Goal: Task Accomplishment & Management: Manage account settings

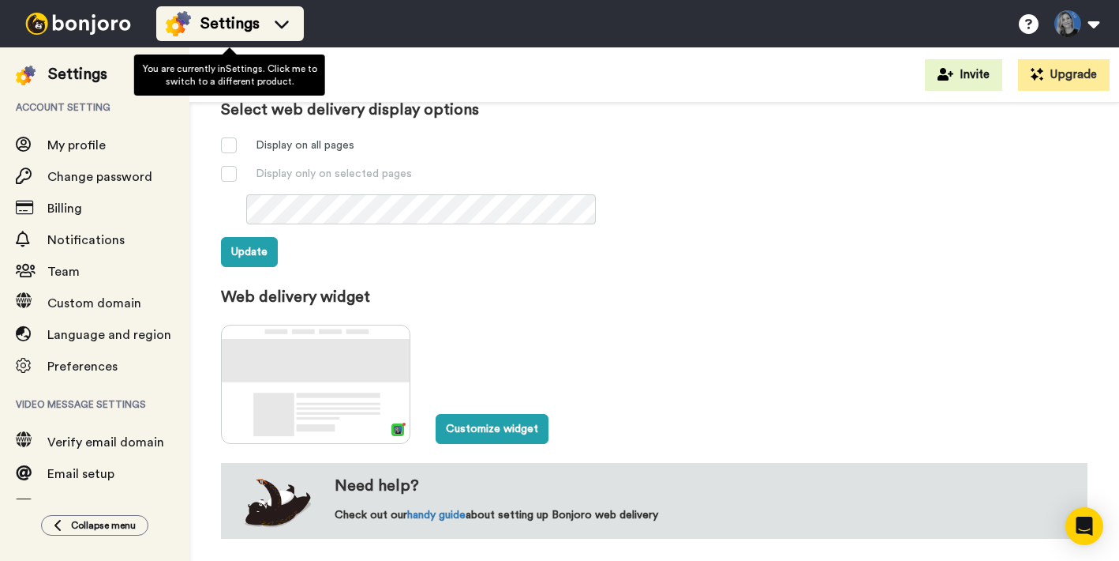
click at [276, 20] on icon at bounding box center [281, 24] width 25 height 16
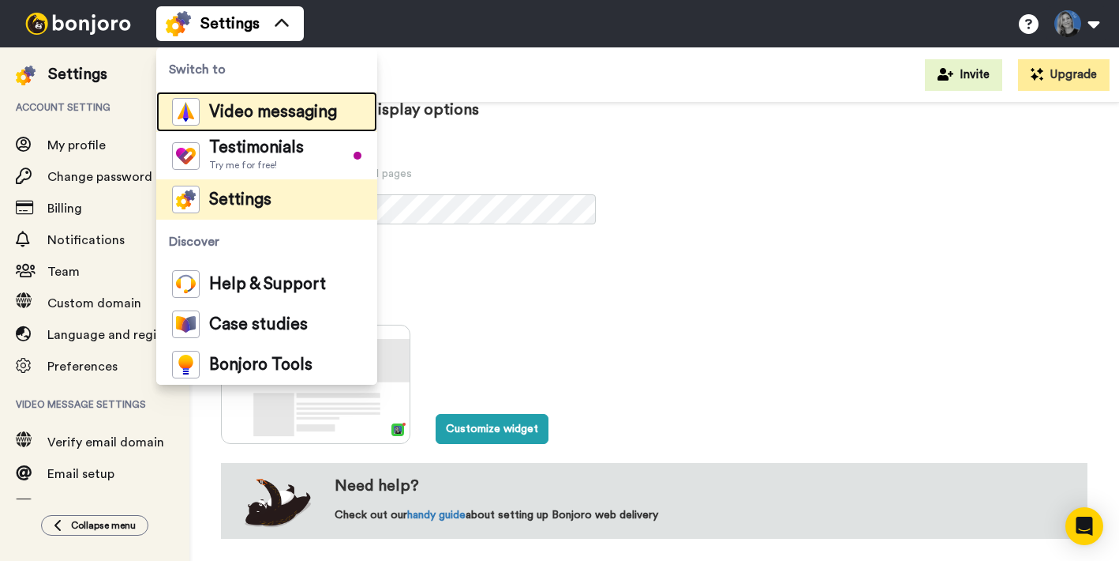
click at [246, 116] on span "Video messaging" at bounding box center [273, 112] width 128 height 16
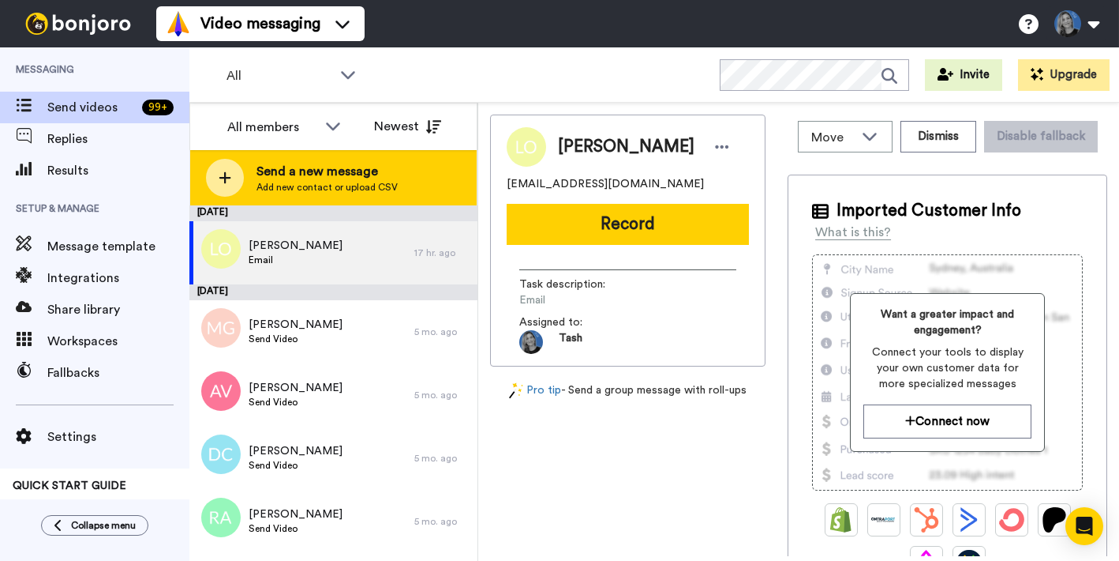
click at [227, 178] on icon at bounding box center [225, 178] width 13 height 14
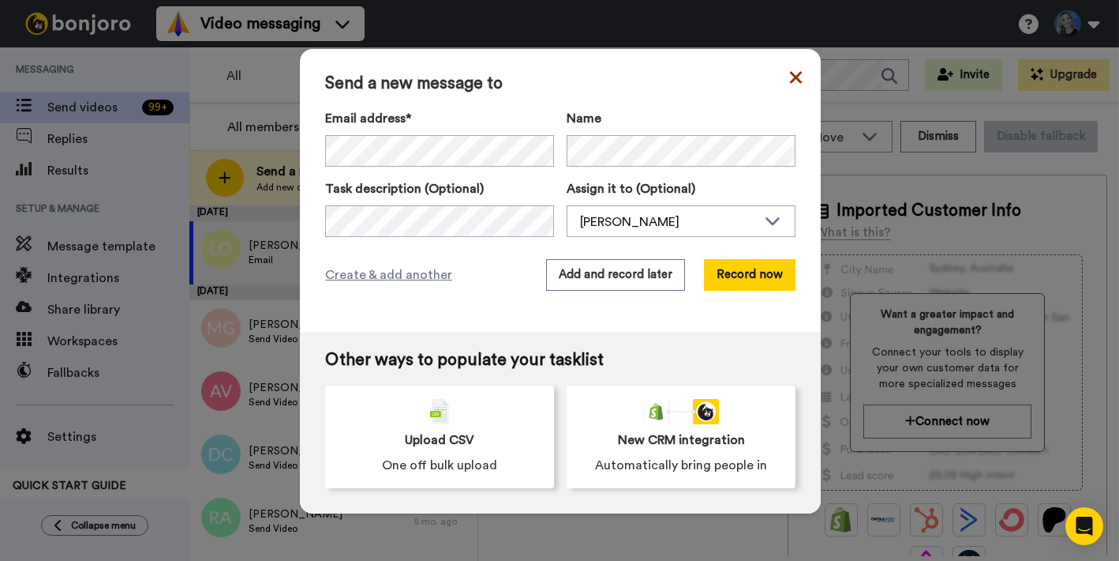
click at [796, 80] on icon at bounding box center [796, 77] width 12 height 19
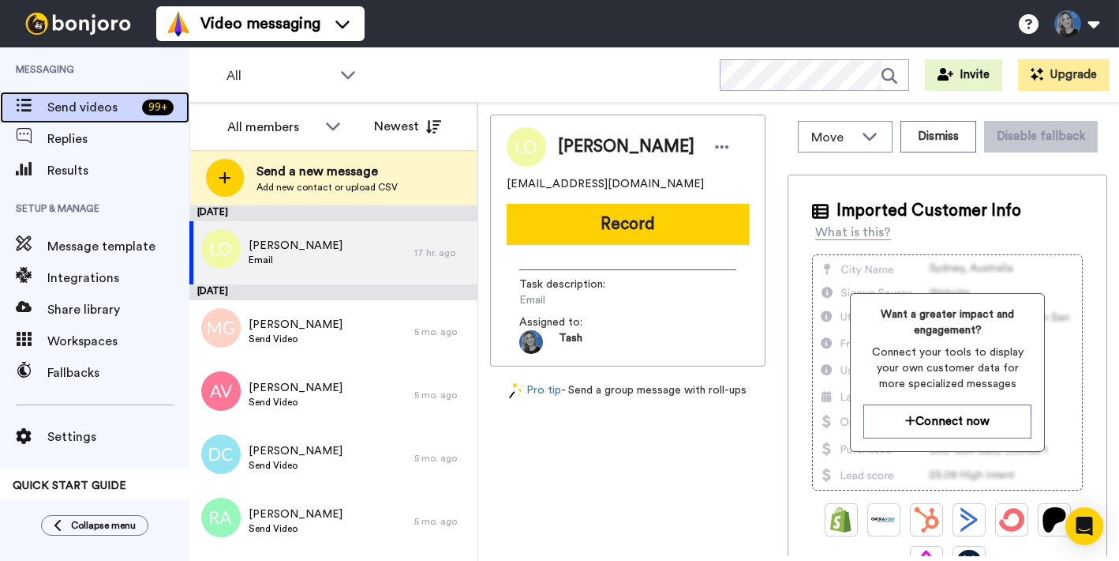
click at [85, 111] on span "Send videos" at bounding box center [91, 107] width 88 height 19
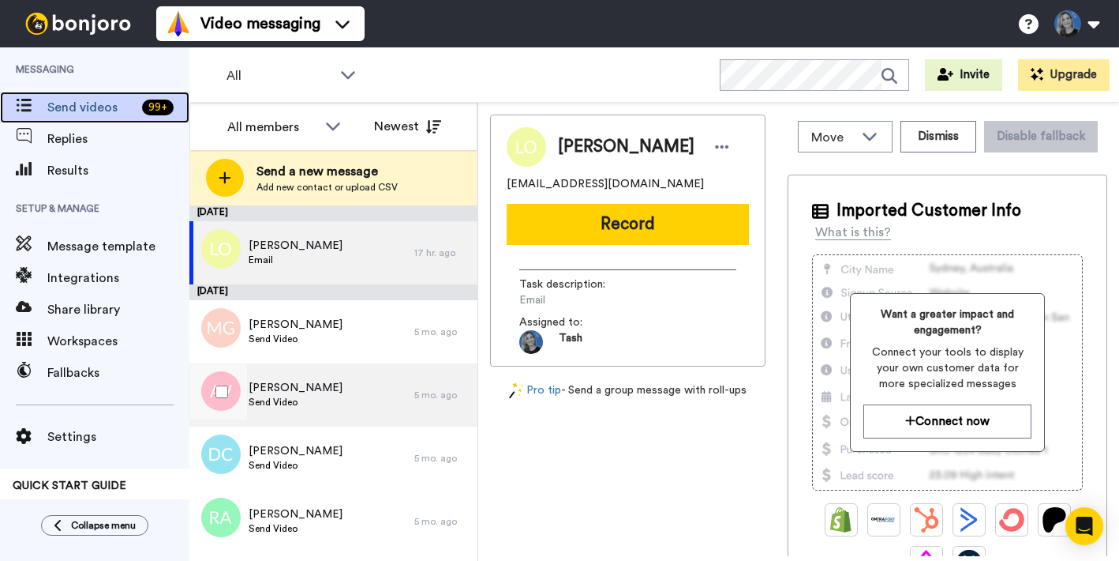
scroll to position [111, 0]
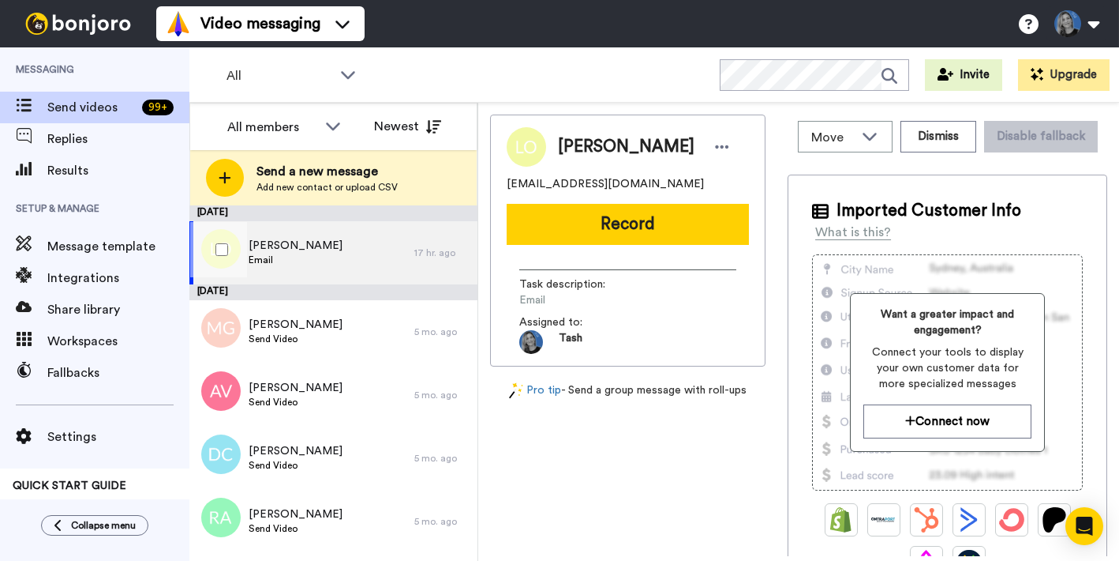
click at [317, 263] on span "Email" at bounding box center [296, 259] width 94 height 13
click at [279, 257] on span "Email" at bounding box center [296, 259] width 94 height 13
click at [948, 138] on button "Dismiss" at bounding box center [939, 137] width 76 height 32
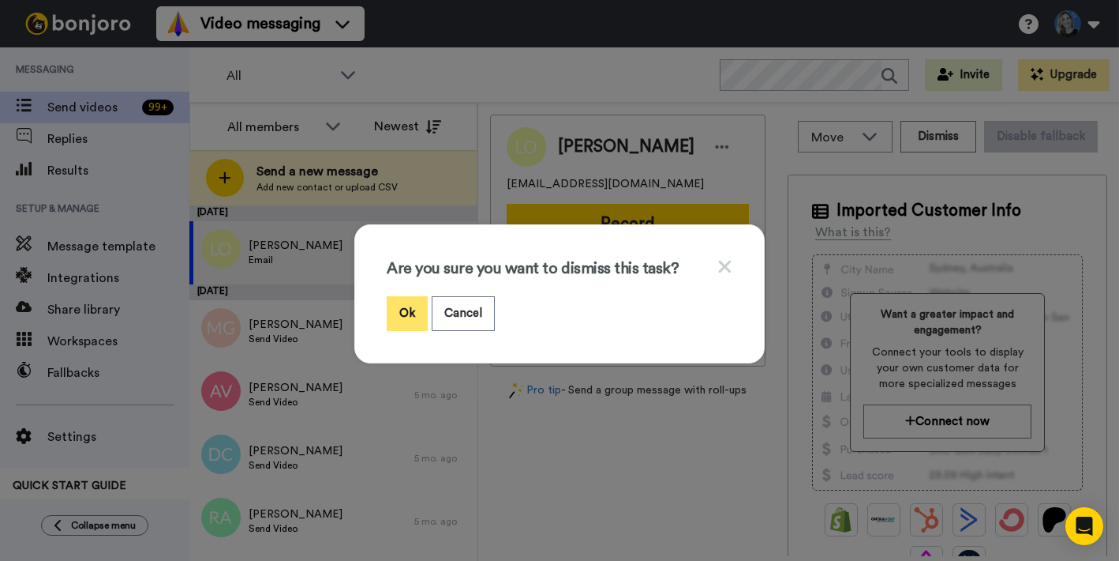
click at [403, 311] on button "Ok" at bounding box center [407, 313] width 41 height 34
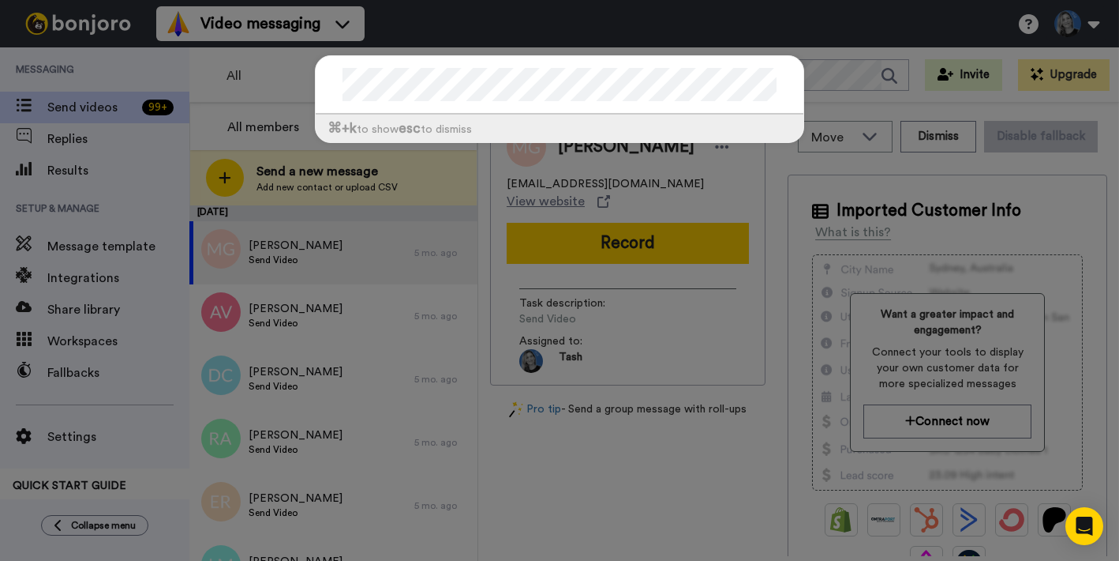
click at [882, 21] on div "⌘ +k to show esc to dismiss" at bounding box center [559, 280] width 1119 height 561
click at [456, 20] on div "⌘ +k to show esc to dismiss" at bounding box center [559, 280] width 1119 height 561
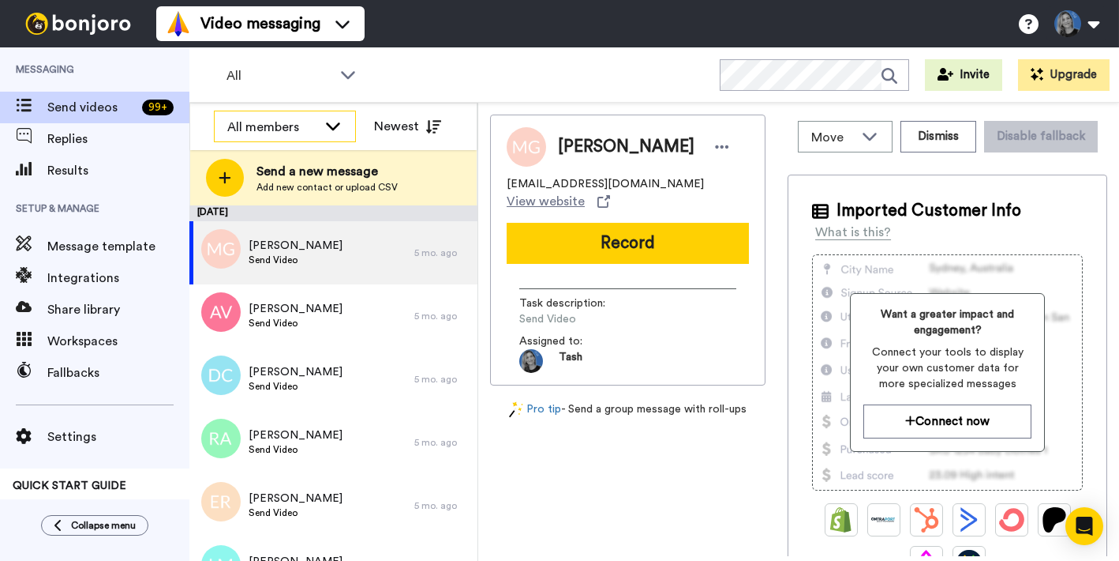
click at [301, 140] on div "All members" at bounding box center [285, 127] width 141 height 32
click at [256, 164] on span "All members" at bounding box center [254, 161] width 81 height 16
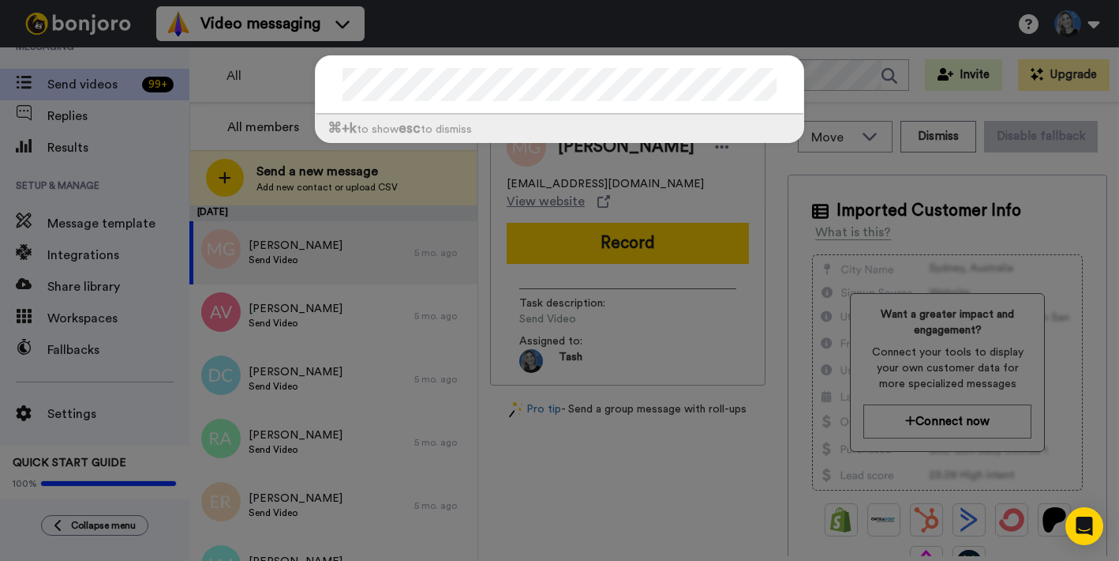
click at [572, 36] on div "⌘ +k to show esc to dismiss" at bounding box center [559, 280] width 1119 height 561
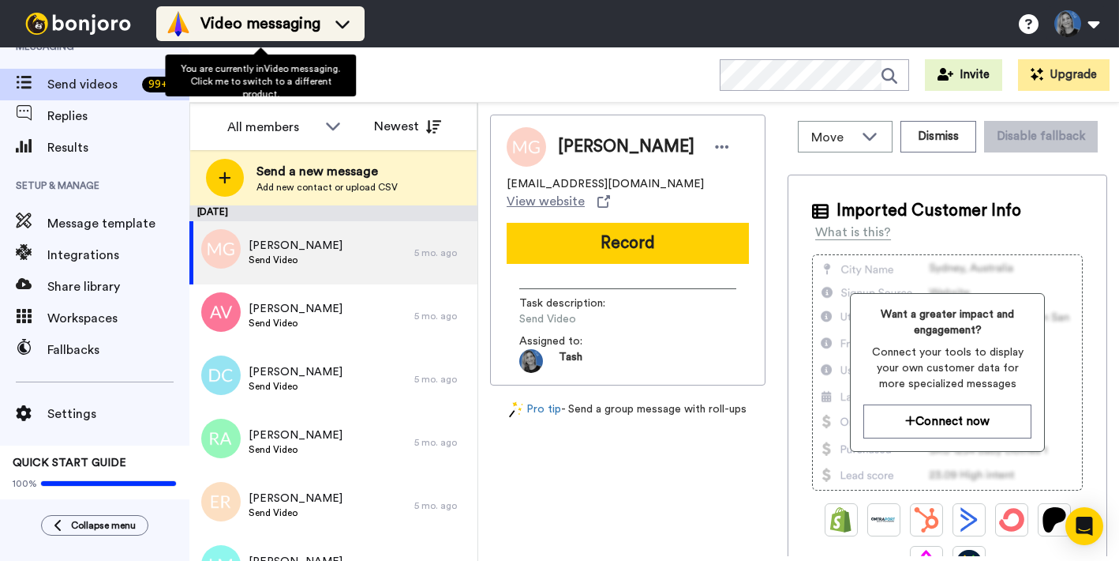
click at [343, 29] on icon at bounding box center [342, 24] width 25 height 16
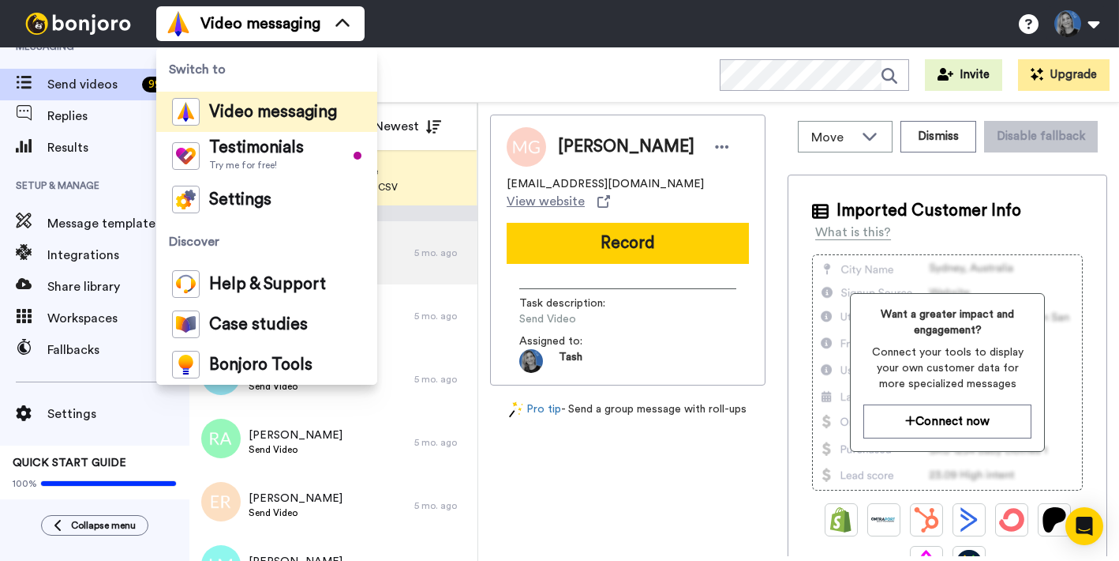
click at [448, 33] on div "Video messaging Switch to Video messaging Testimonials Try me for free! Setting…" at bounding box center [637, 23] width 963 height 47
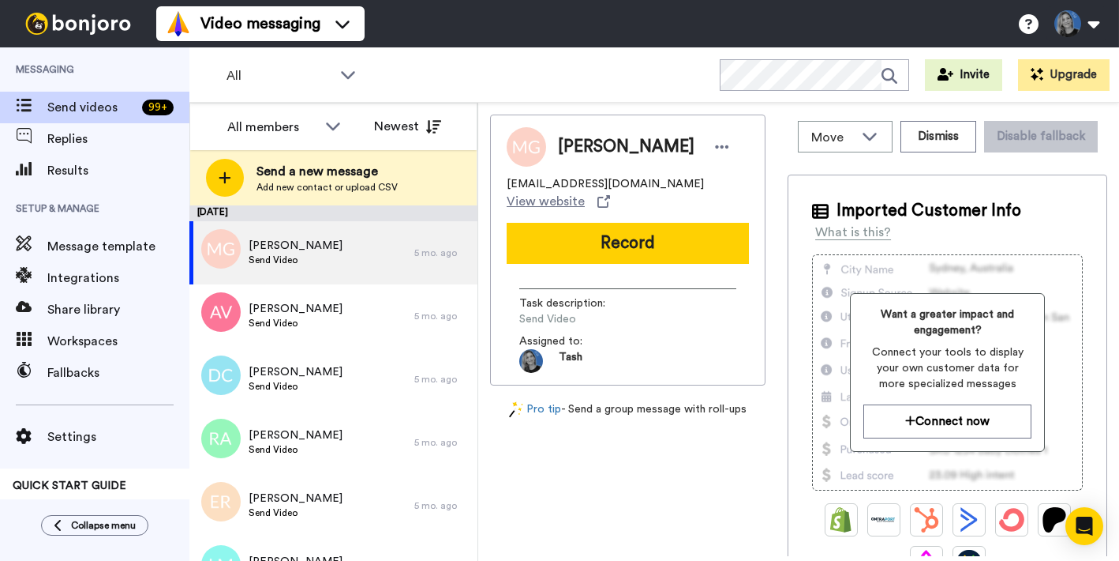
click at [614, 439] on div "Megan Gratz megang@stirlingps.co.za View website Record Task description : Send…" at bounding box center [628, 334] width 276 height 441
click at [304, 77] on span "All" at bounding box center [280, 75] width 106 height 19
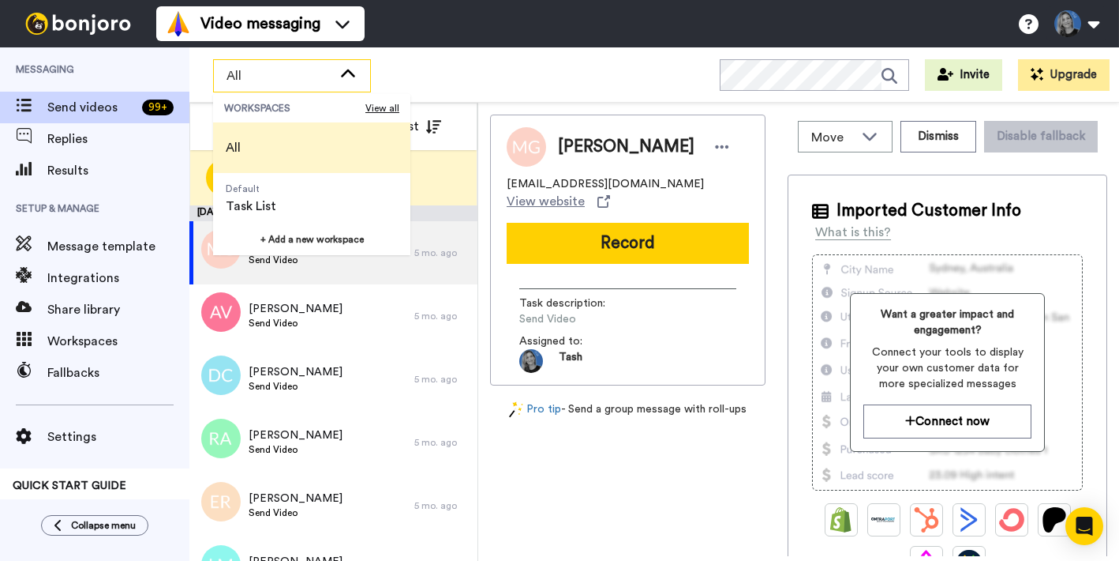
click at [418, 23] on div "Video messaging Switch to Video messaging Testimonials Try me for free! Setting…" at bounding box center [637, 23] width 963 height 47
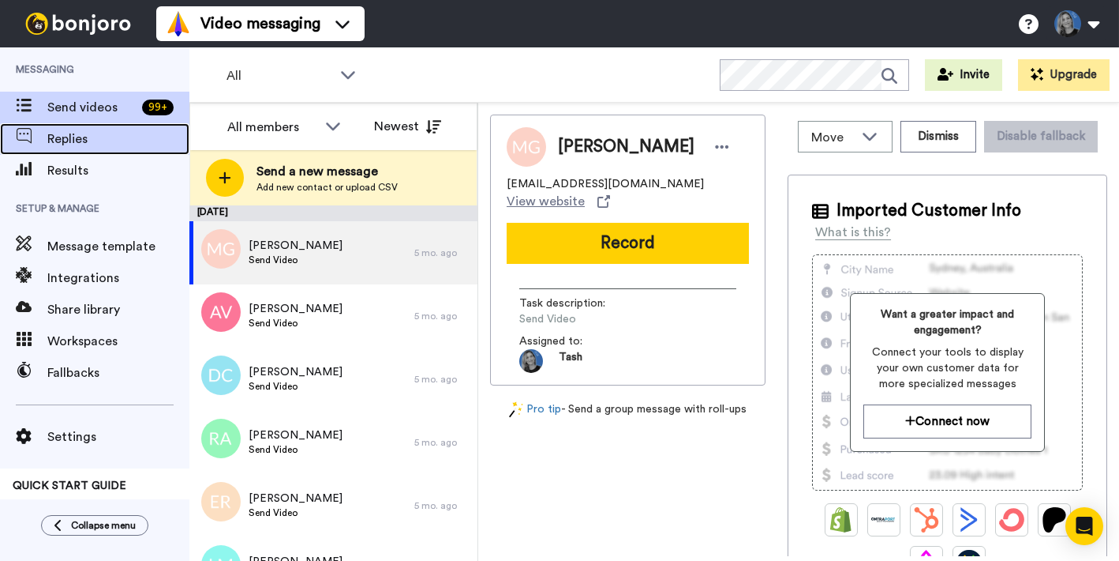
click at [66, 137] on span "Replies" at bounding box center [118, 138] width 142 height 19
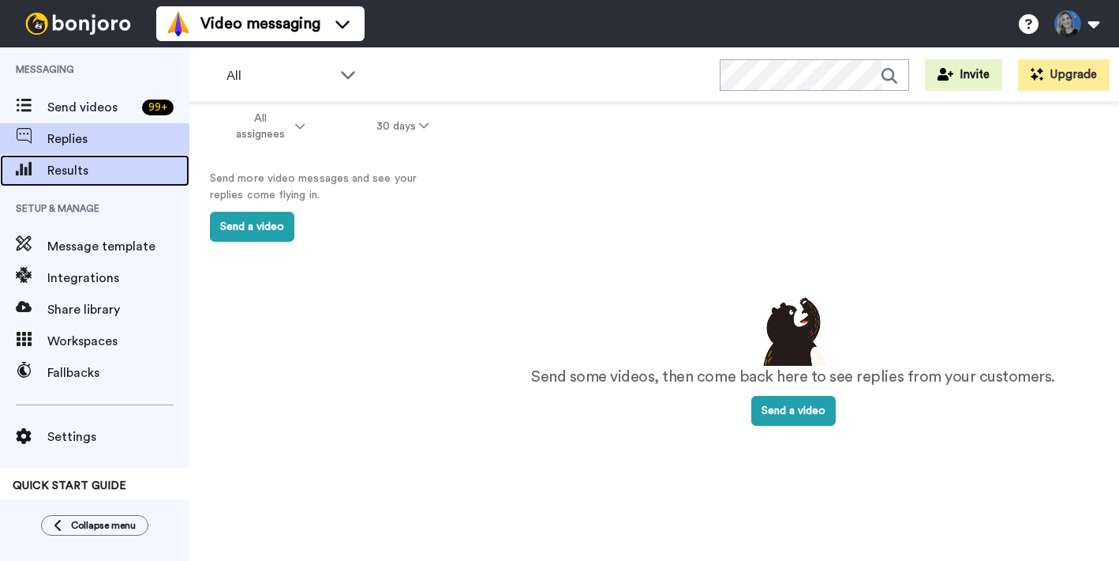
click at [57, 178] on span "Results" at bounding box center [118, 170] width 142 height 19
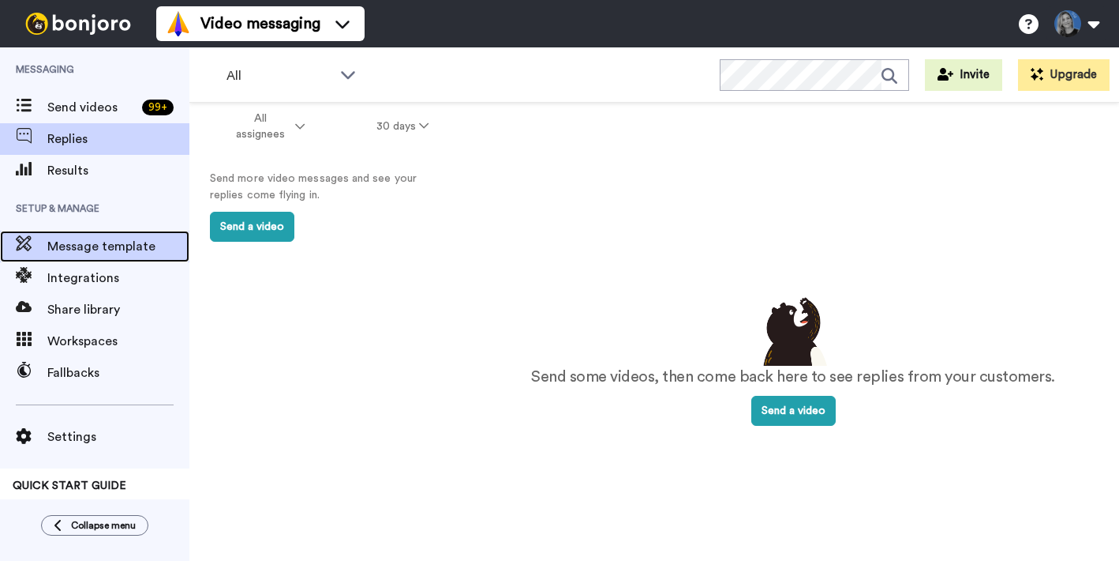
click at [62, 253] on span "Message template" at bounding box center [118, 246] width 142 height 19
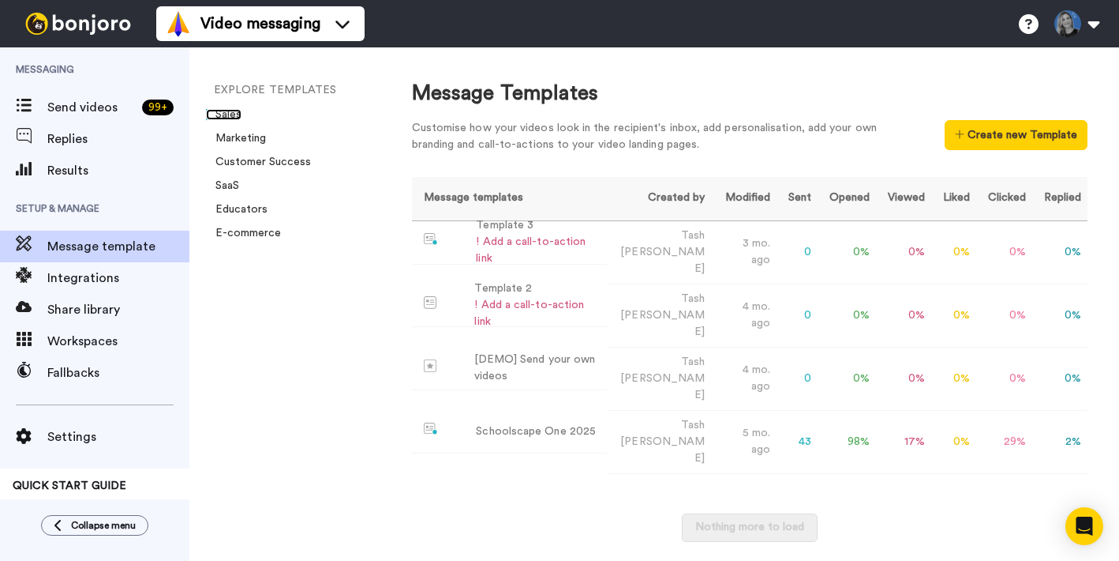
click at [226, 115] on link "Sales" at bounding box center [224, 114] width 36 height 11
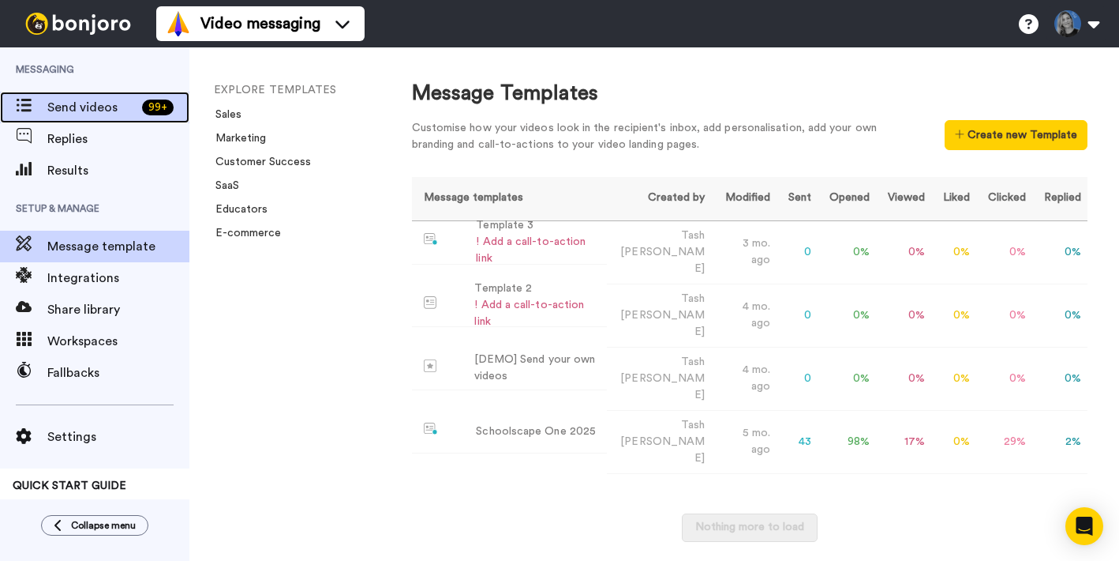
click at [104, 106] on span "Send videos" at bounding box center [91, 107] width 88 height 19
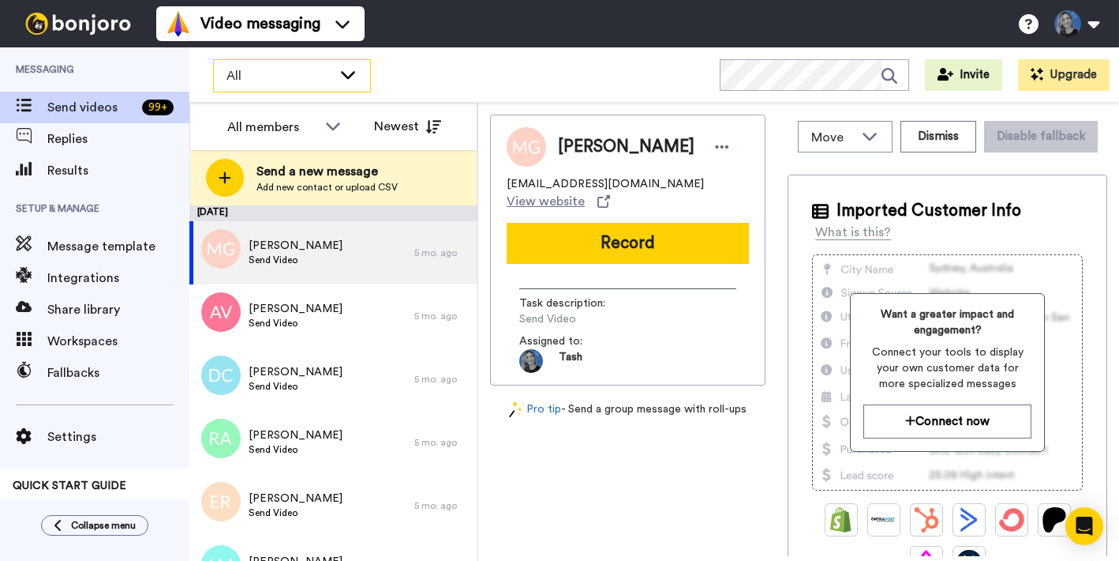
click at [350, 69] on icon at bounding box center [348, 74] width 19 height 16
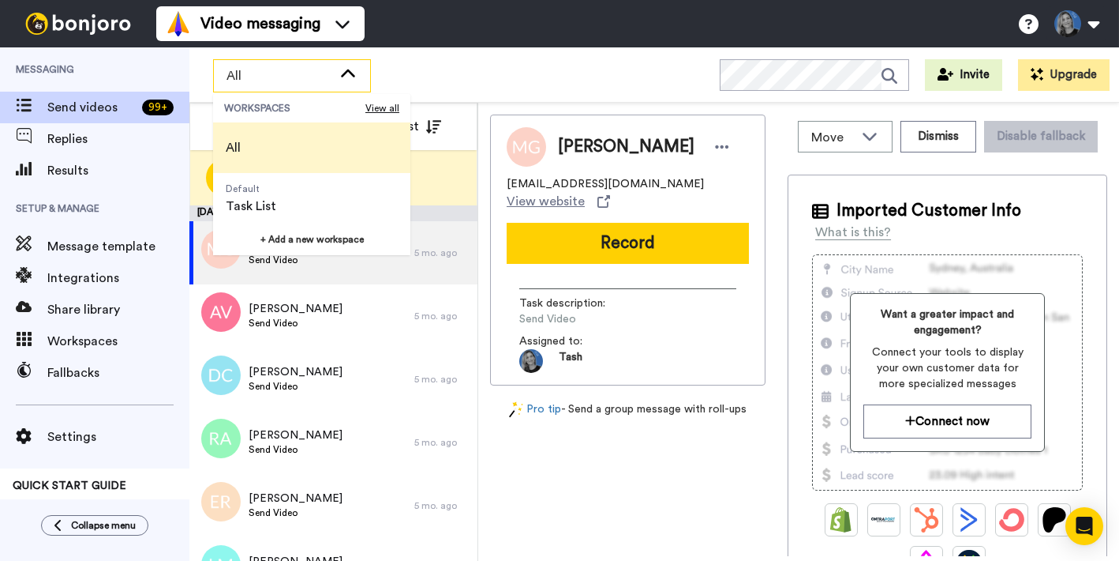
click at [428, 54] on div "All WORKSPACES View all All Default Task List + Add a new workspace Invite Upgr…" at bounding box center [654, 74] width 930 height 55
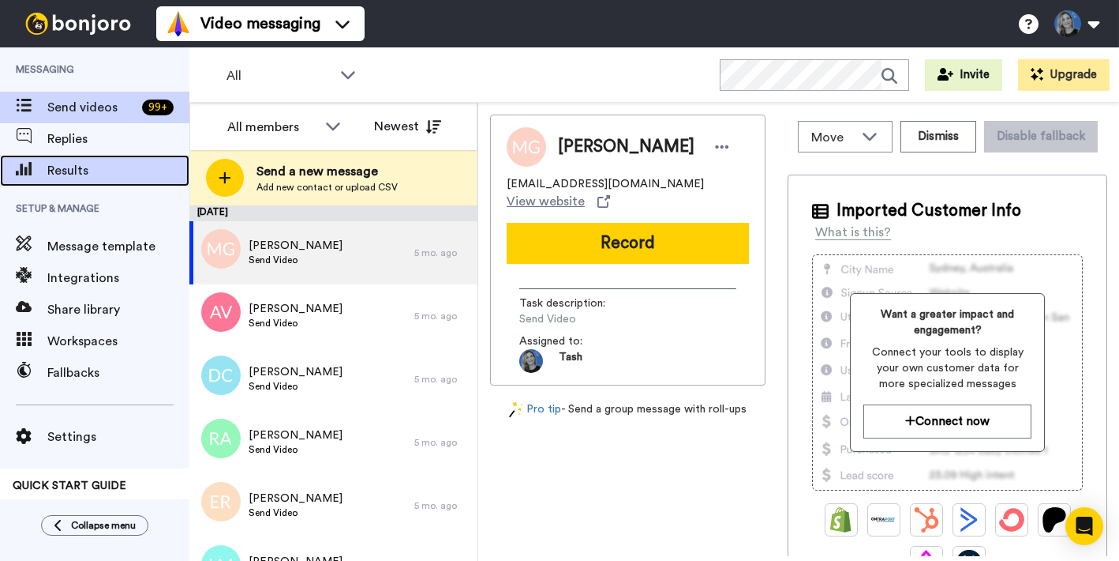
click at [65, 166] on span "Results" at bounding box center [118, 170] width 142 height 19
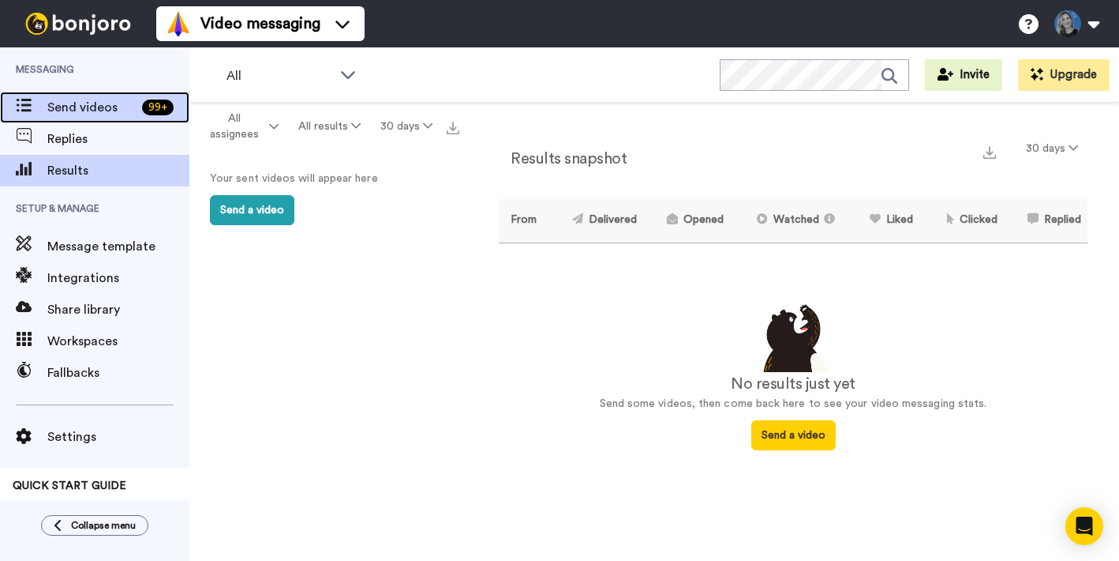
click at [89, 105] on span "Send videos" at bounding box center [91, 107] width 88 height 19
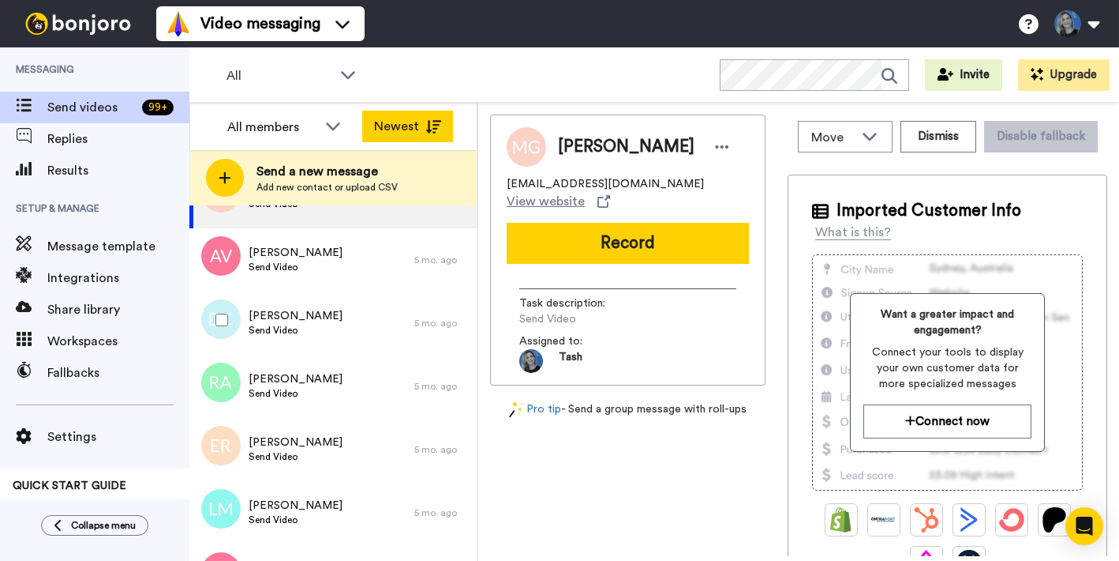
scroll to position [68, 0]
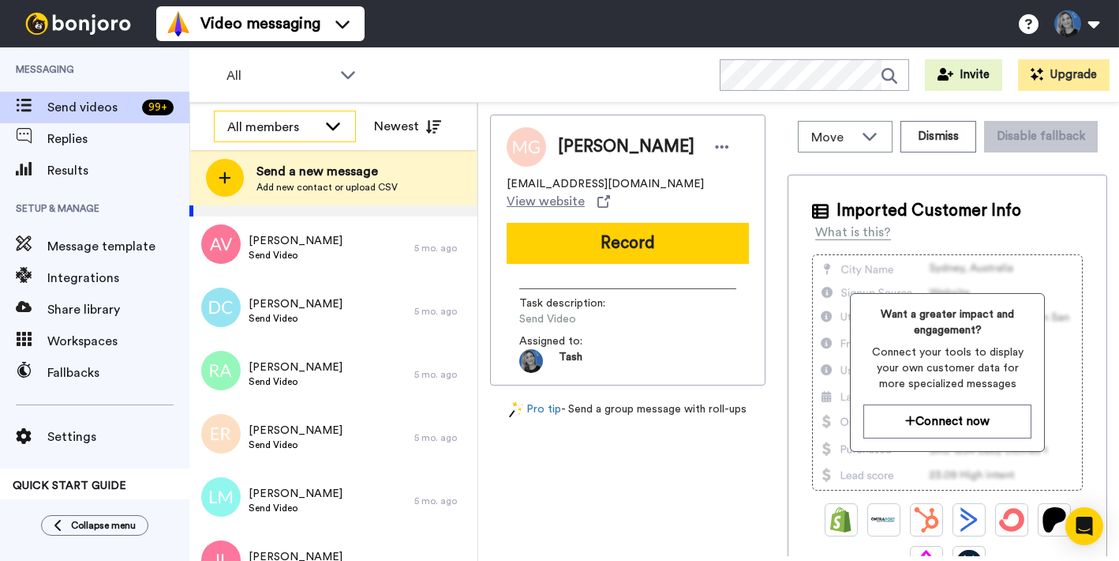
click at [316, 133] on div "All members" at bounding box center [272, 127] width 90 height 19
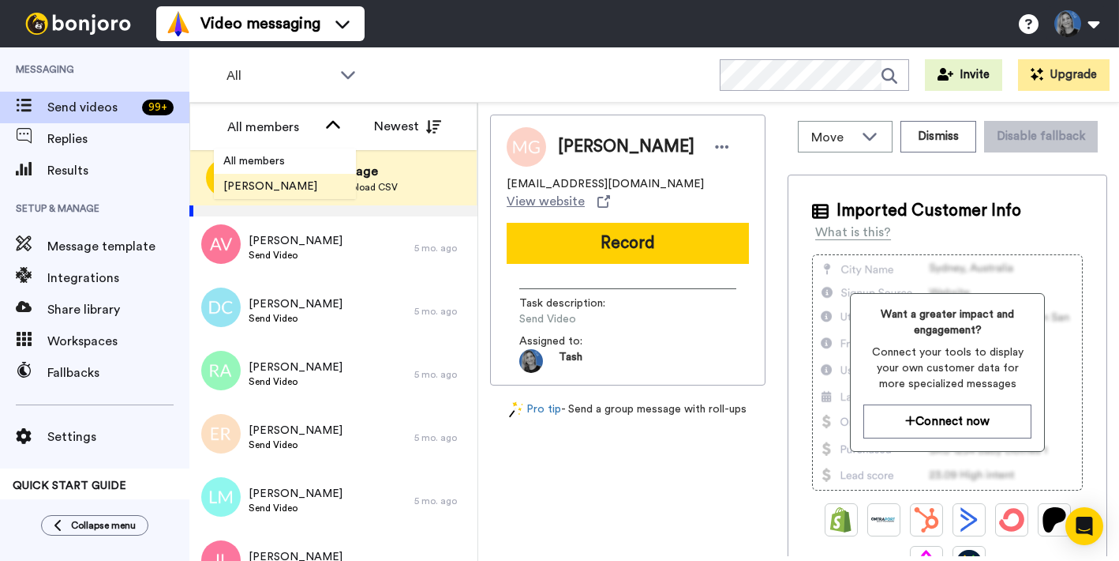
click at [260, 188] on span "[PERSON_NAME]" at bounding box center [270, 186] width 113 height 16
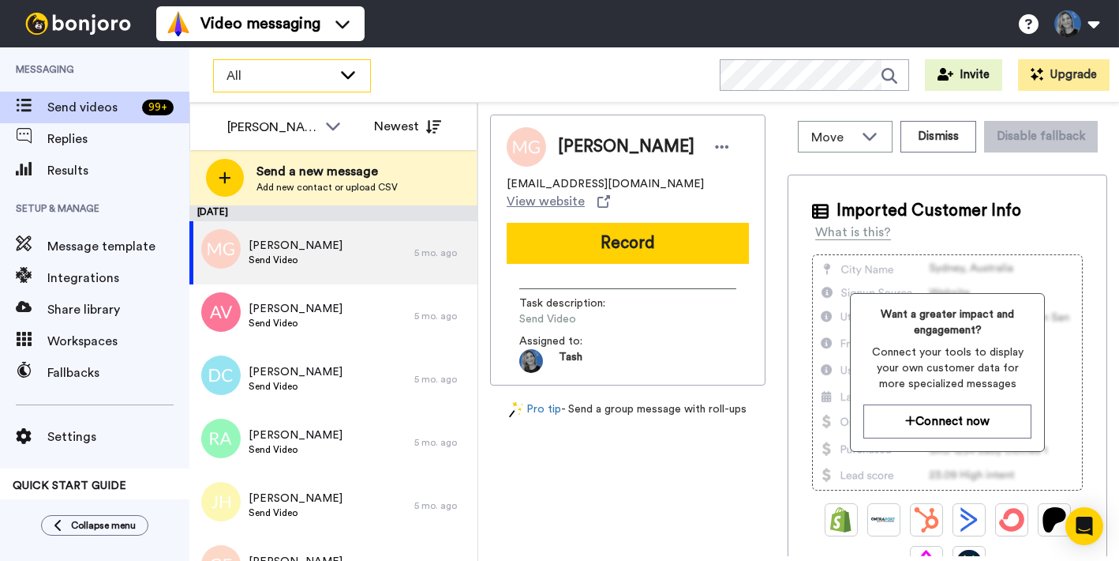
click at [321, 77] on span "All" at bounding box center [280, 75] width 106 height 19
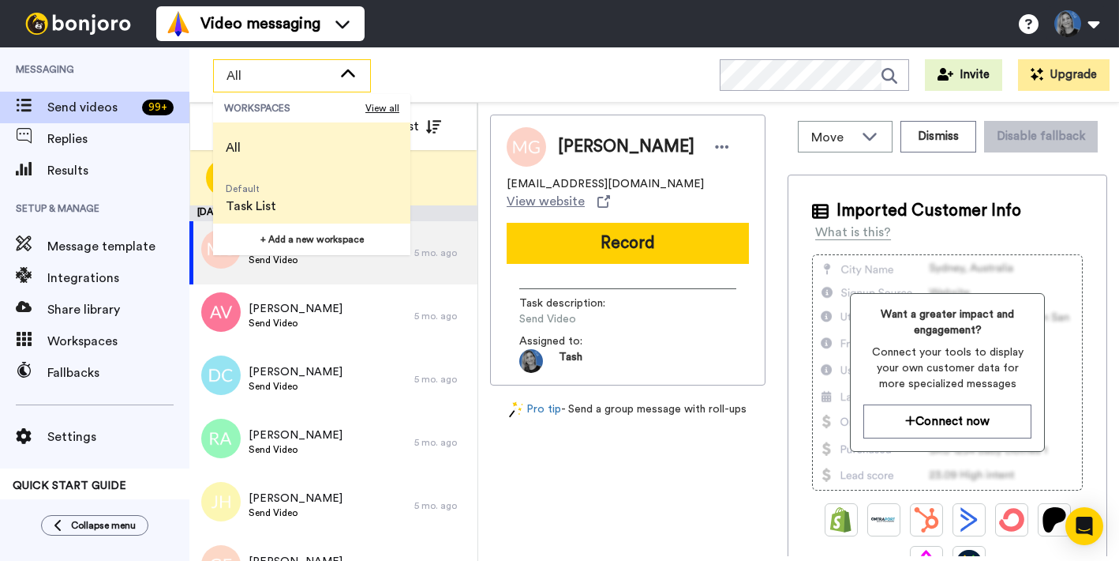
click at [245, 208] on span "Task List" at bounding box center [251, 206] width 51 height 19
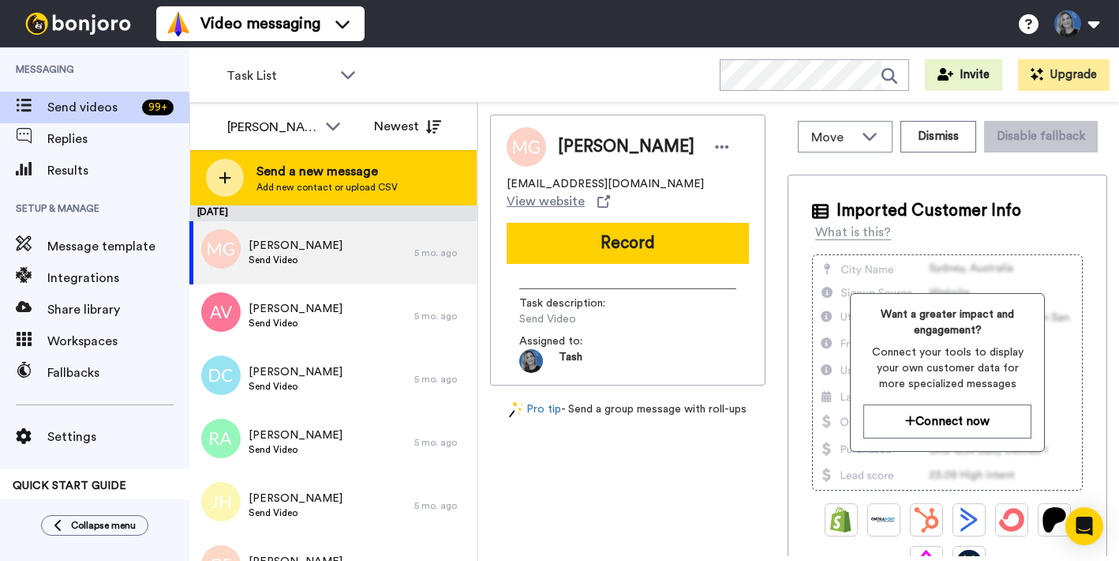
click at [229, 178] on icon at bounding box center [225, 178] width 13 height 14
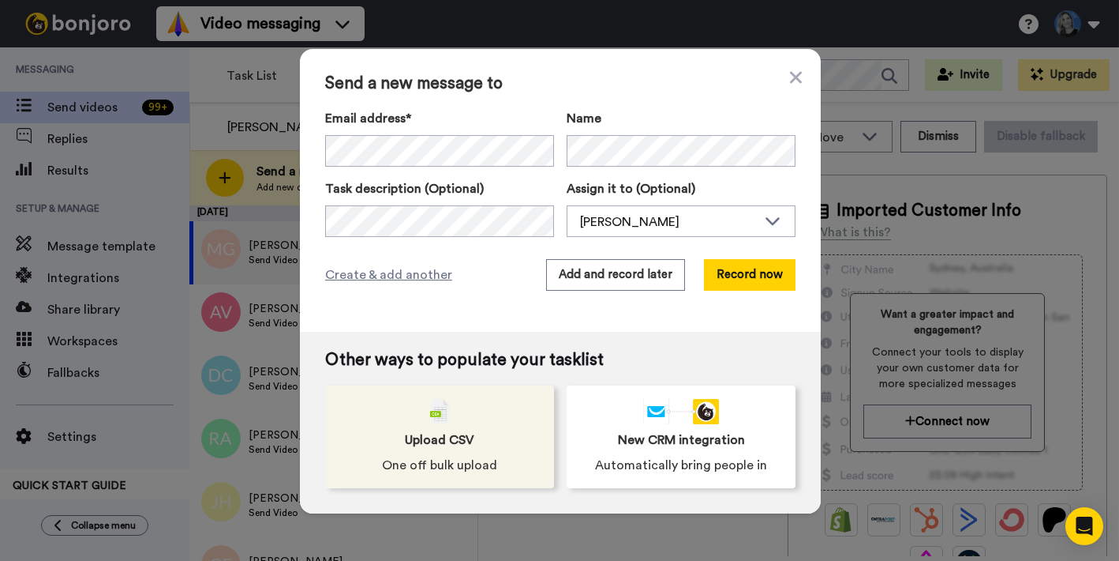
click at [445, 456] on span "One off bulk upload" at bounding box center [439, 465] width 115 height 19
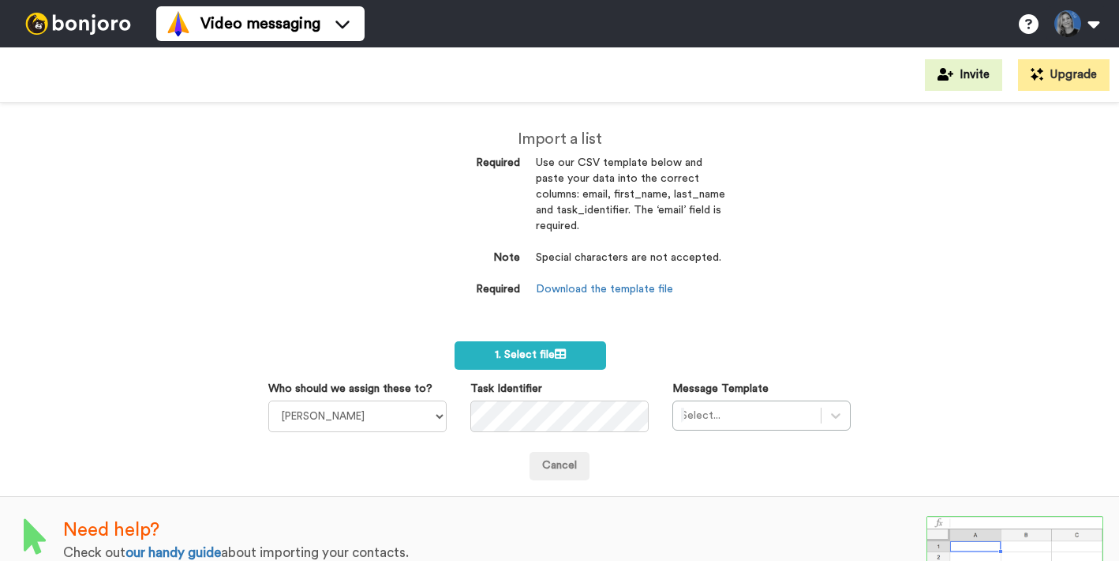
scroll to position [22, 0]
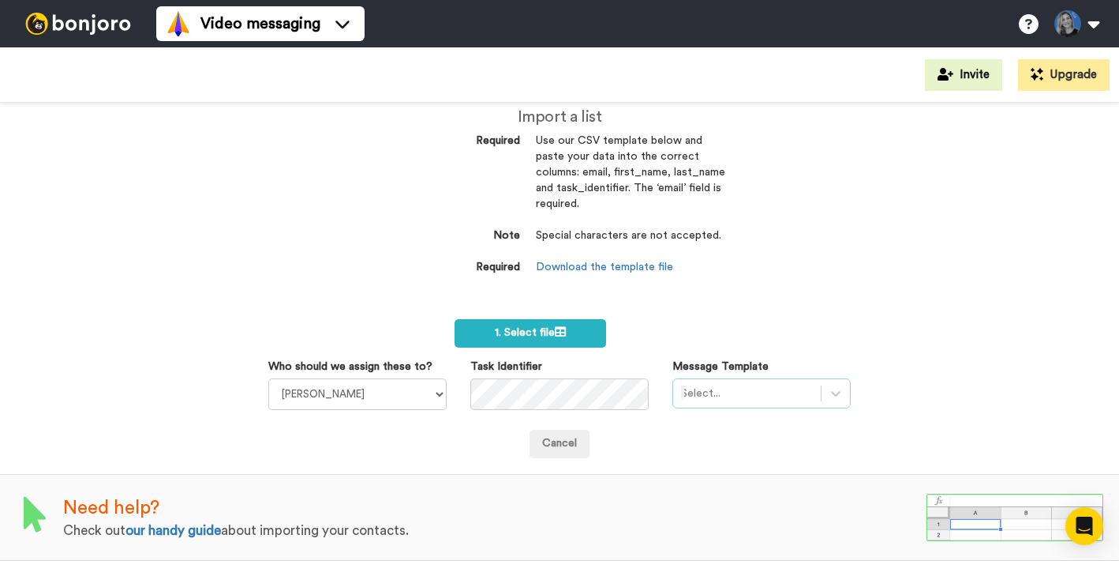
click at [724, 399] on div at bounding box center [747, 393] width 132 height 19
click at [946, 363] on div "Import a list Required Use our CSV template below and paste your data into the …" at bounding box center [559, 332] width 1119 height 458
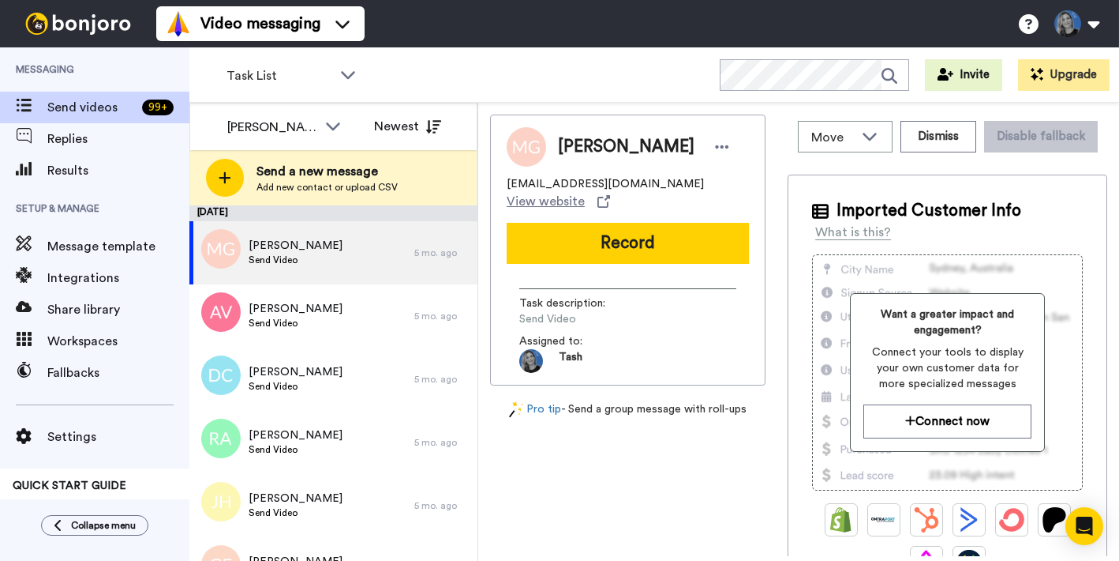
click at [543, 442] on div "[PERSON_NAME] [EMAIL_ADDRESS][DOMAIN_NAME] View website Record Task description…" at bounding box center [628, 334] width 276 height 441
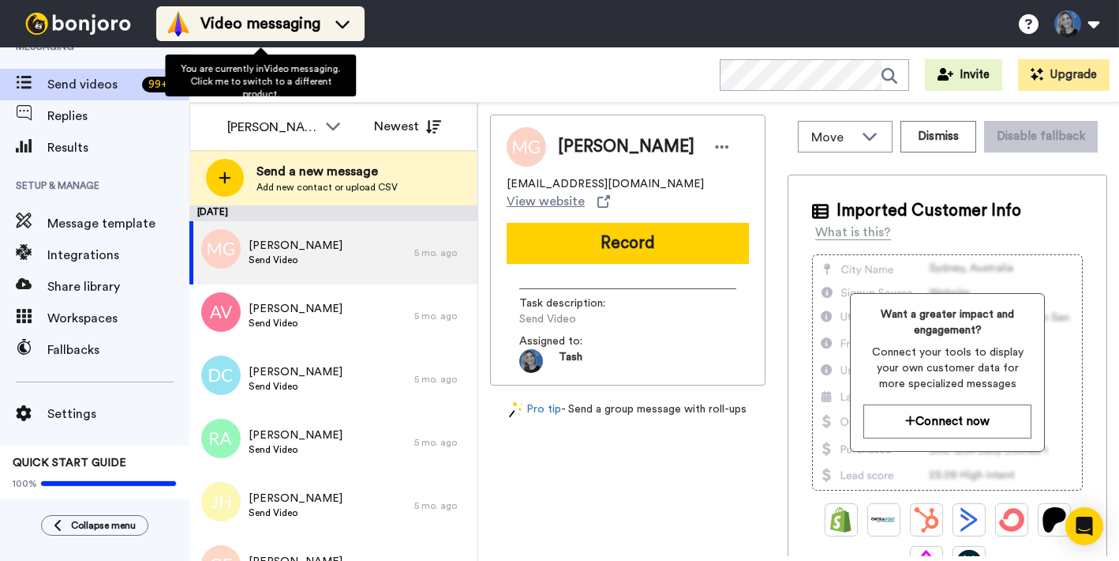
click at [273, 19] on span "Video messaging" at bounding box center [261, 24] width 120 height 22
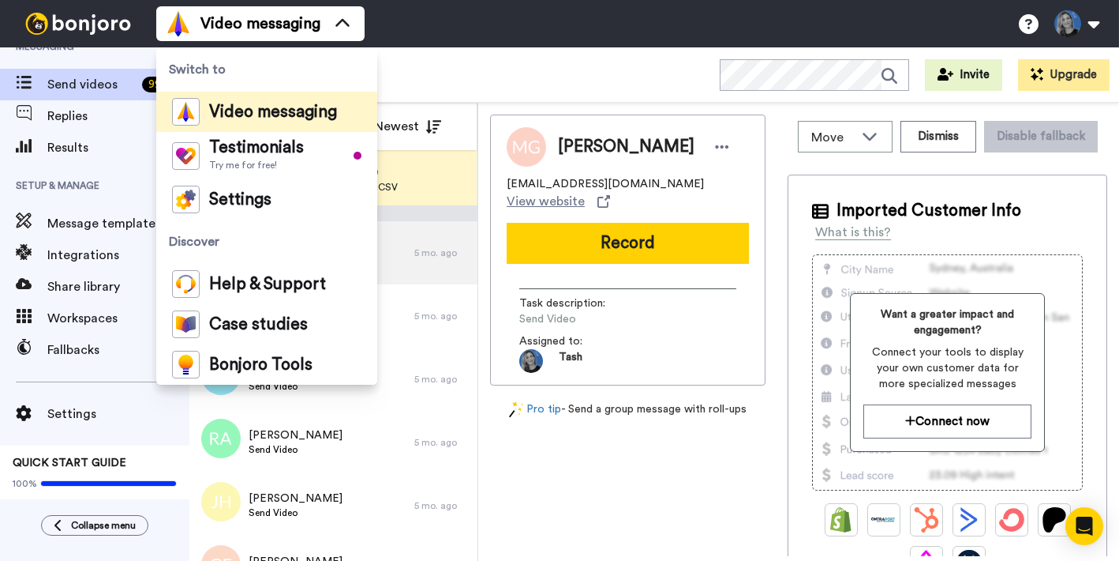
click at [287, 75] on span "Switch to" at bounding box center [266, 69] width 221 height 44
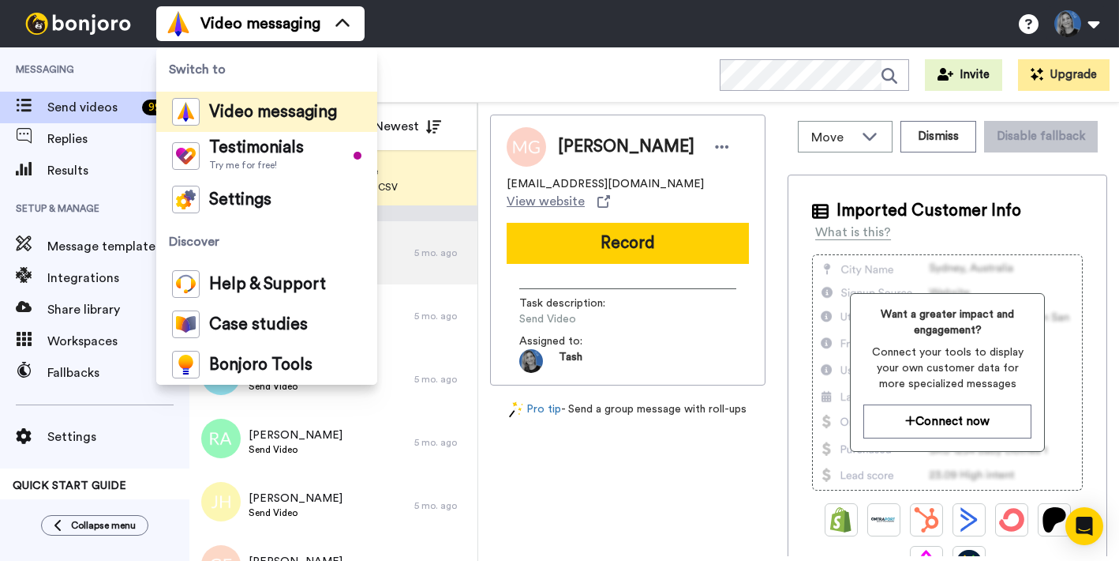
click at [438, 36] on div "Video messaging Switch to Video messaging Testimonials Try me for free! Setting…" at bounding box center [637, 23] width 963 height 47
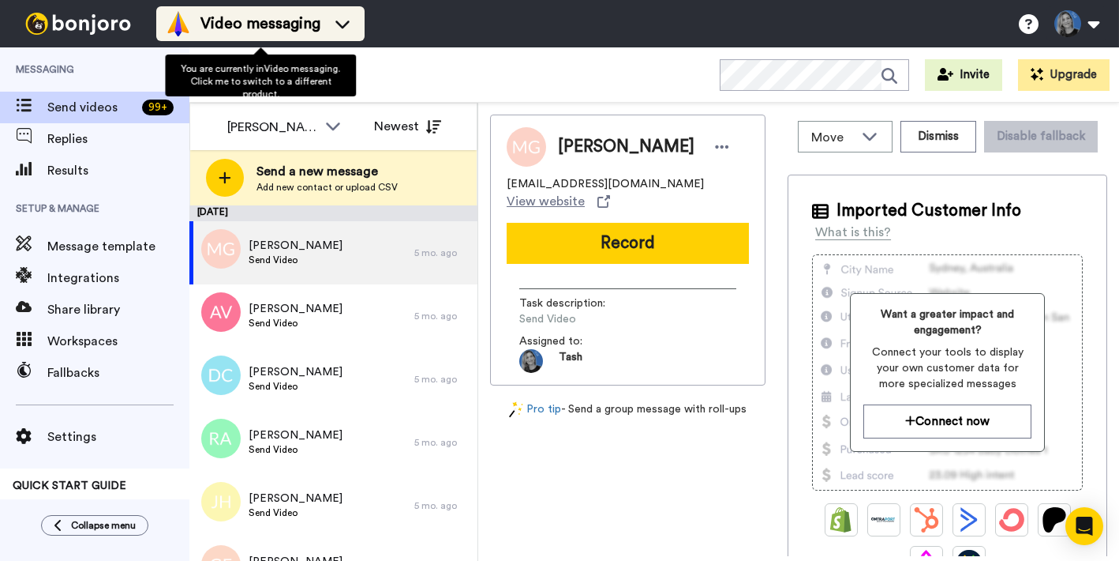
click at [220, 27] on span "Video messaging" at bounding box center [261, 24] width 120 height 22
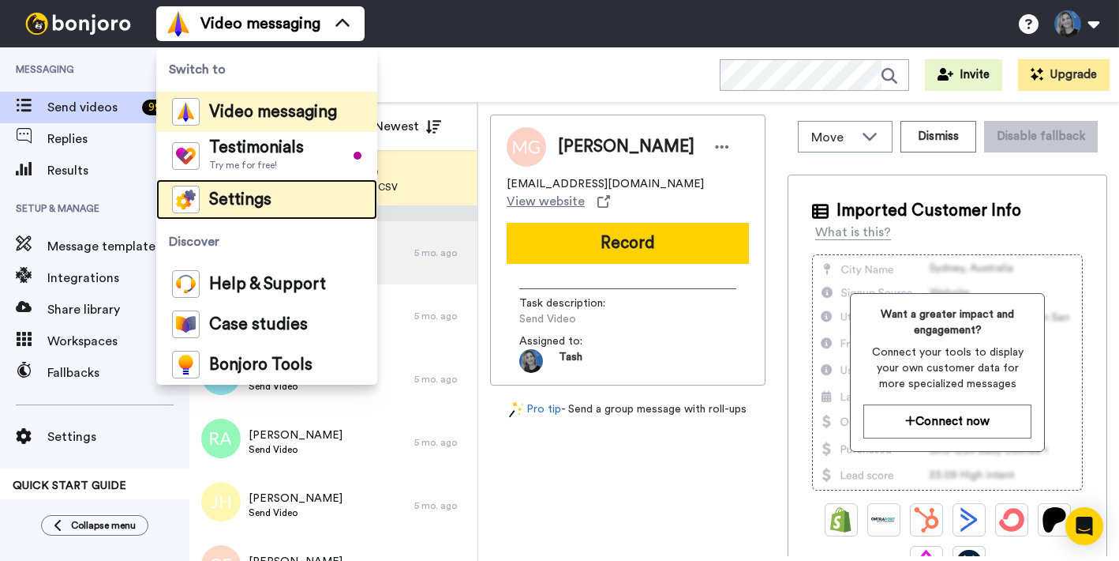
click at [235, 201] on span "Settings" at bounding box center [240, 200] width 62 height 16
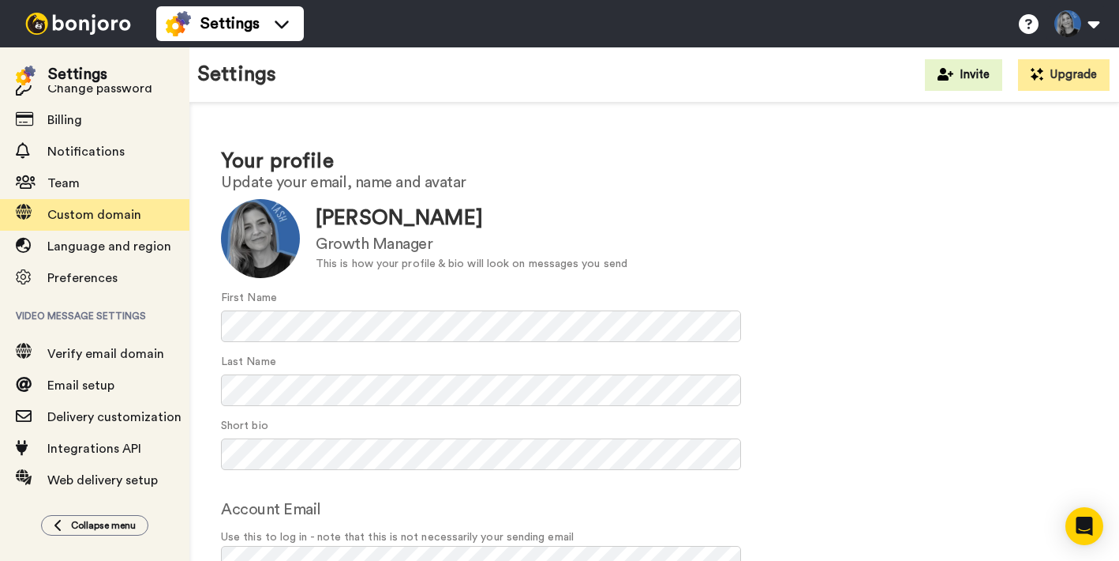
scroll to position [129, 0]
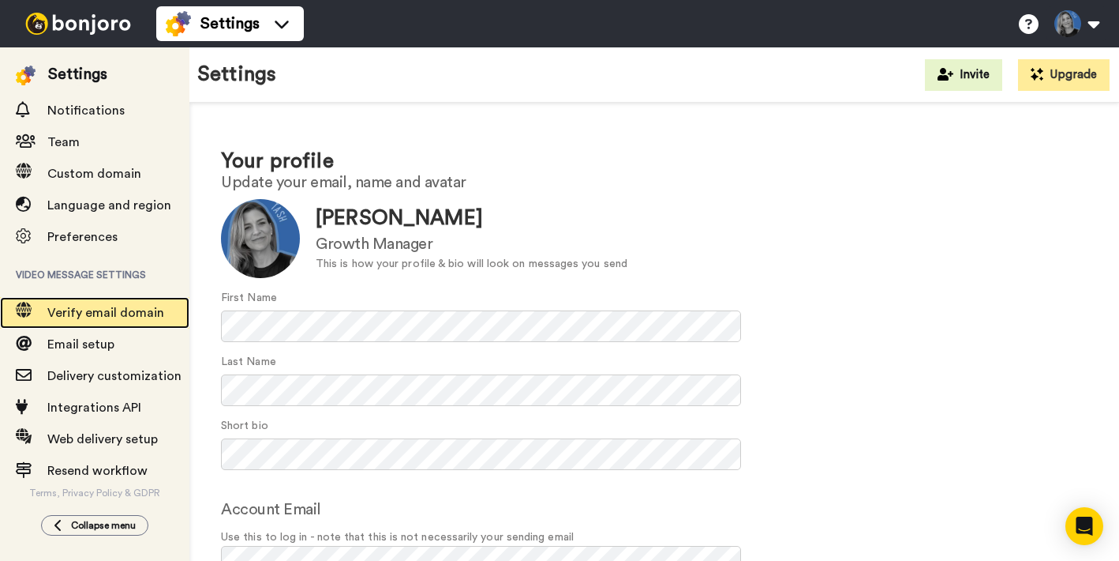
click at [90, 309] on span "Verify email domain" at bounding box center [105, 312] width 117 height 13
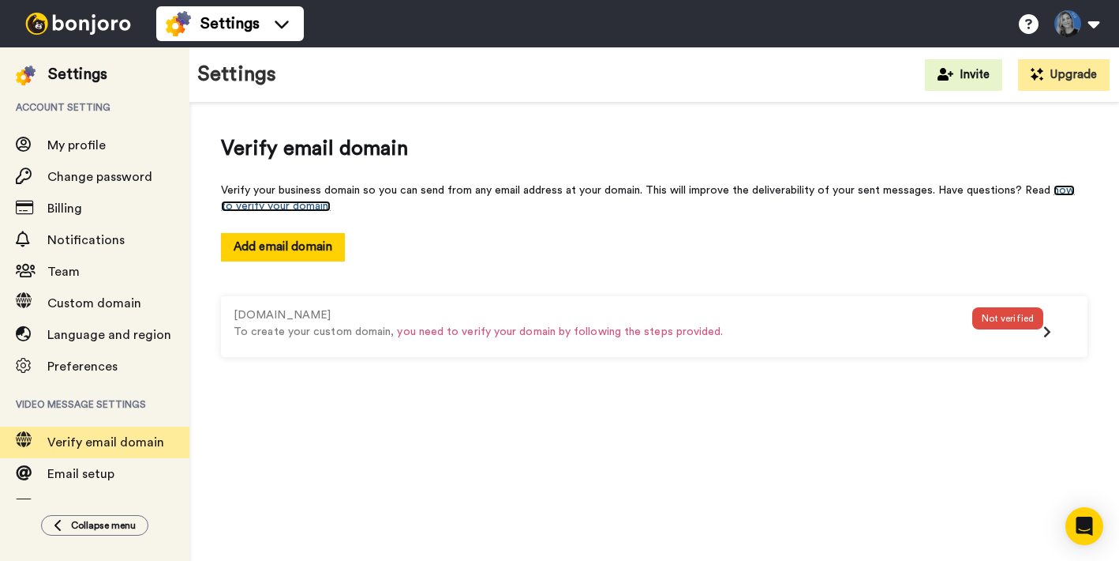
click at [258, 201] on link "how to verify your domain." at bounding box center [648, 198] width 854 height 27
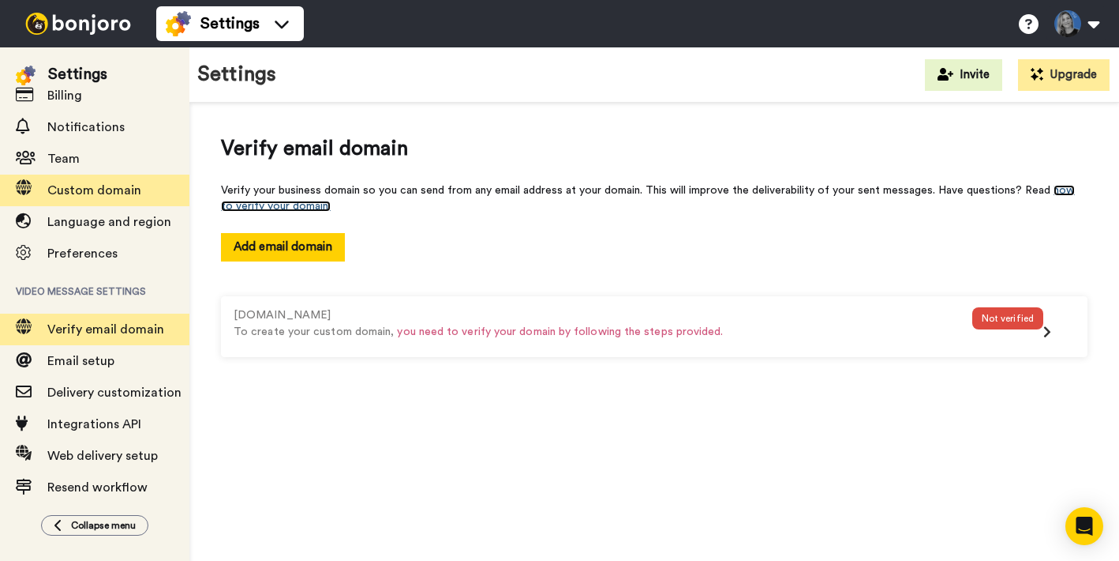
scroll to position [129, 0]
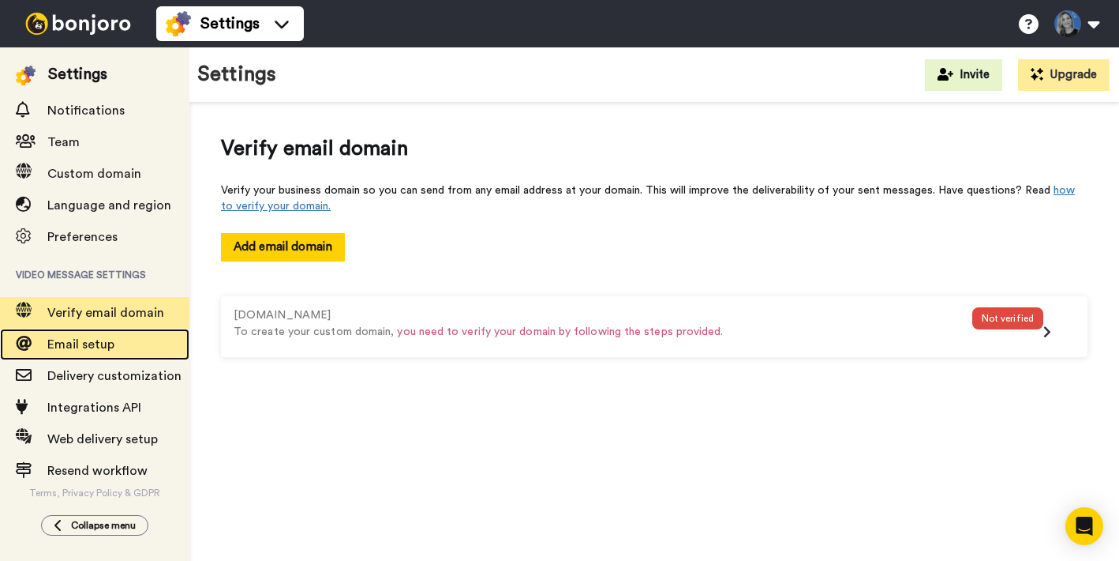
click at [74, 351] on span "Email setup" at bounding box center [80, 344] width 67 height 13
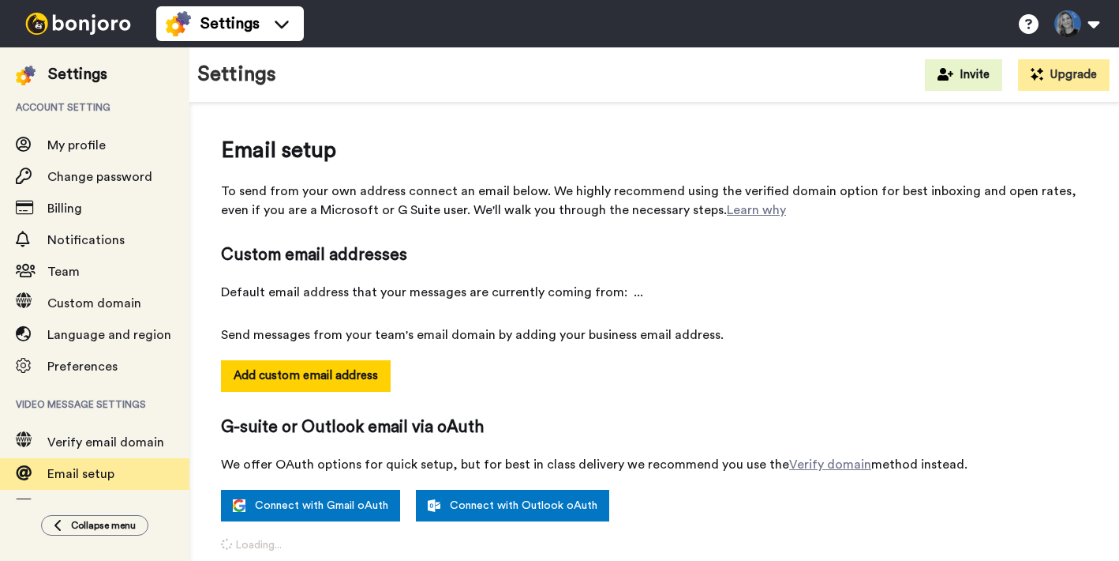
select select "158569"
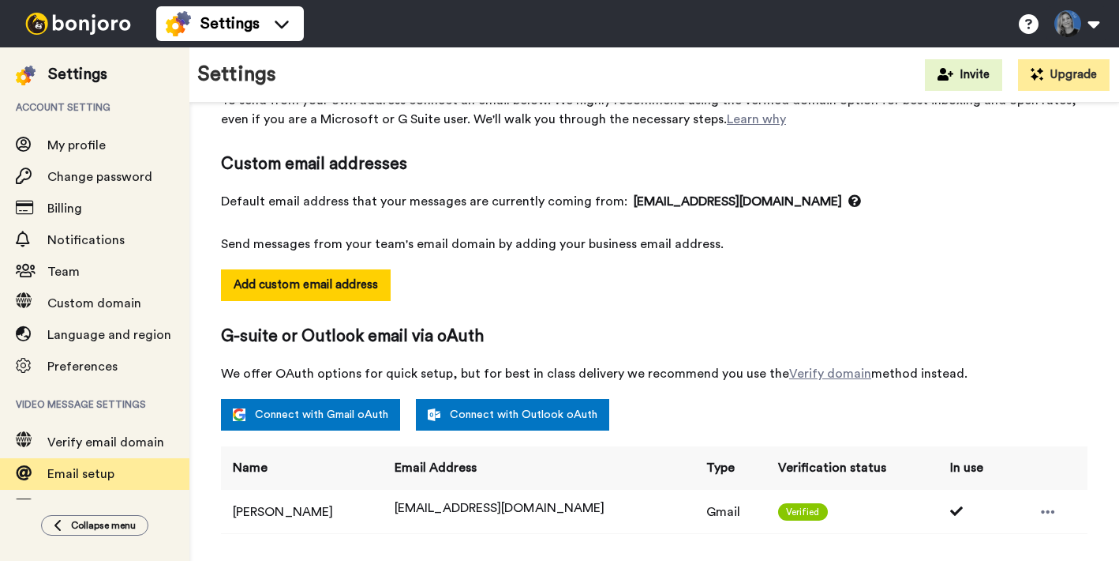
scroll to position [321, 0]
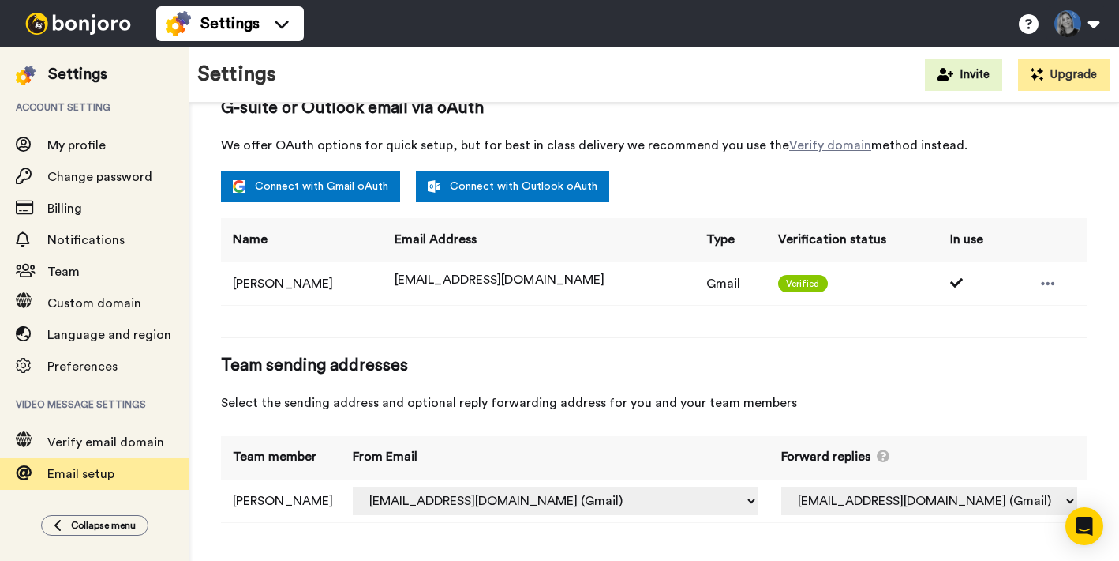
drag, startPoint x: 234, startPoint y: 277, endPoint x: 688, endPoint y: 290, distance: 454.9
click at [688, 290] on tr "Tash Hoffman tashhoffman@ingenioeducation.com Gmail Verified" at bounding box center [654, 282] width 867 height 43
click at [681, 313] on div "Name Email Address Type Verification status In use Tash Hoffman tashhoffman@ing…" at bounding box center [654, 269] width 867 height 103
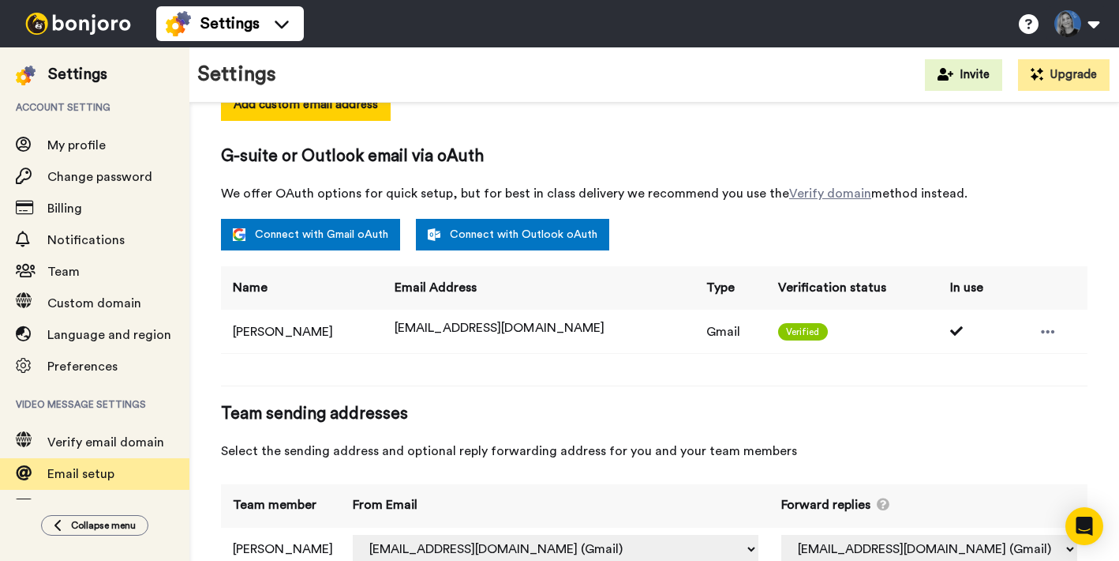
scroll to position [292, 0]
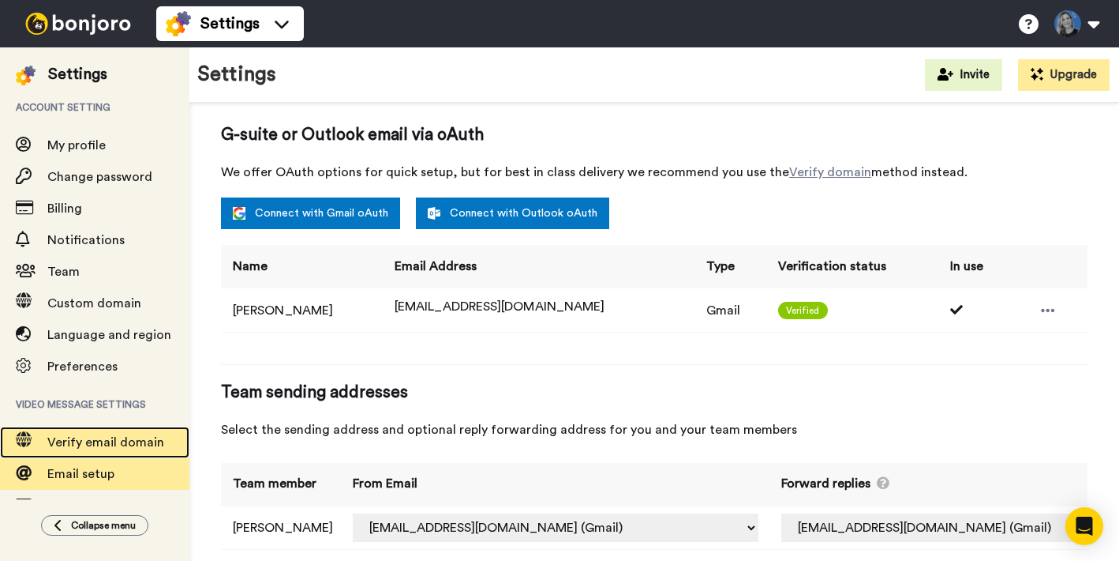
click at [107, 440] on span "Verify email domain" at bounding box center [105, 442] width 117 height 13
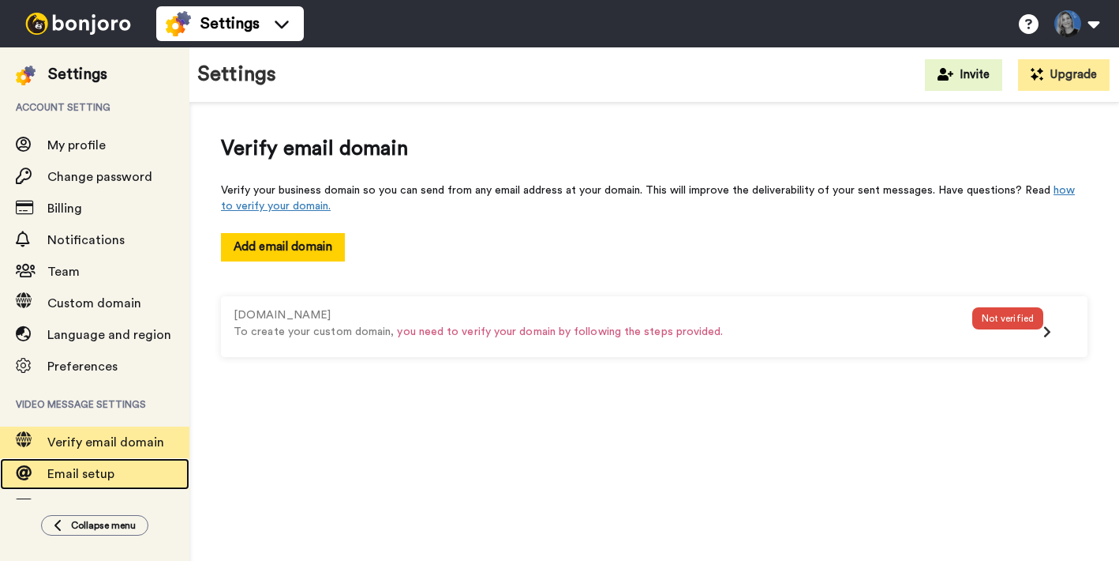
click at [92, 474] on span "Email setup" at bounding box center [80, 473] width 67 height 13
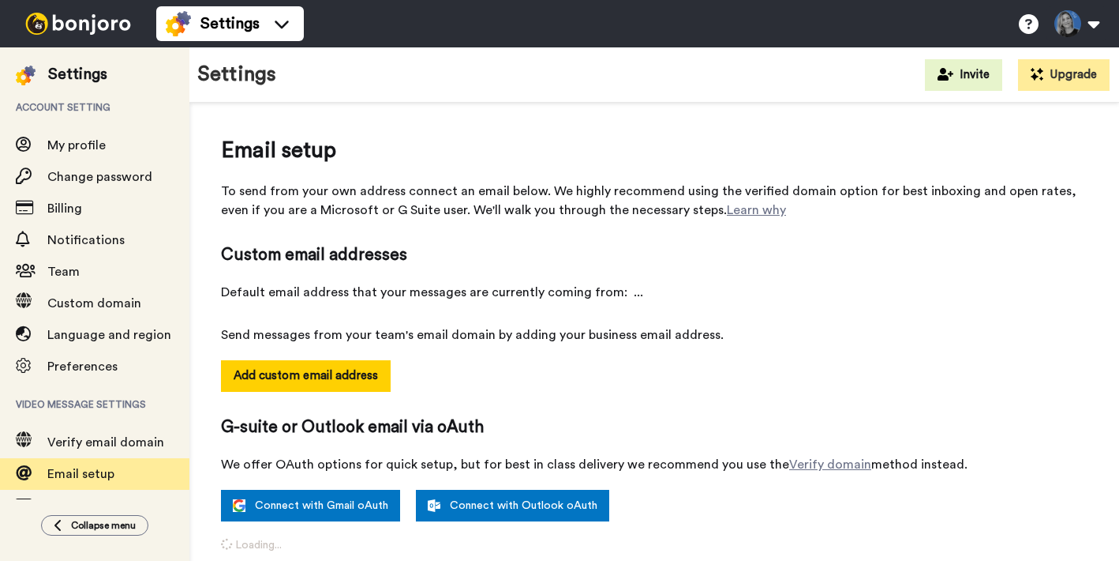
select select "158569"
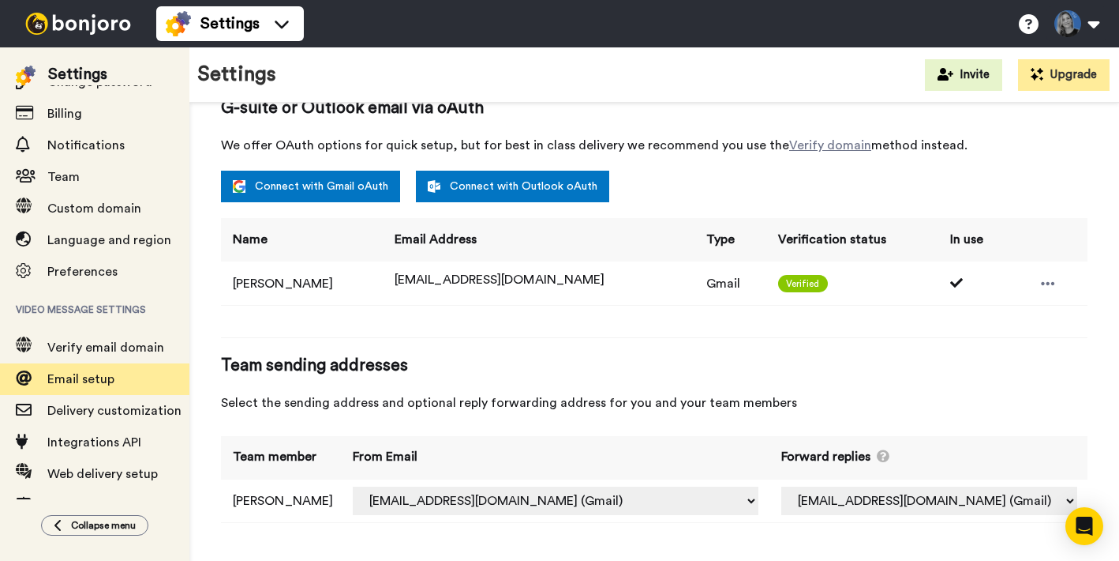
scroll to position [102, 0]
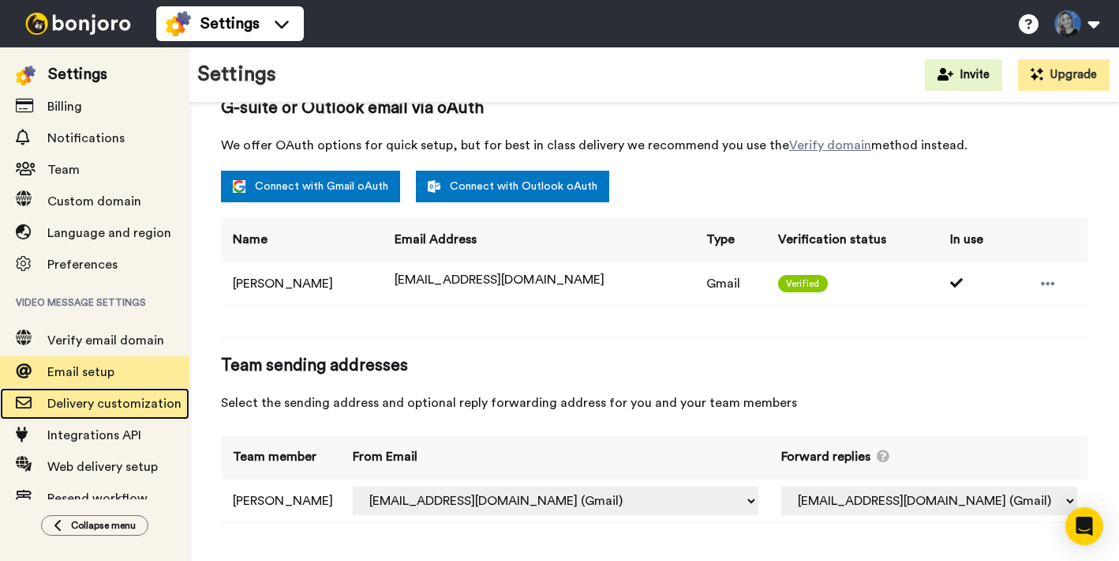
click at [96, 402] on span "Delivery customization" at bounding box center [114, 403] width 134 height 13
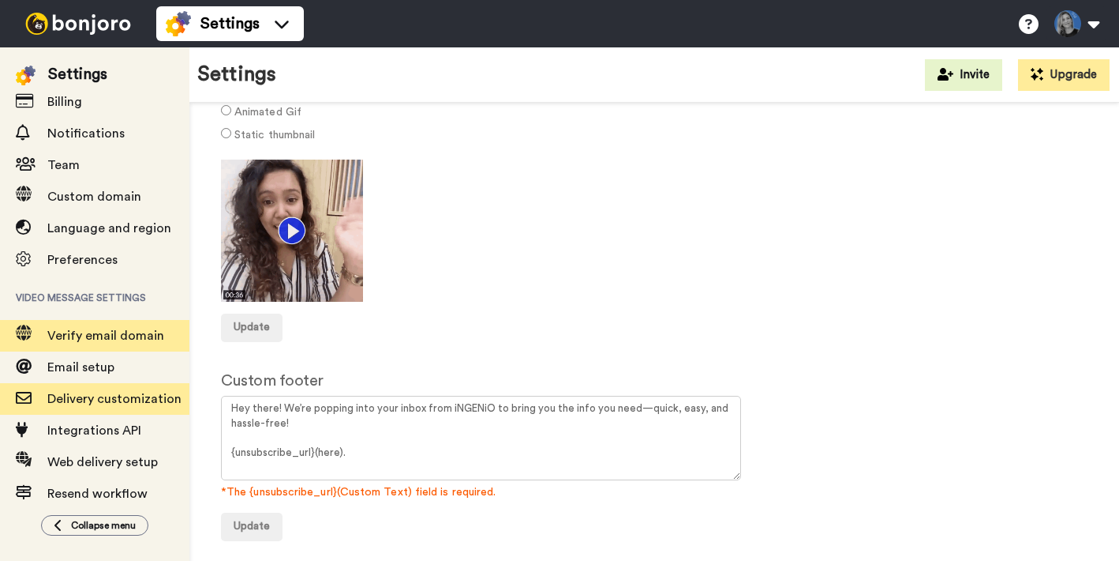
scroll to position [129, 0]
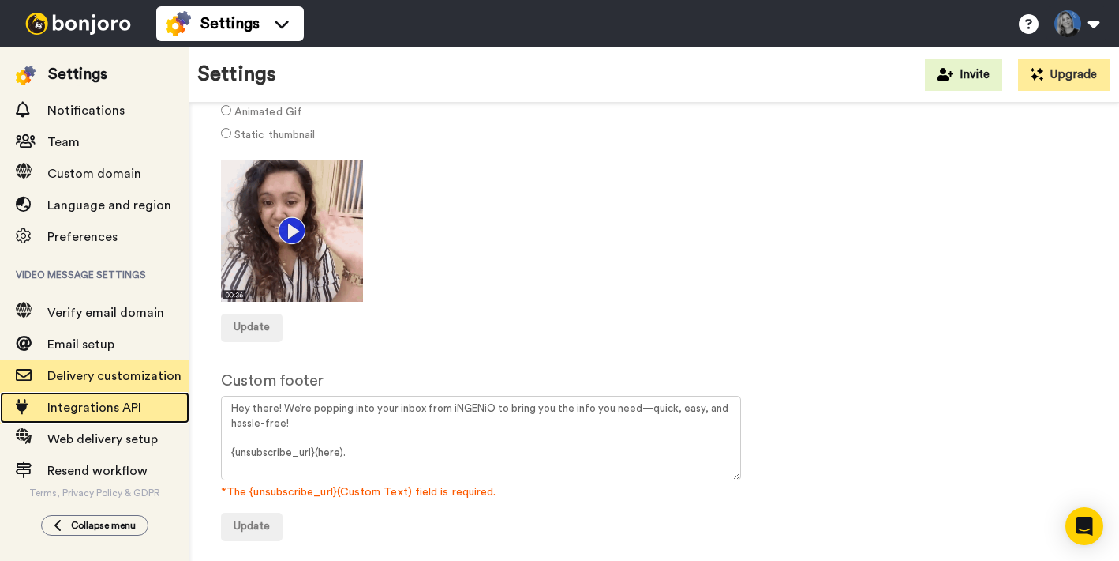
click at [81, 410] on span "Integrations API" at bounding box center [94, 407] width 94 height 13
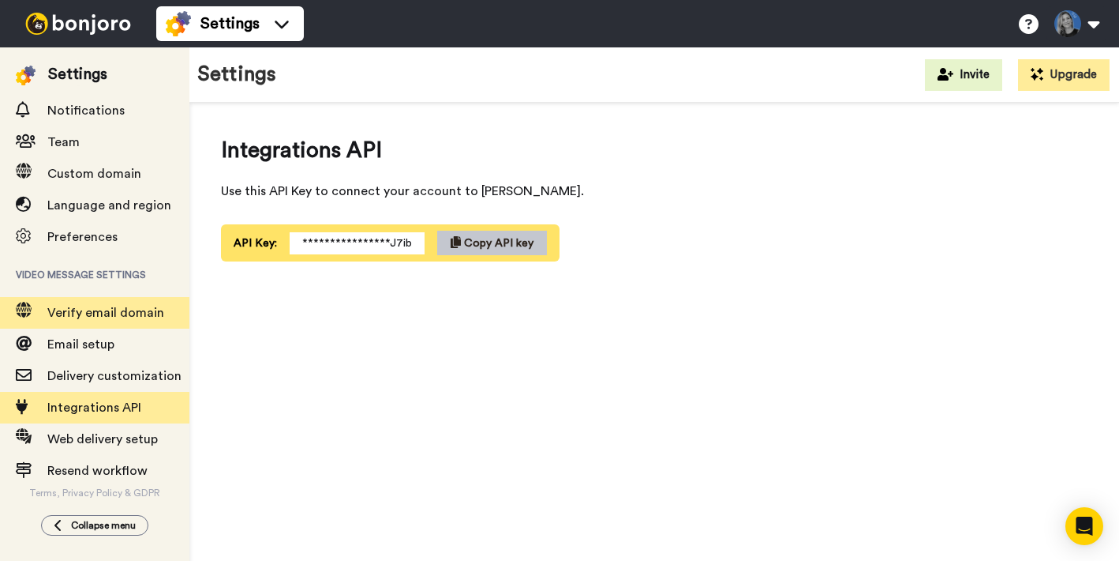
scroll to position [129, 0]
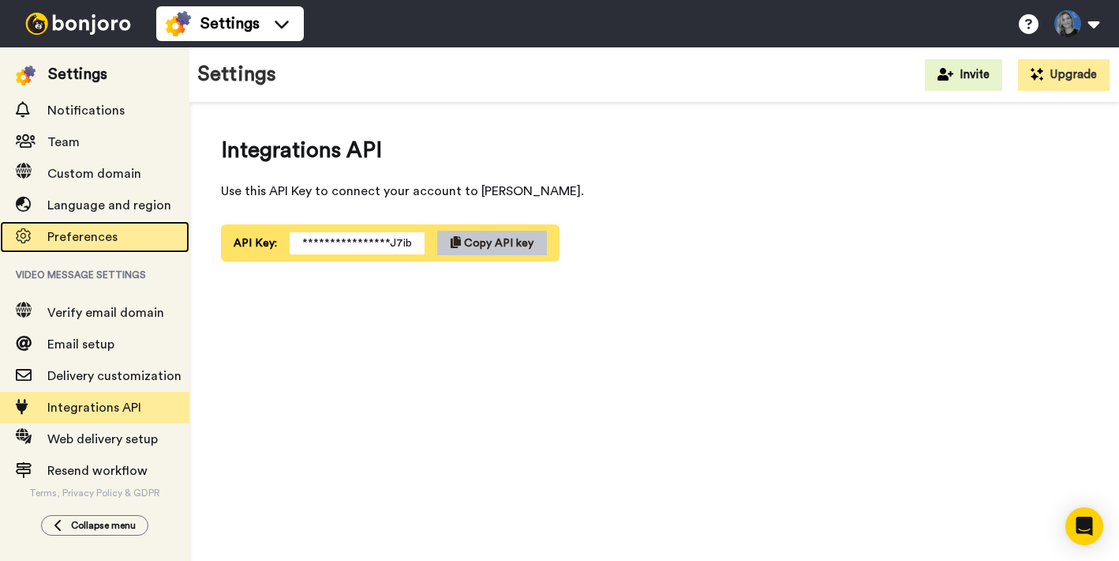
click at [69, 234] on span "Preferences" at bounding box center [82, 237] width 70 height 13
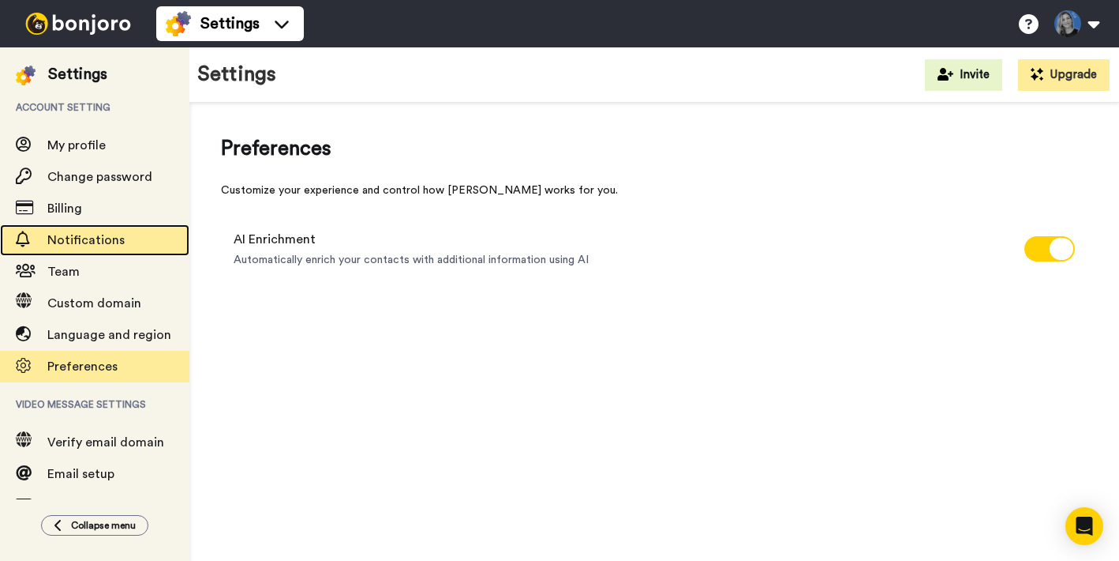
click at [79, 248] on span "Notifications" at bounding box center [118, 240] width 142 height 19
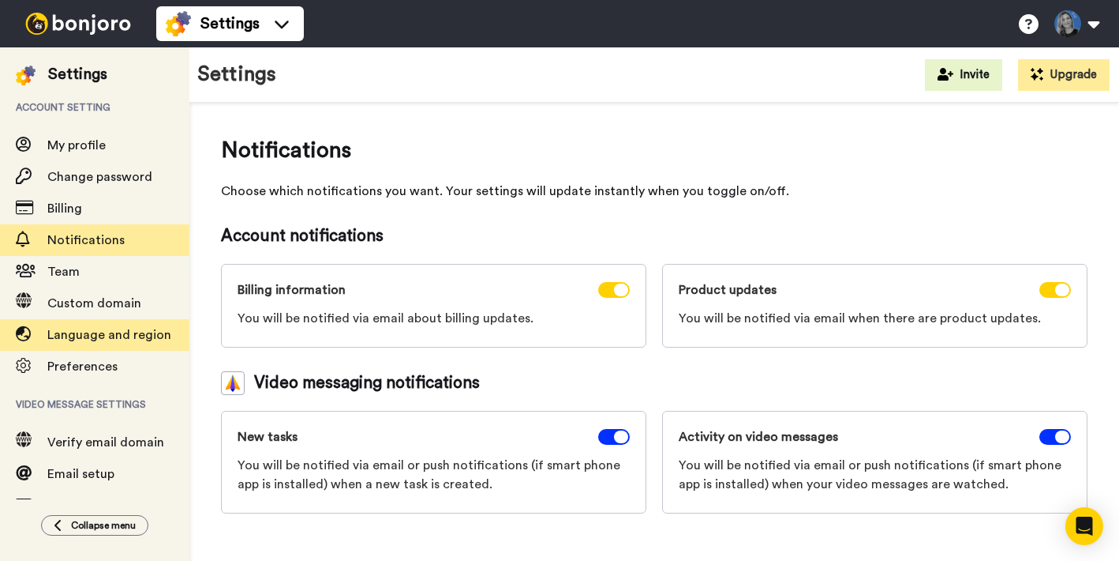
scroll to position [129, 0]
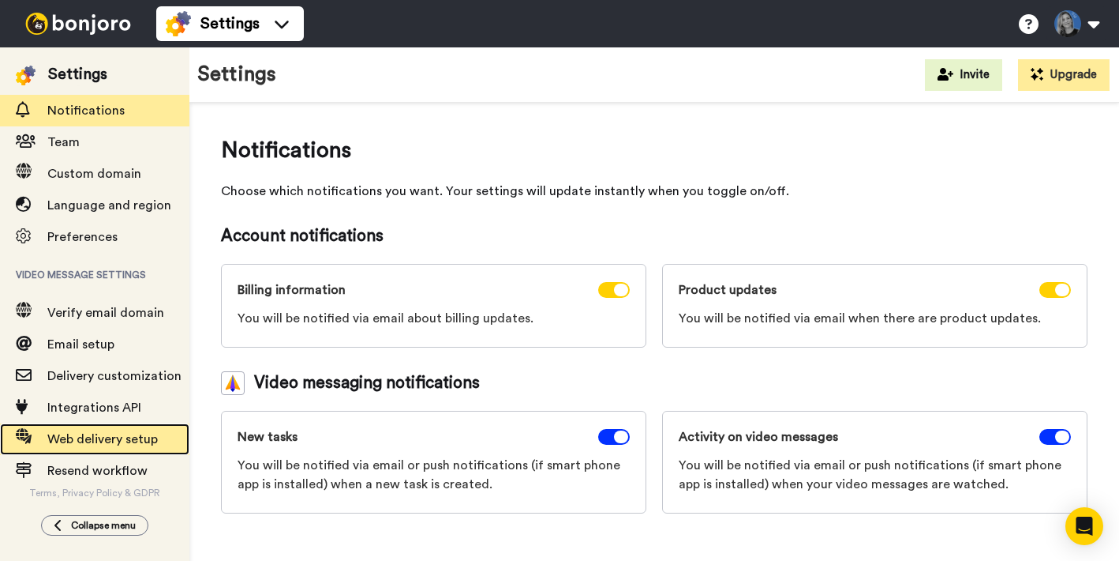
click at [77, 439] on span "Web delivery setup" at bounding box center [102, 439] width 111 height 13
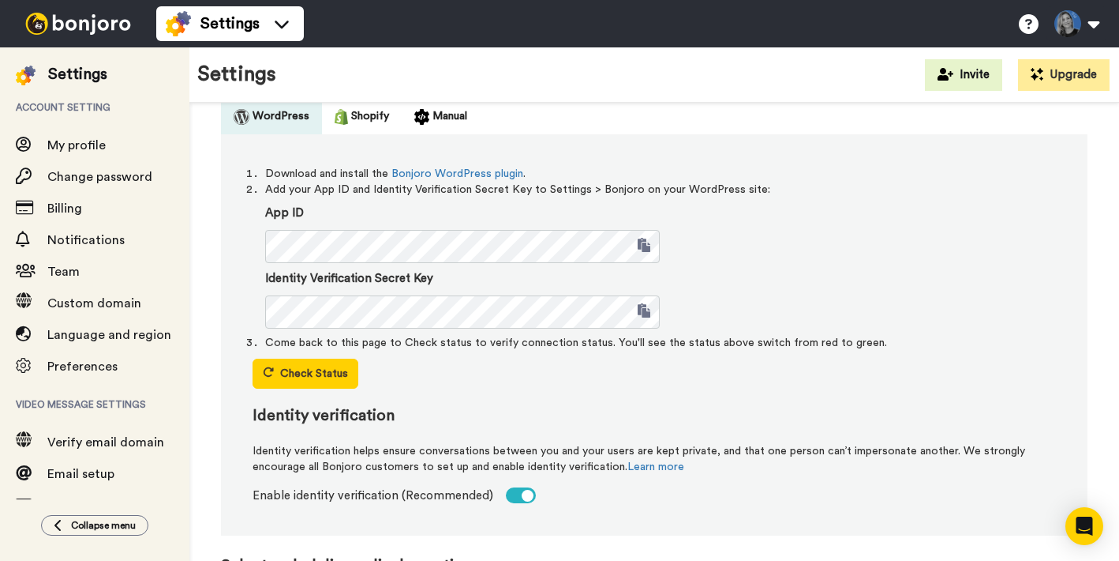
scroll to position [118, 0]
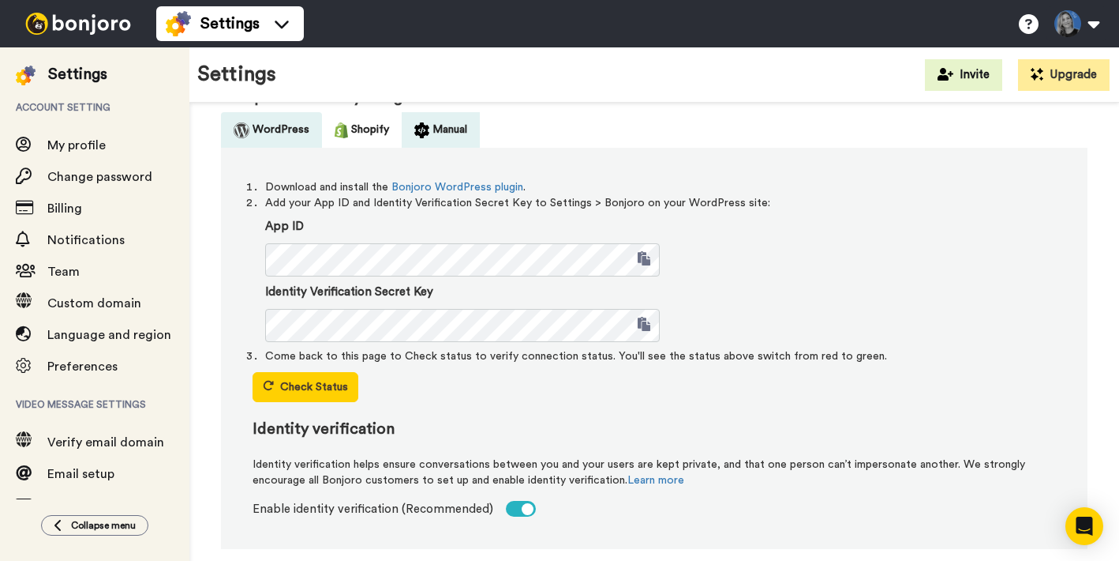
click at [438, 130] on button "Manual" at bounding box center [441, 130] width 78 height 36
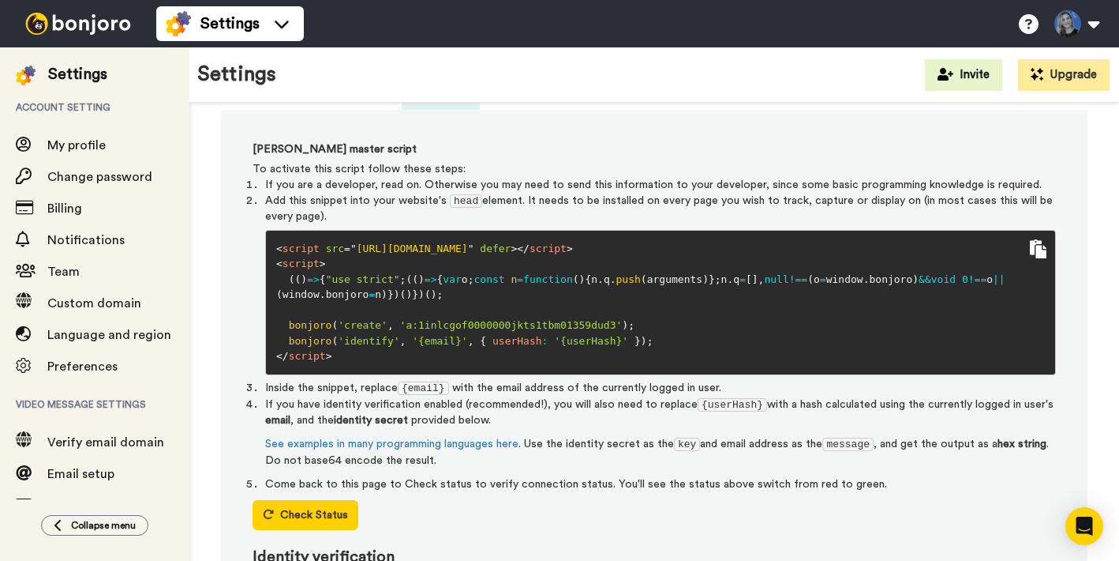
scroll to position [0, 0]
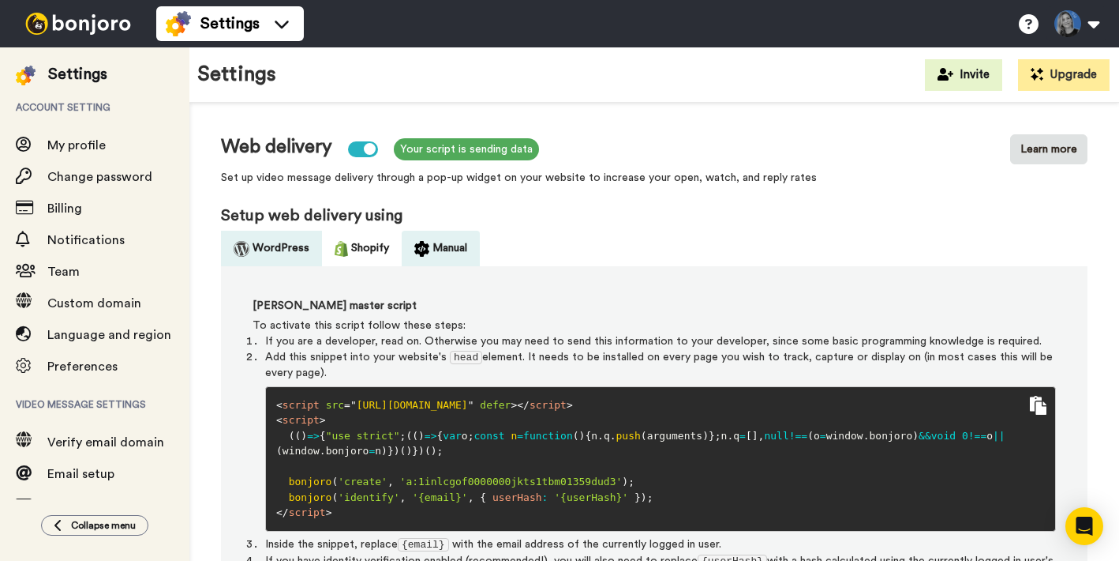
click at [259, 261] on button "WordPress" at bounding box center [271, 249] width 101 height 36
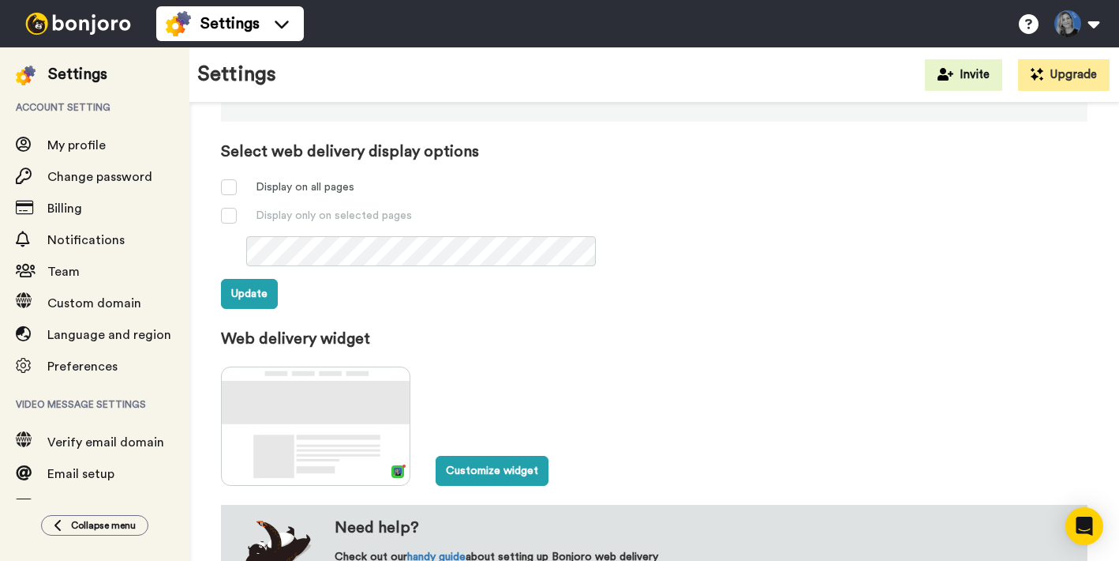
scroll to position [587, 0]
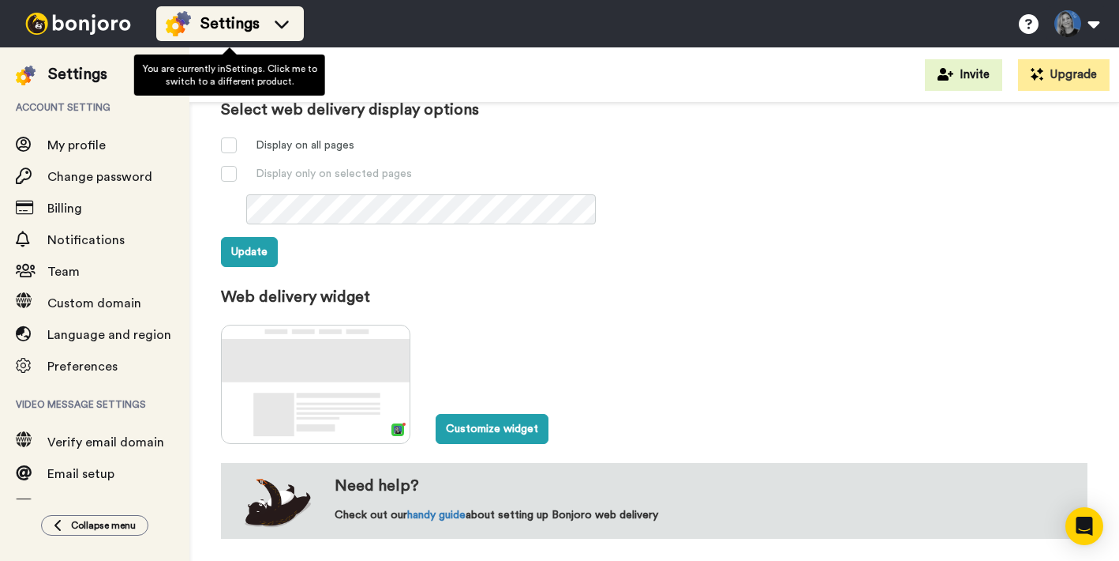
click at [201, 18] on span "Settings" at bounding box center [230, 24] width 59 height 22
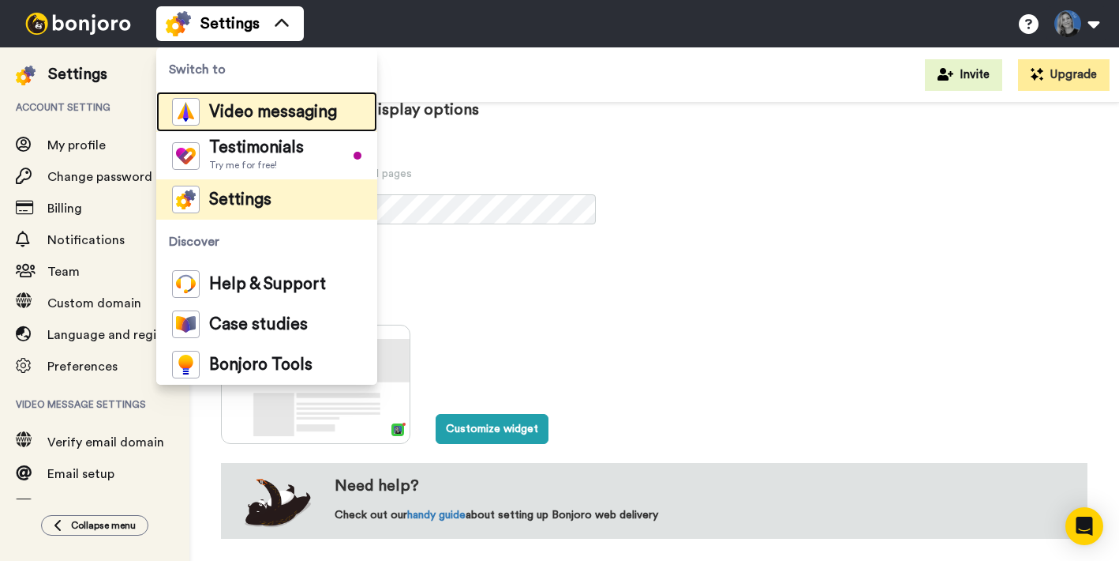
click at [243, 117] on span "Video messaging" at bounding box center [273, 112] width 128 height 16
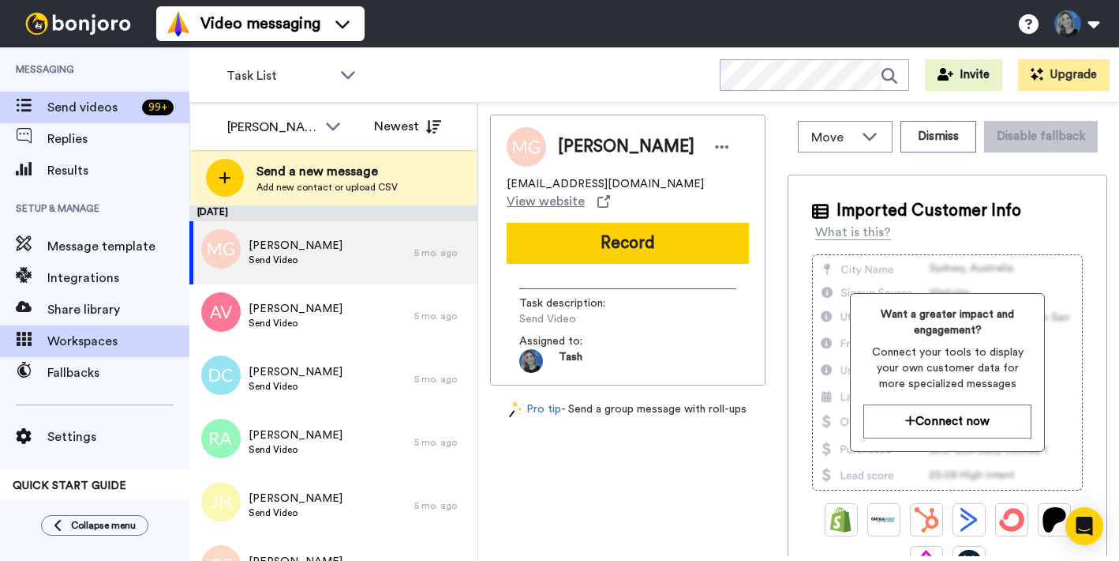
scroll to position [23, 0]
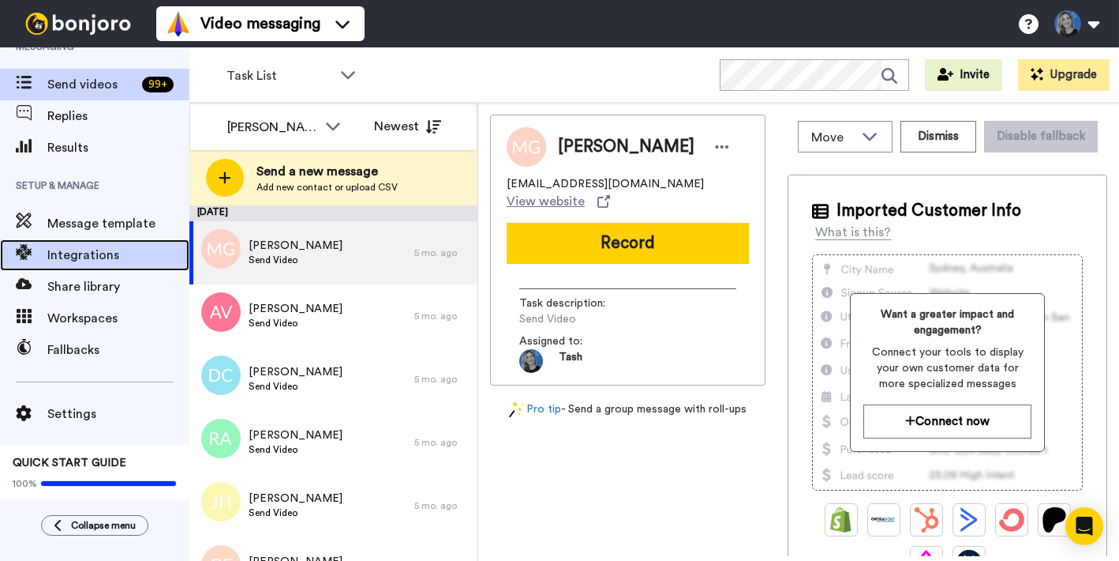
click at [70, 257] on span "Integrations" at bounding box center [118, 255] width 142 height 19
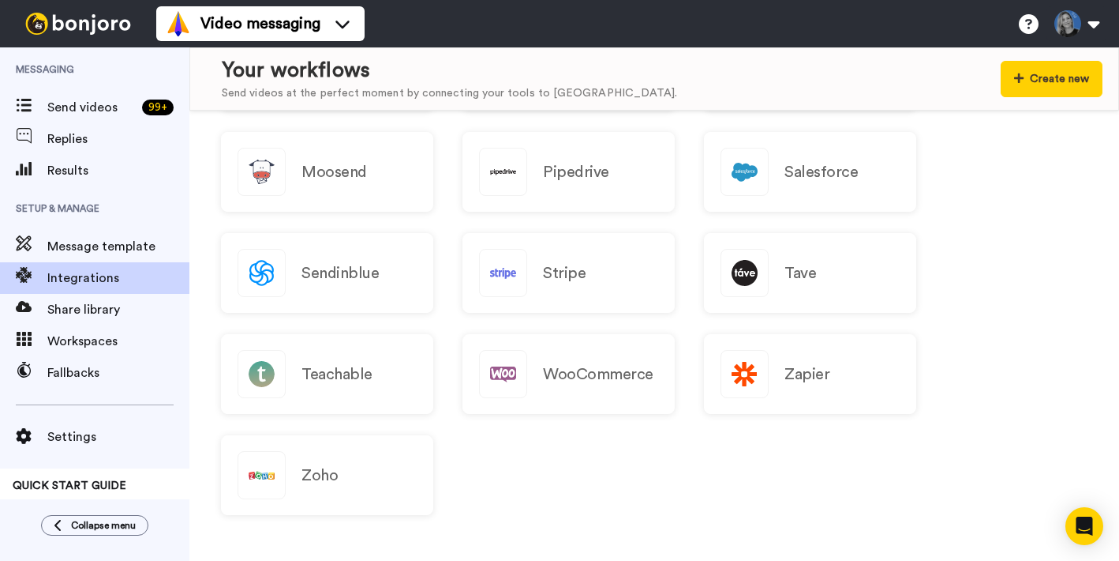
scroll to position [1692, 0]
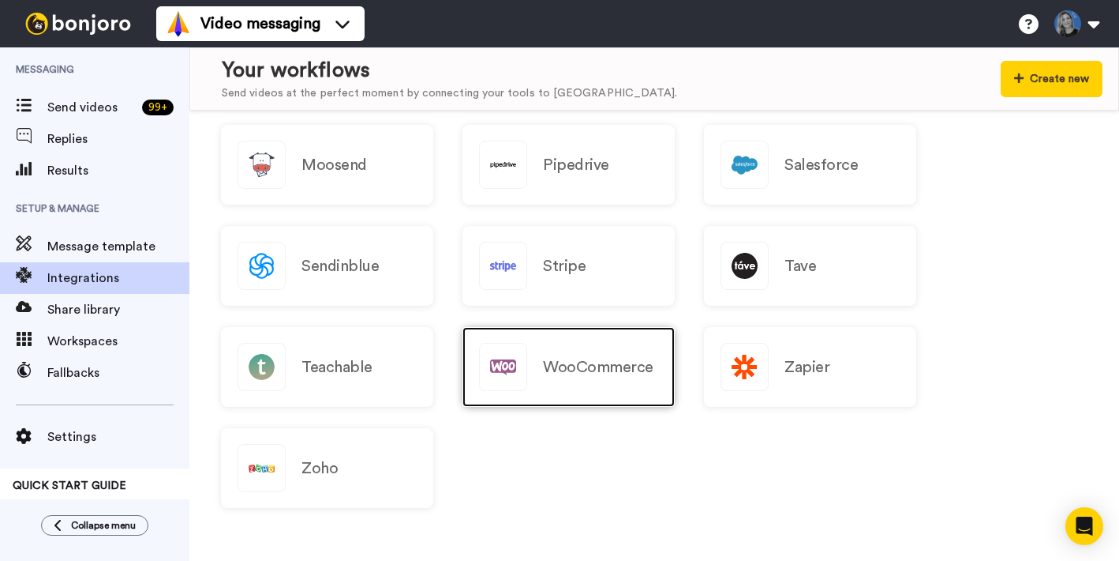
click at [538, 360] on div "WooCommerce" at bounding box center [569, 367] width 212 height 80
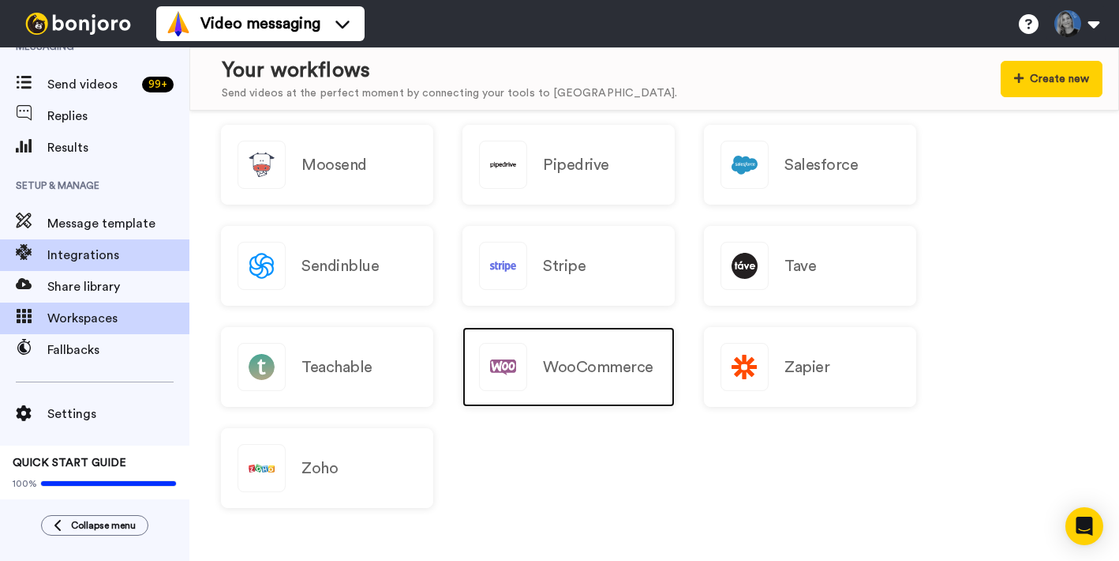
scroll to position [0, 0]
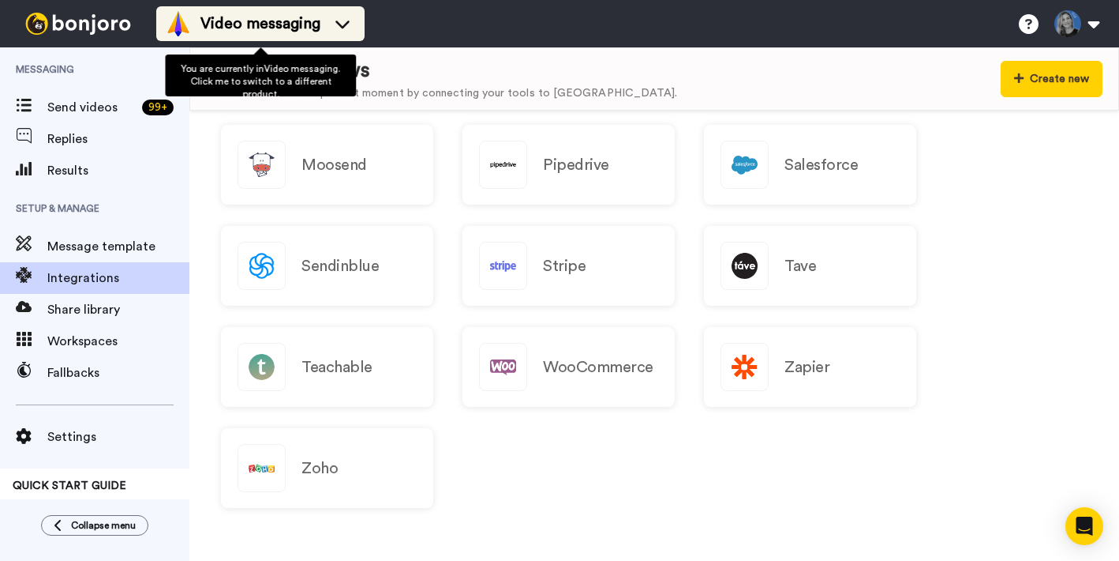
click at [206, 21] on span "Video messaging" at bounding box center [261, 24] width 120 height 22
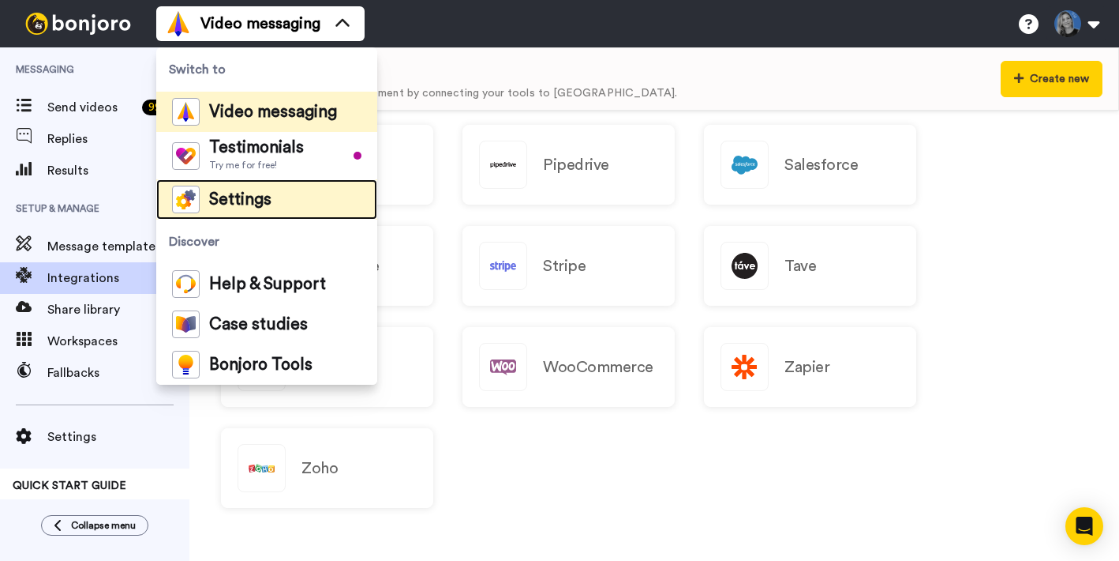
click at [235, 210] on div "Settings" at bounding box center [221, 200] width 99 height 28
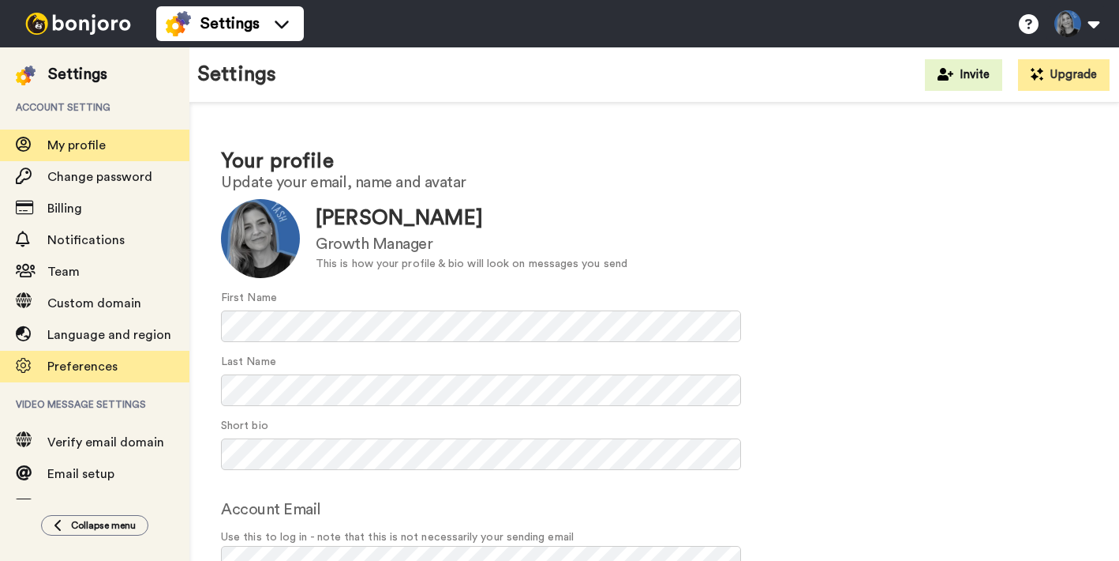
scroll to position [129, 0]
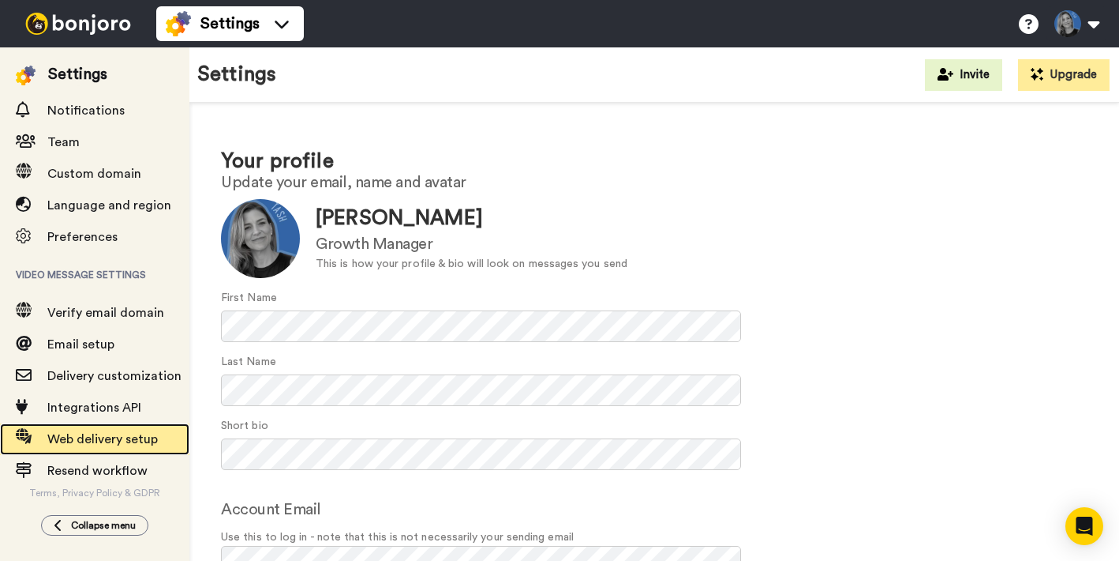
click at [81, 445] on span "Web delivery setup" at bounding box center [102, 439] width 111 height 13
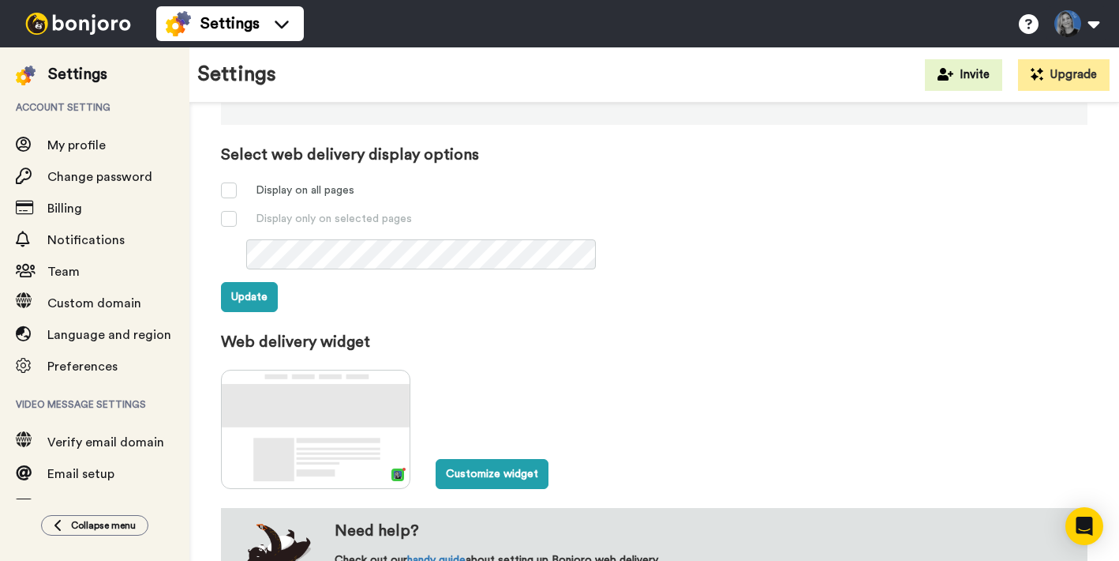
scroll to position [587, 0]
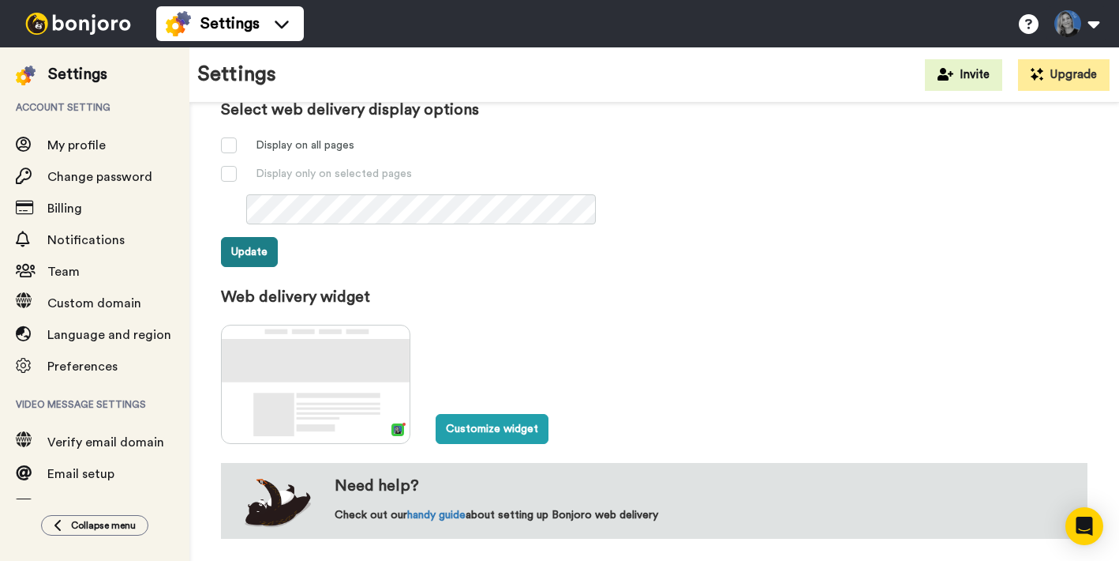
click at [243, 249] on button "Update" at bounding box center [249, 252] width 57 height 30
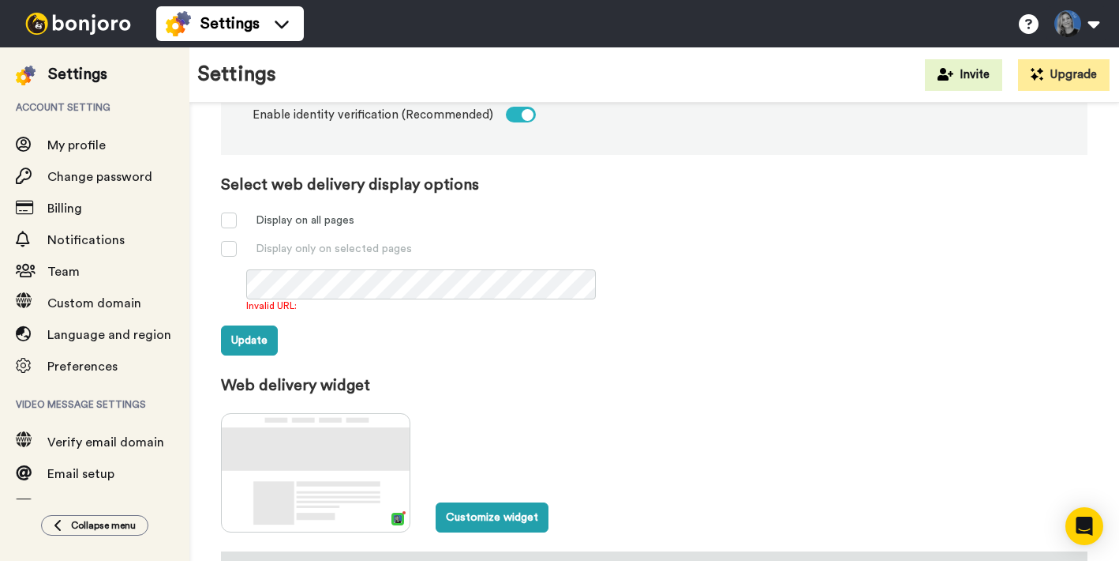
scroll to position [507, 0]
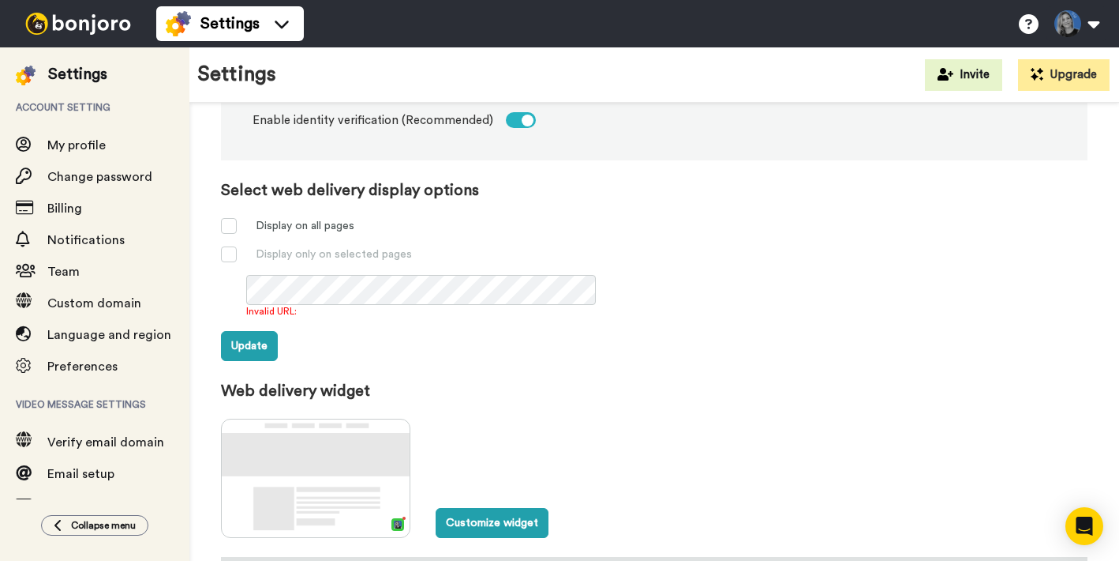
click at [296, 238] on div "Display on all pages Display only on selected pages" at bounding box center [654, 240] width 867 height 44
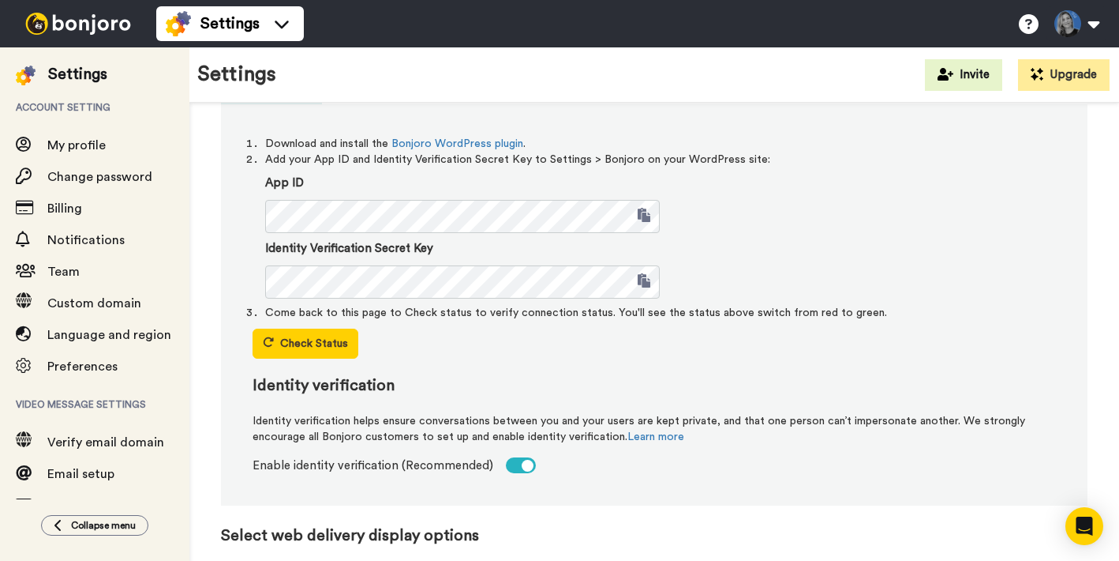
scroll to position [354, 0]
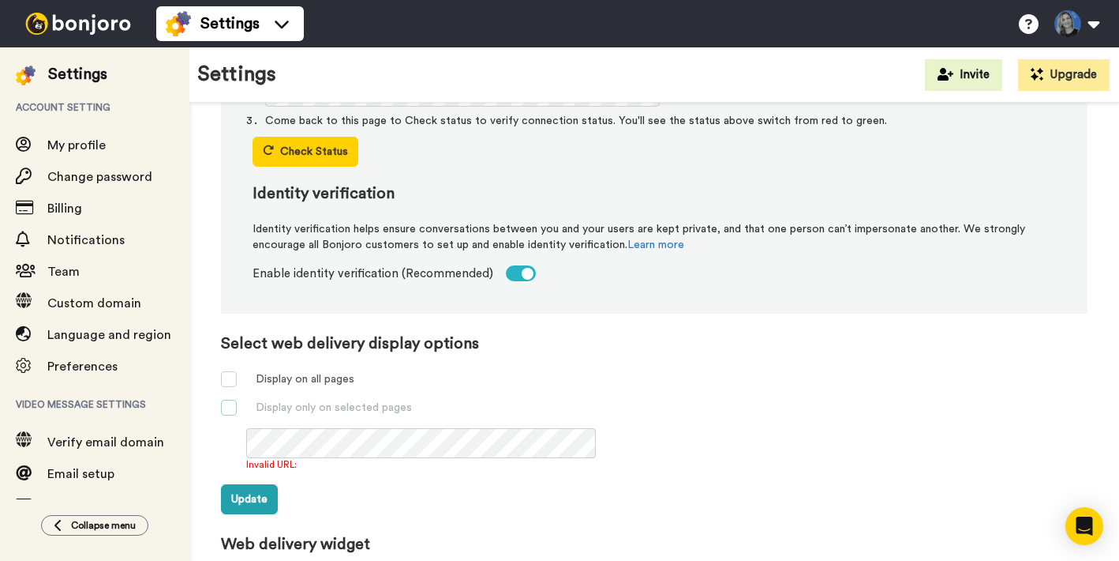
click at [228, 412] on span at bounding box center [229, 407] width 16 height 16
click at [299, 463] on div "Invalid URL:" at bounding box center [667, 464] width 842 height 13
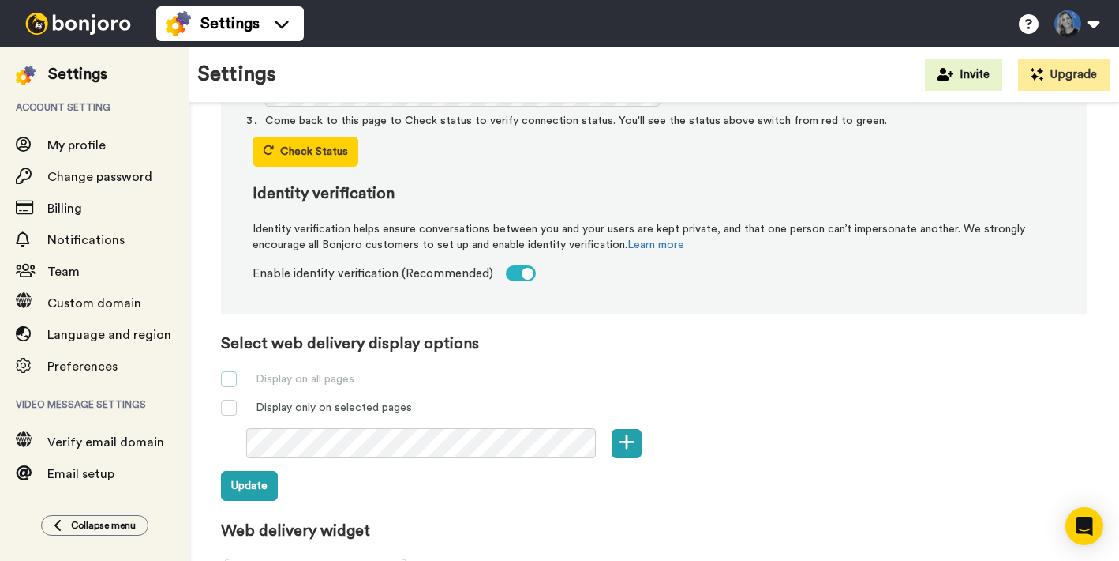
click at [233, 375] on span at bounding box center [229, 379] width 16 height 16
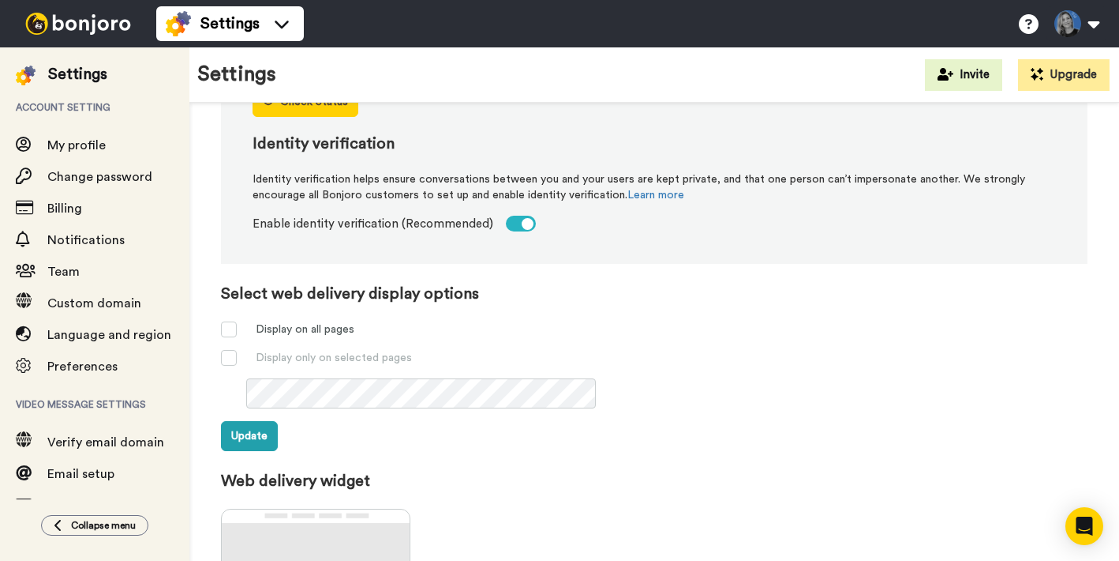
scroll to position [434, 0]
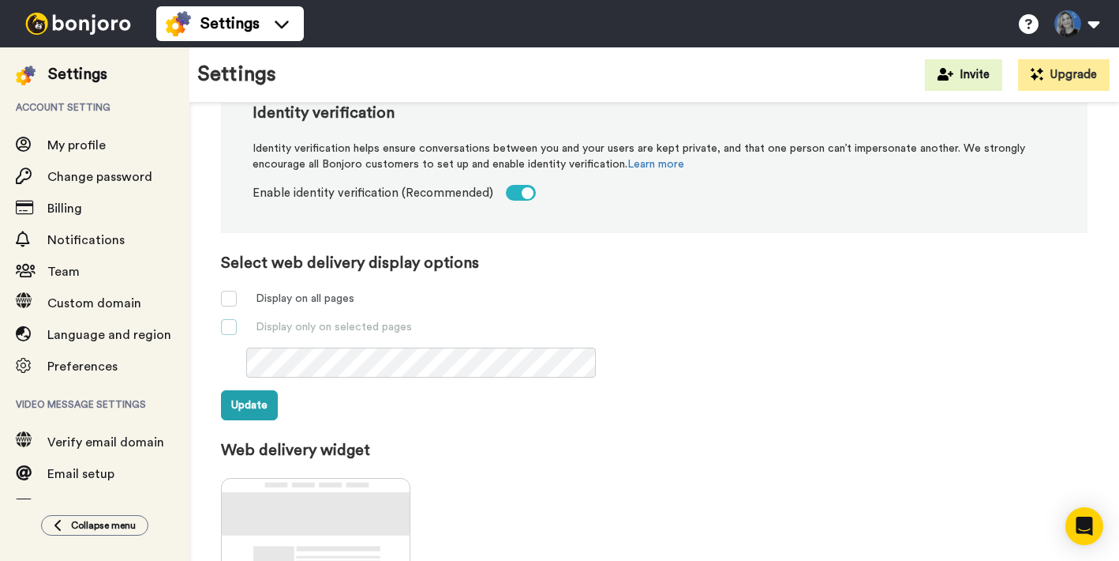
click at [228, 328] on span at bounding box center [229, 327] width 16 height 16
click at [626, 363] on icon at bounding box center [627, 361] width 15 height 15
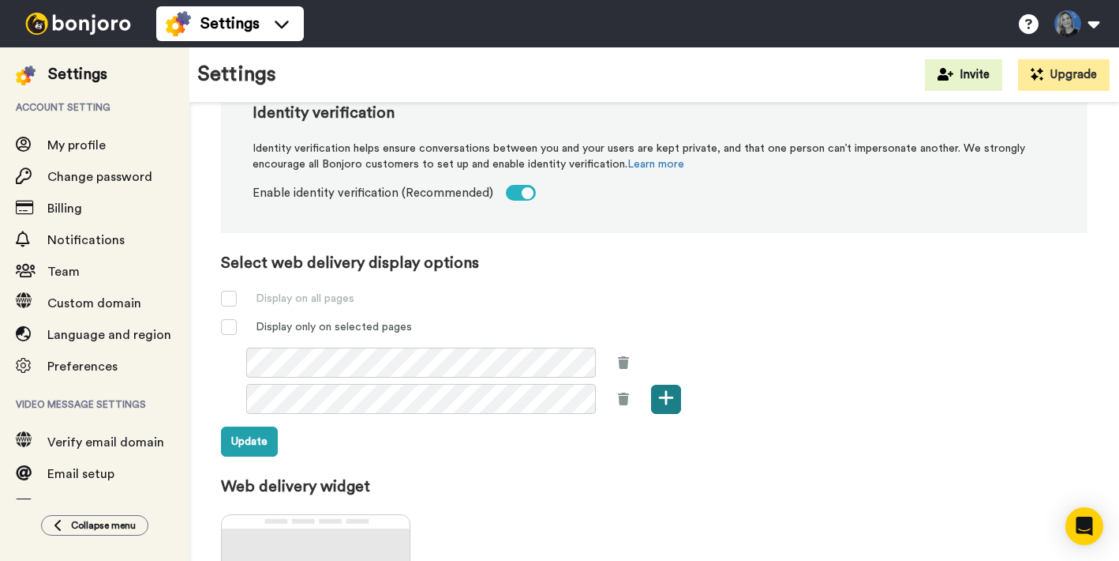
click at [673, 398] on icon at bounding box center [666, 397] width 16 height 18
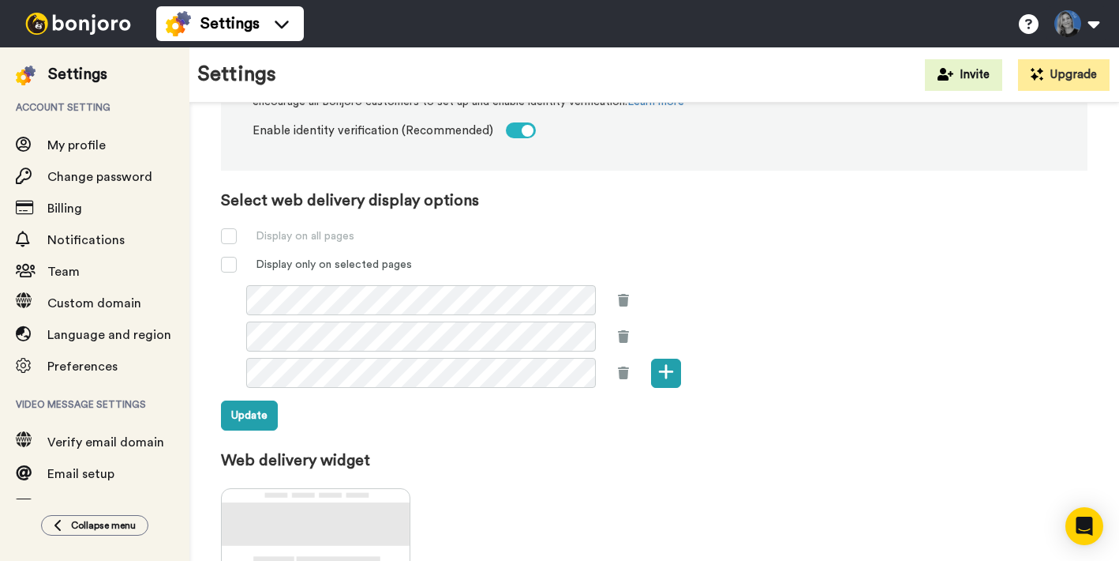
scroll to position [502, 0]
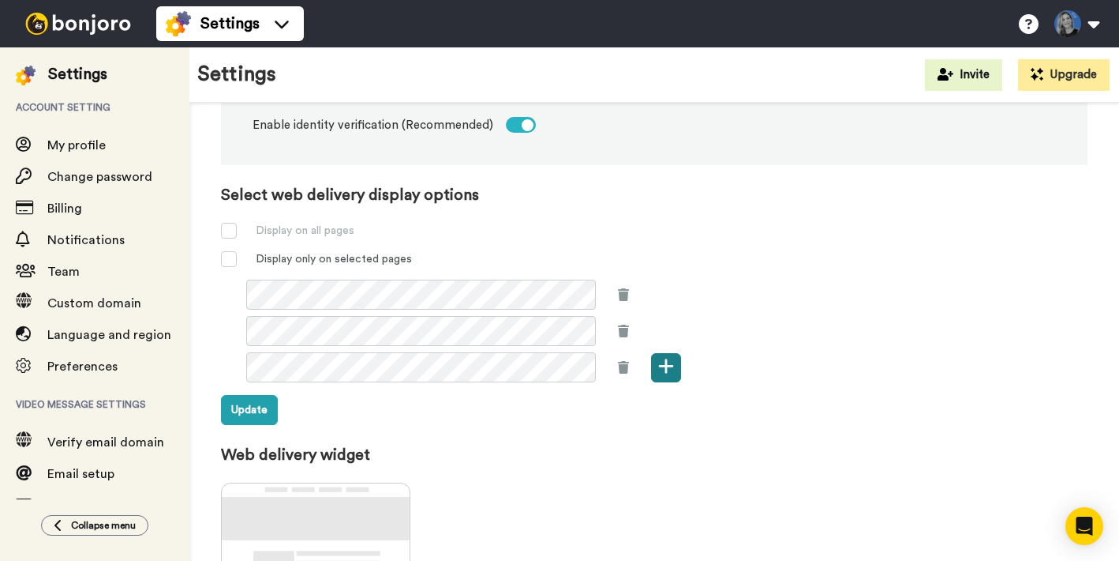
click at [667, 368] on icon at bounding box center [666, 366] width 15 height 15
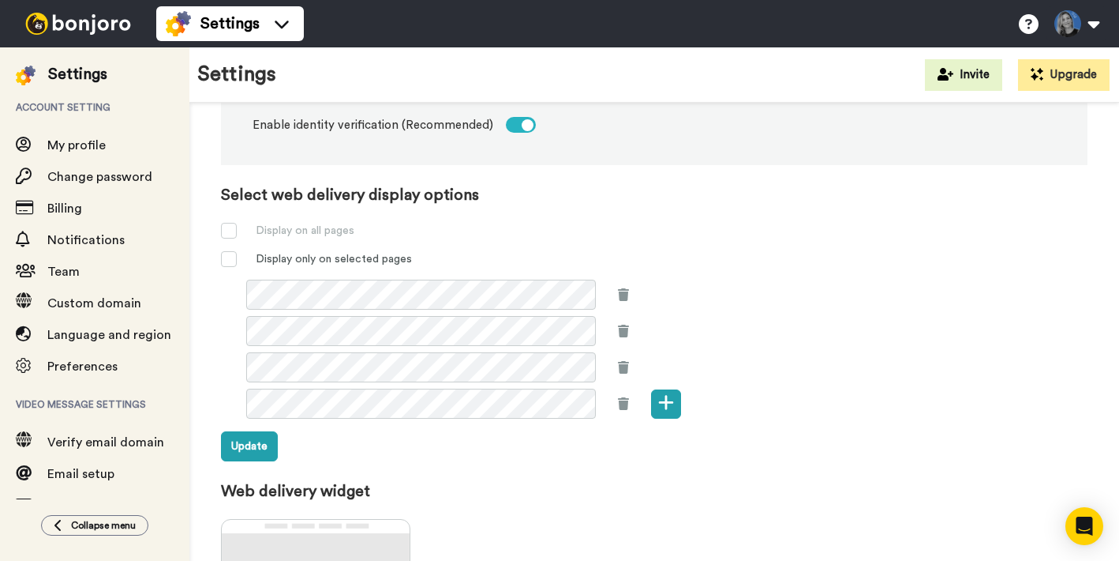
scroll to position [552, 0]
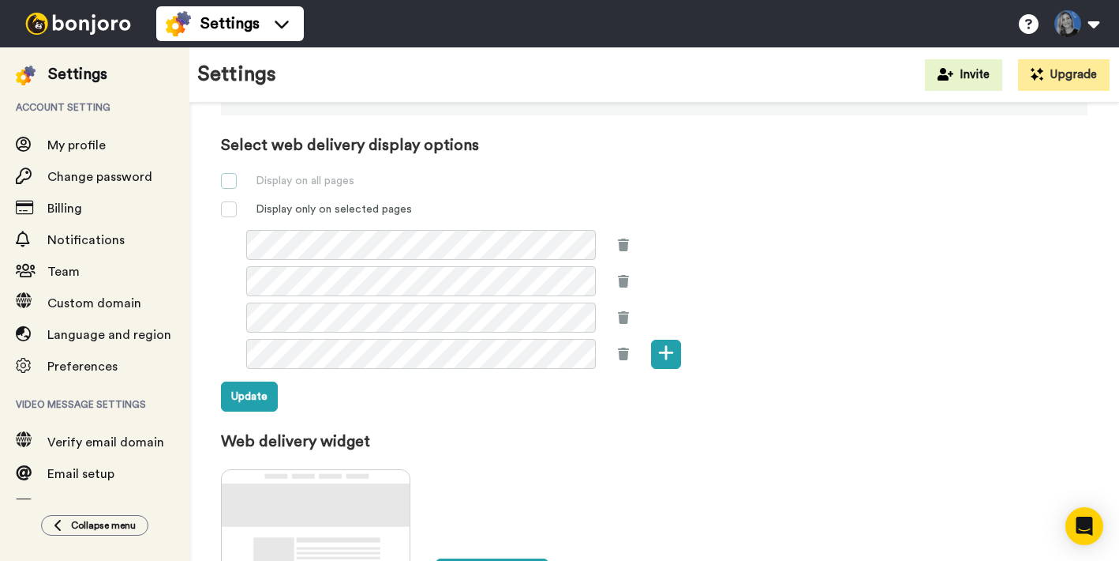
click at [228, 182] on span at bounding box center [229, 181] width 16 height 16
click at [247, 394] on button "Update" at bounding box center [249, 396] width 57 height 30
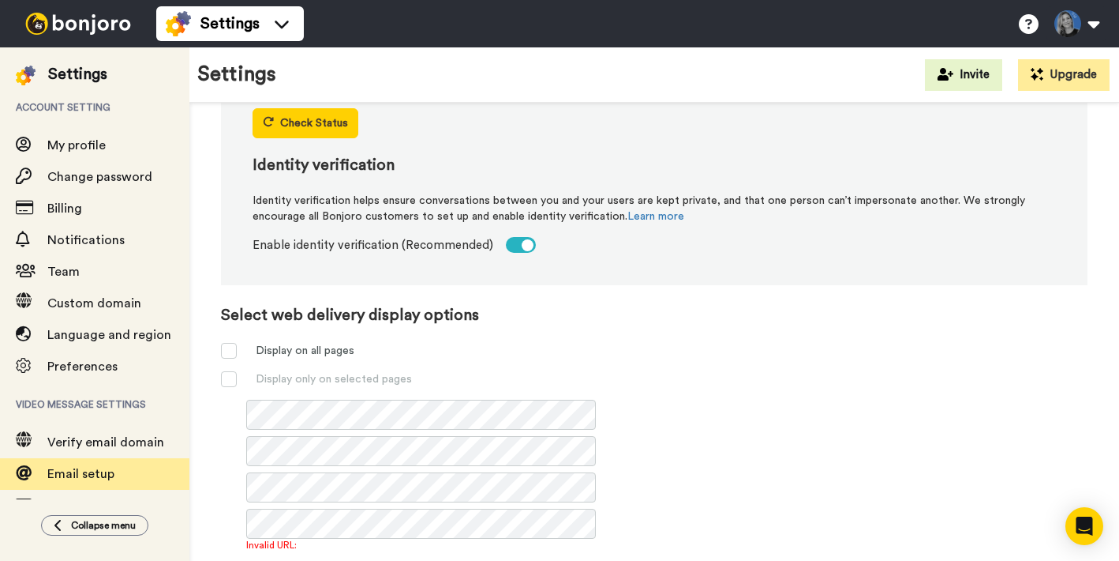
scroll to position [17, 0]
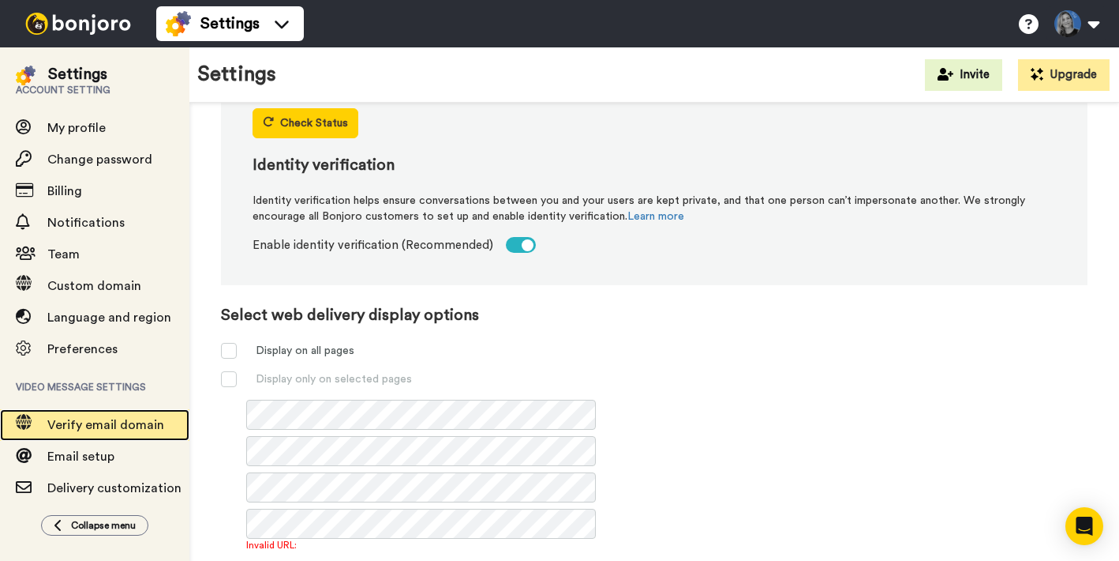
click at [97, 429] on span "Verify email domain" at bounding box center [105, 424] width 117 height 13
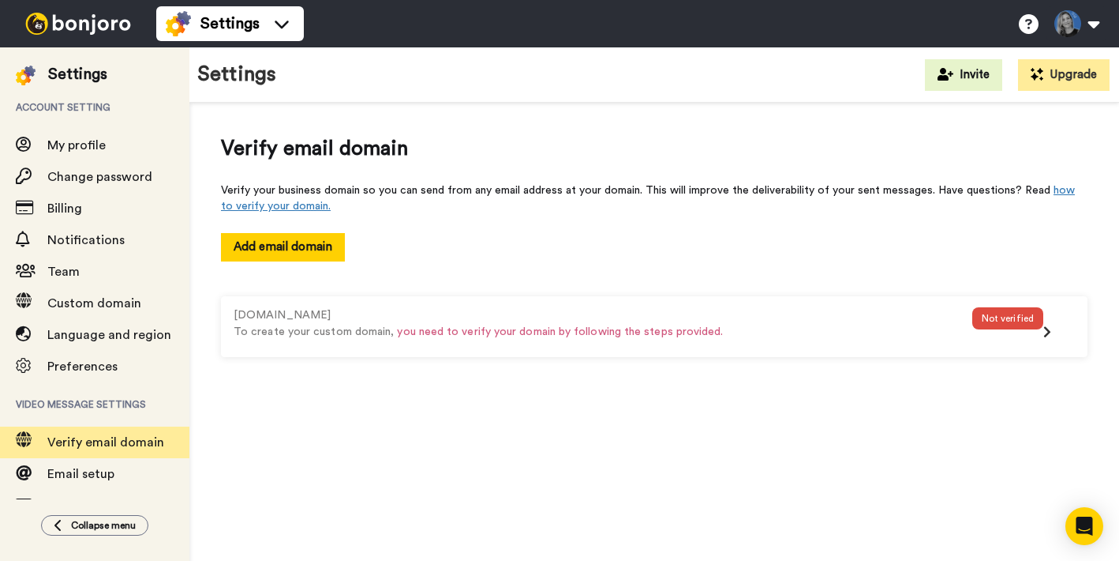
click at [534, 275] on div "Verify your business domain so you can send from any email address at your doma…" at bounding box center [654, 276] width 867 height 189
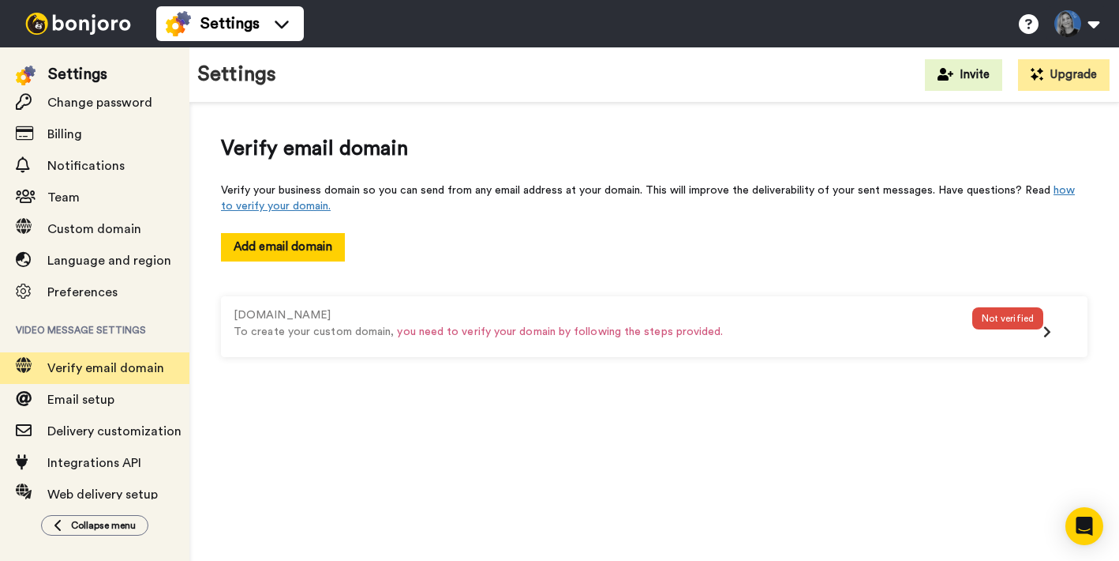
scroll to position [90, 0]
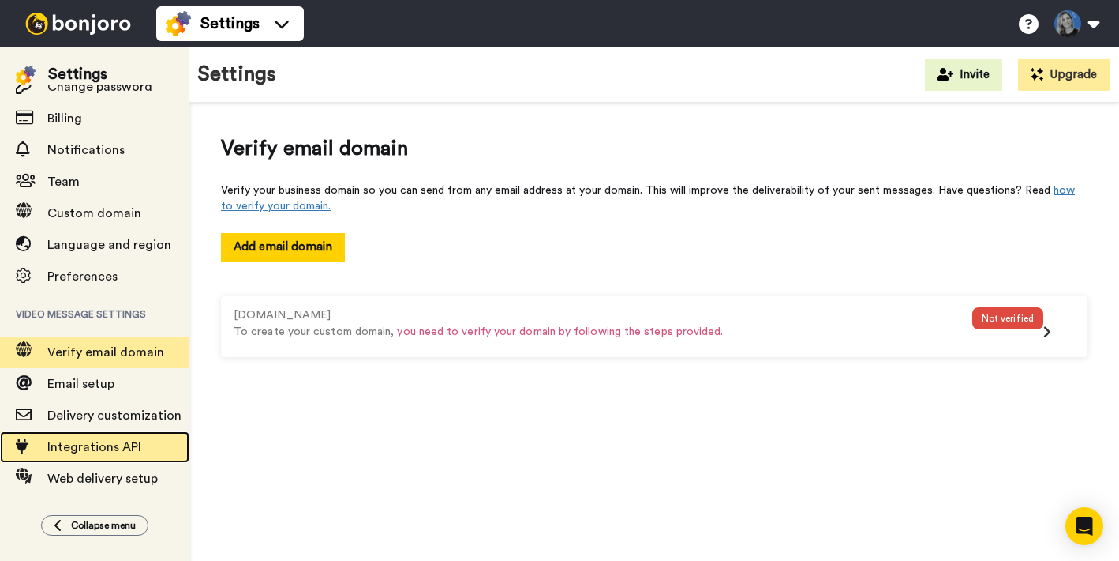
click at [79, 444] on span "Integrations API" at bounding box center [94, 447] width 94 height 13
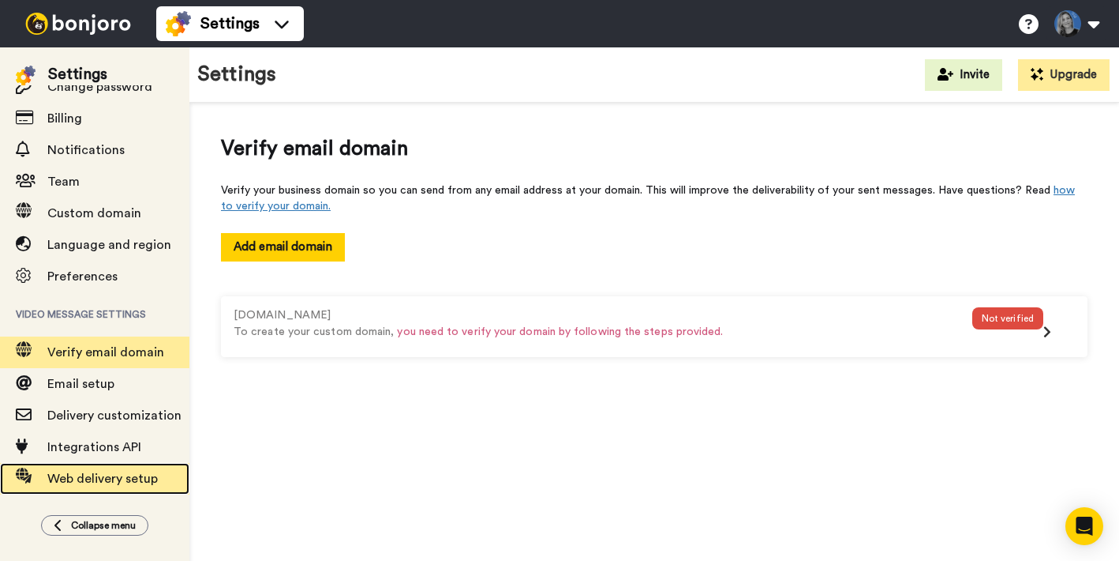
click at [82, 481] on span "Web delivery setup" at bounding box center [102, 478] width 111 height 13
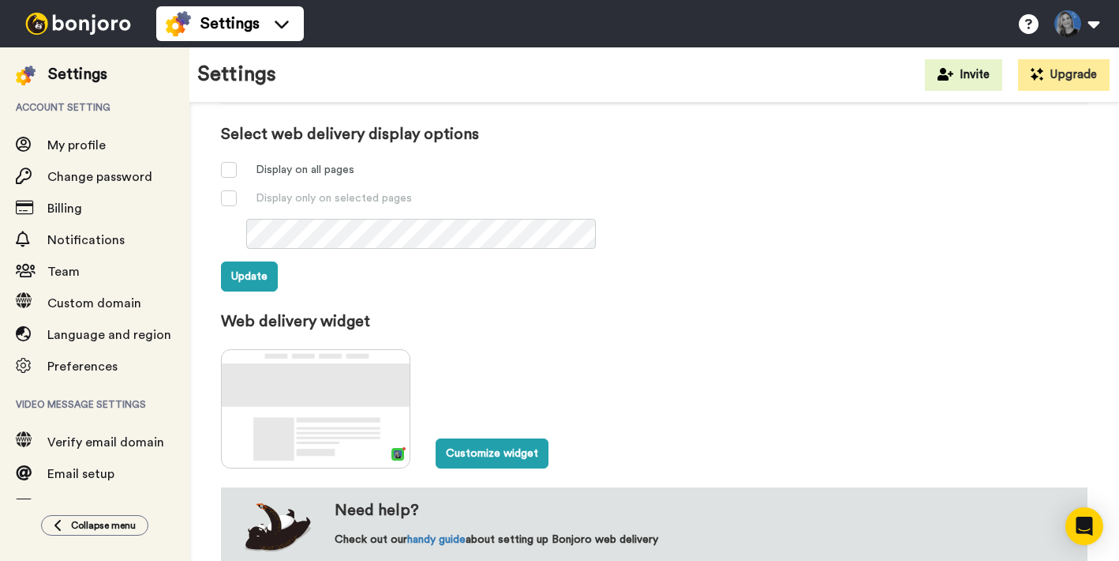
scroll to position [587, 0]
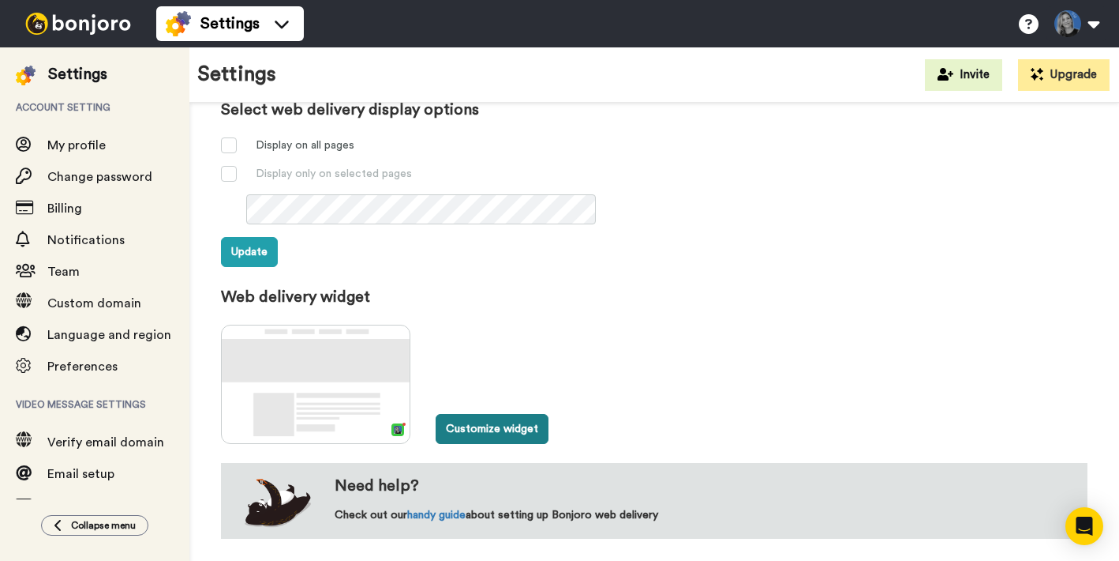
click at [509, 429] on button "Customize widget" at bounding box center [492, 429] width 113 height 30
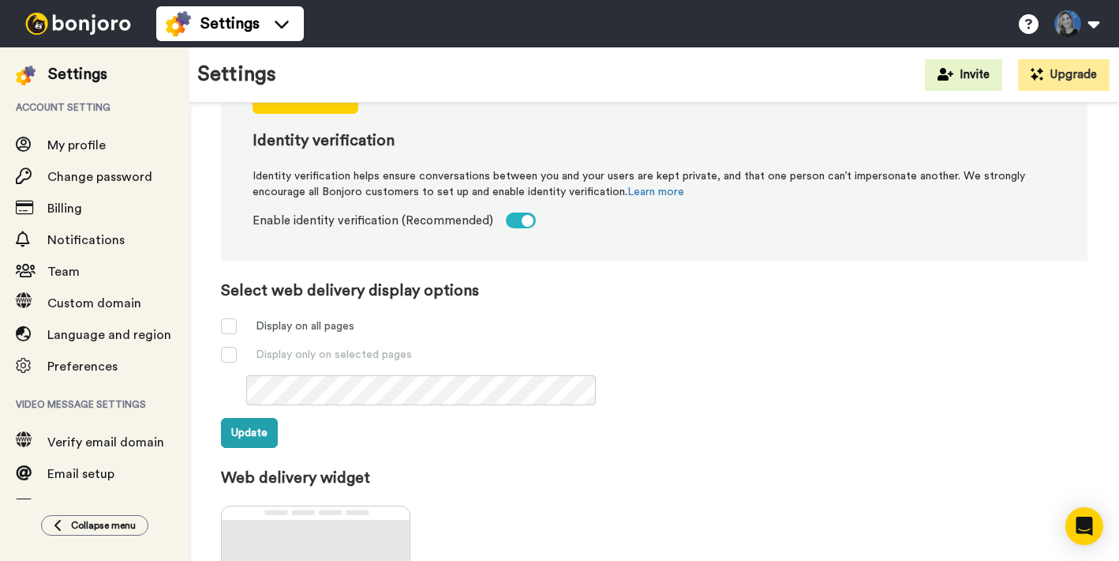
scroll to position [463, 0]
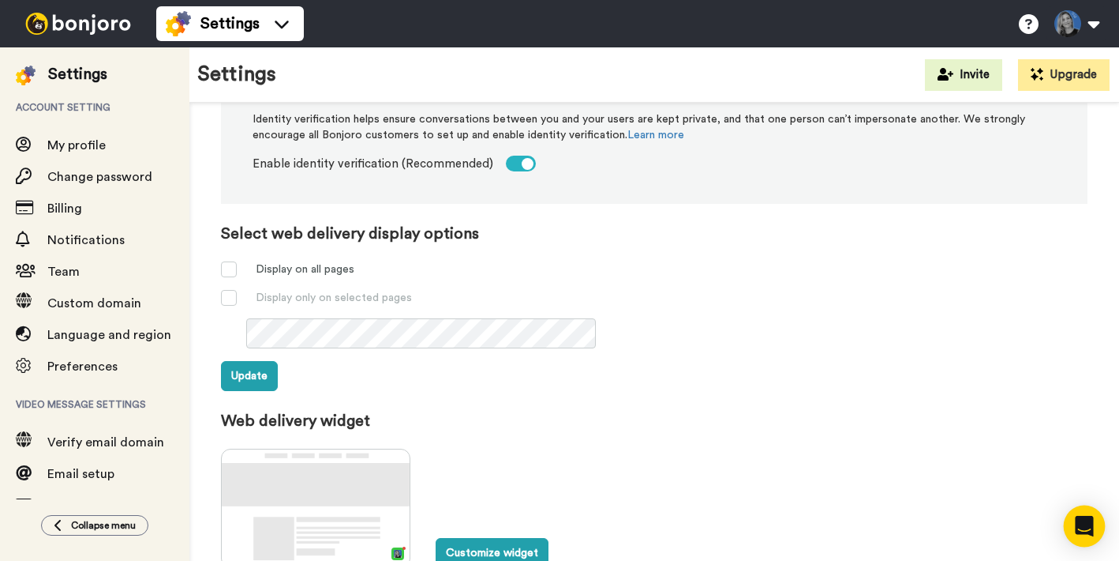
click at [1086, 532] on icon "Open Intercom Messenger" at bounding box center [1084, 526] width 21 height 21
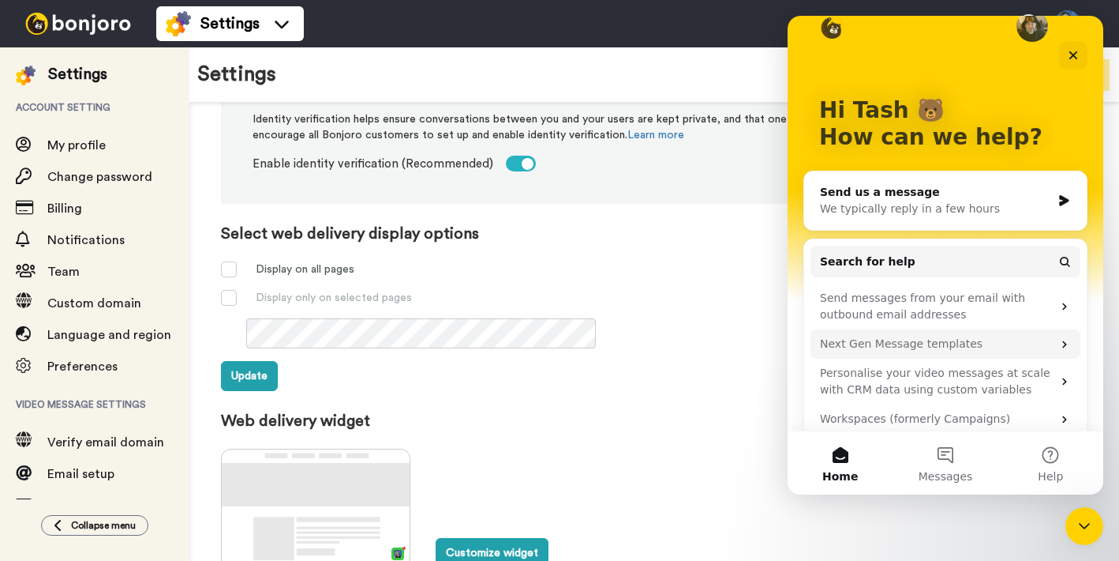
scroll to position [49, 0]
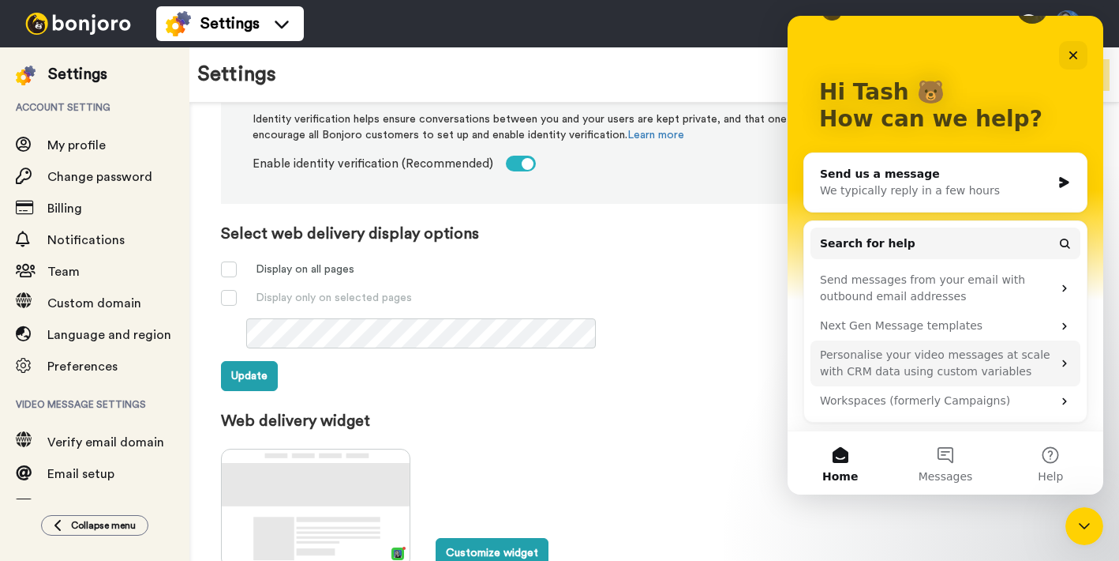
click at [899, 367] on div "Personalise your video messages at scale with CRM data using custom variables" at bounding box center [936, 363] width 232 height 33
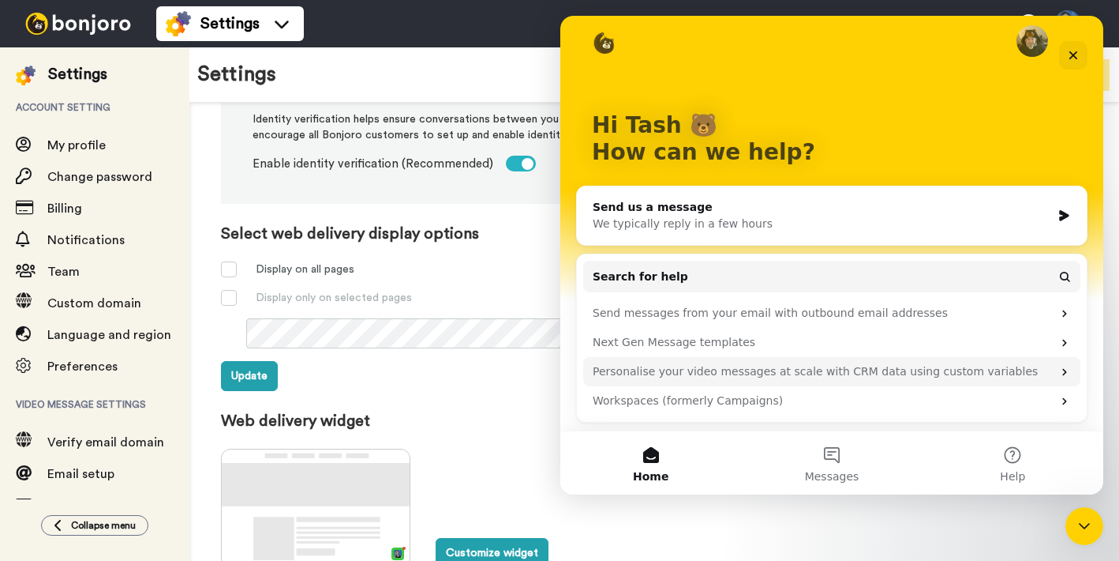
scroll to position [0, 0]
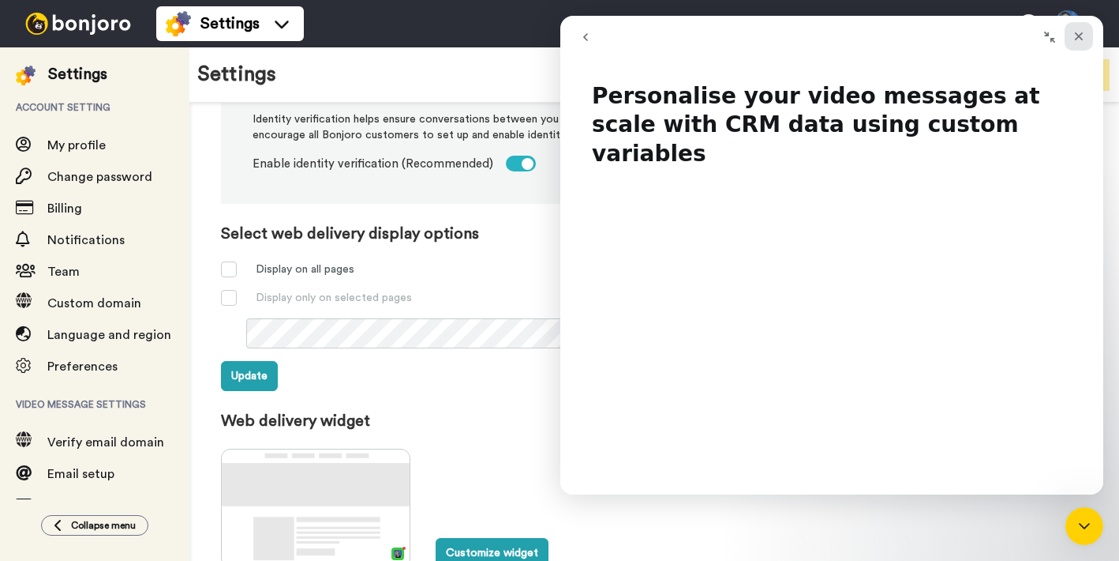
click at [1077, 34] on icon "Close" at bounding box center [1079, 36] width 9 height 9
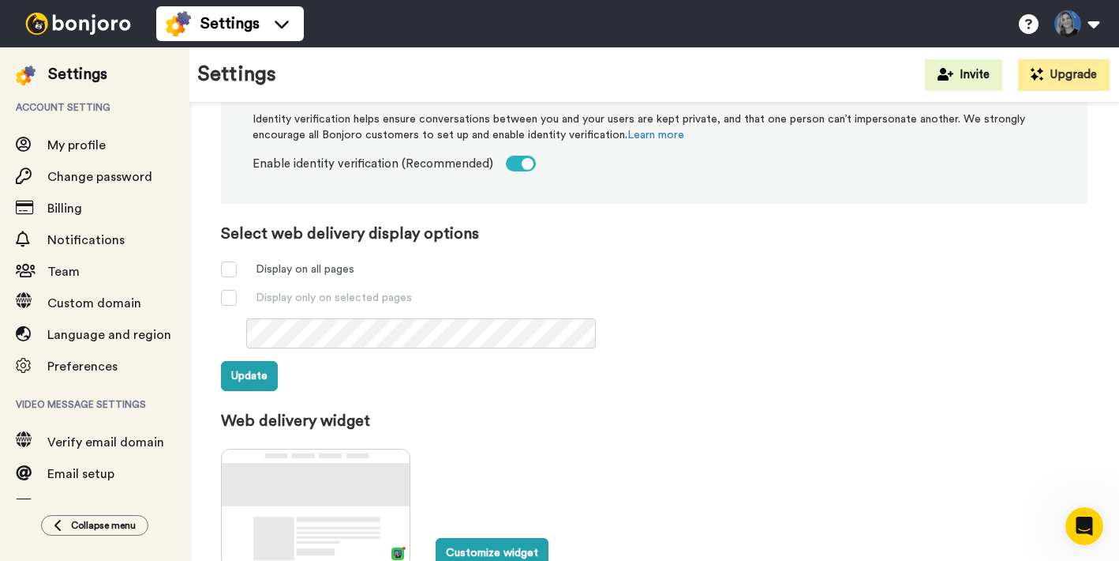
click at [939, 415] on label "Web delivery widget" at bounding box center [654, 421] width 867 height 22
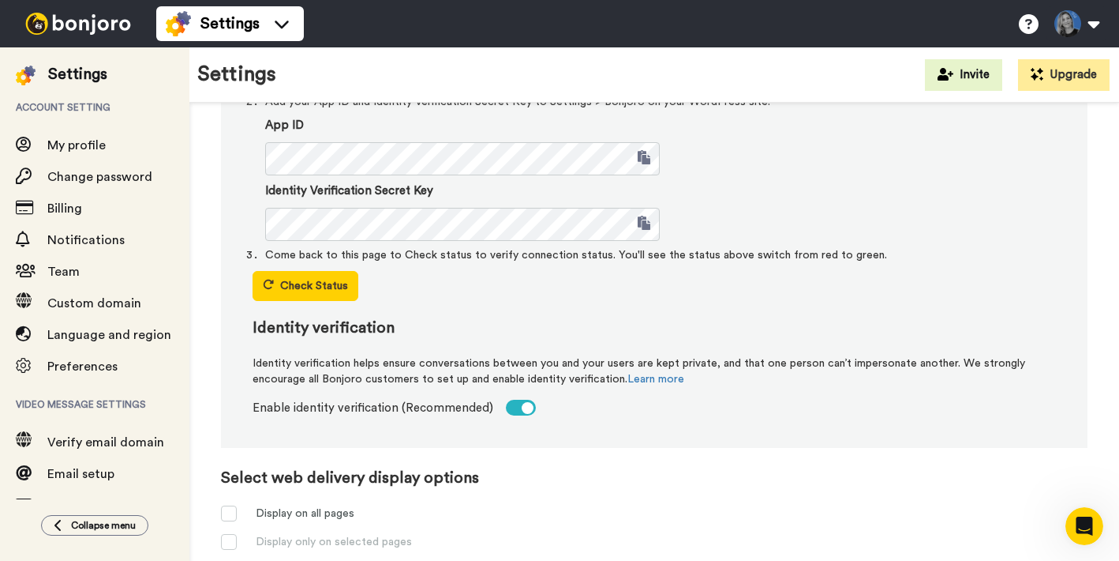
scroll to position [587, 0]
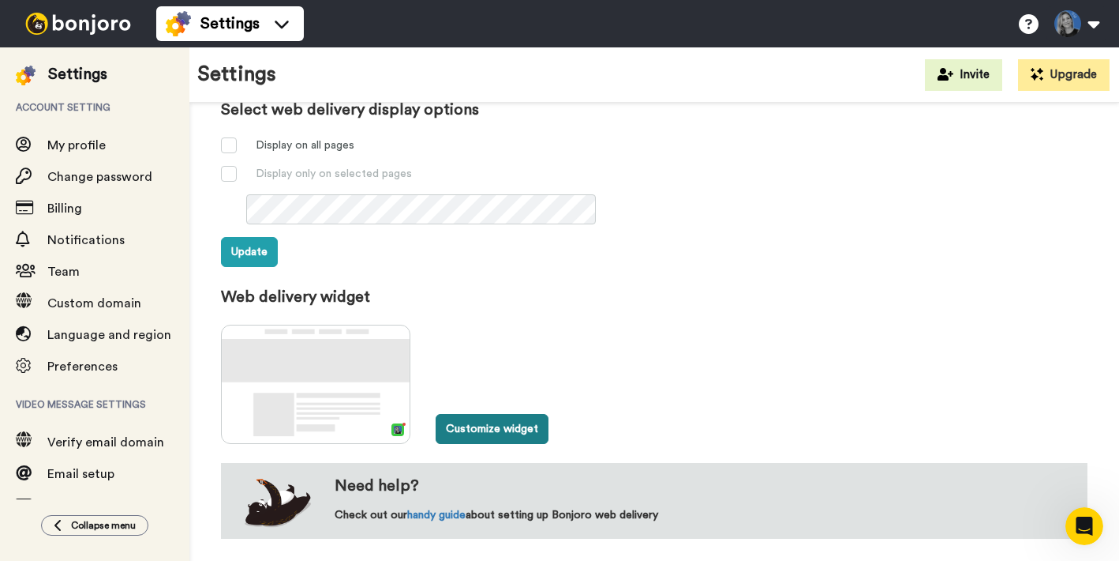
click at [486, 437] on button "Customize widget" at bounding box center [492, 429] width 113 height 30
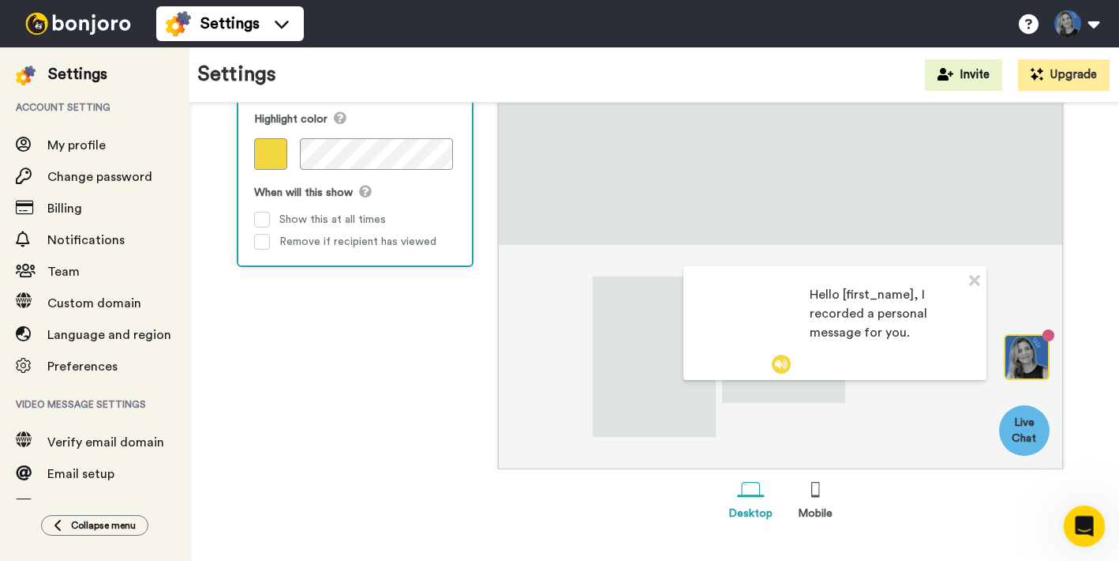
click at [1074, 522] on icon "Open Intercom Messenger" at bounding box center [1083, 524] width 26 height 26
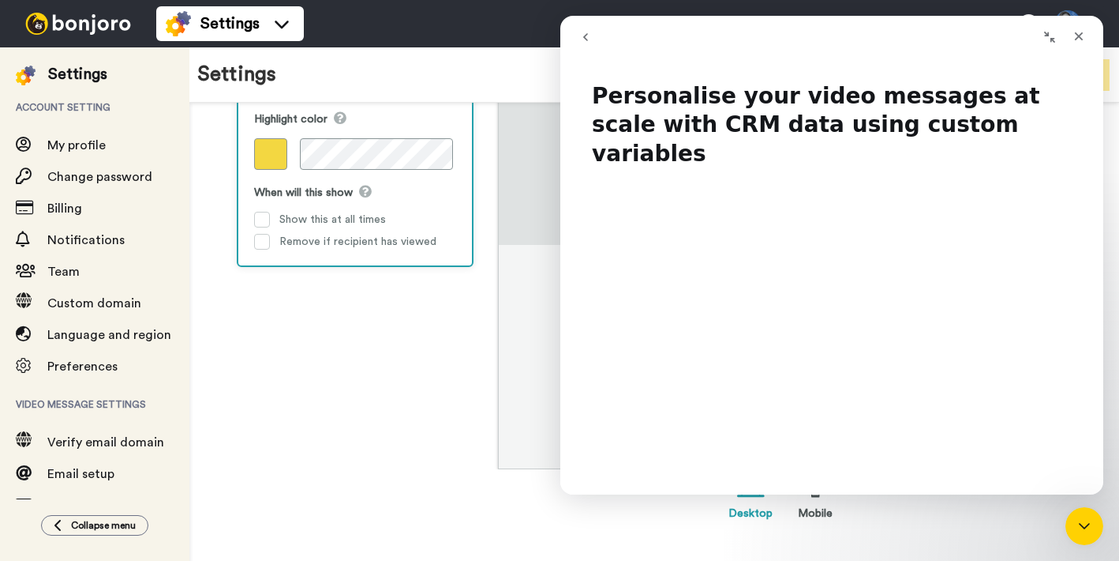
click at [585, 39] on icon "go back" at bounding box center [585, 37] width 13 height 13
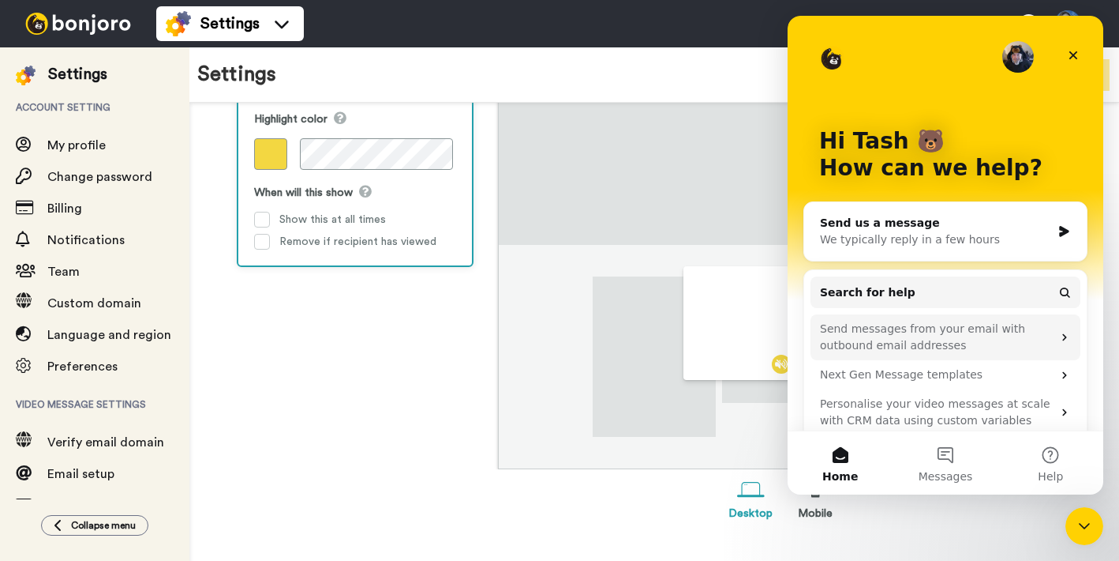
scroll to position [49, 0]
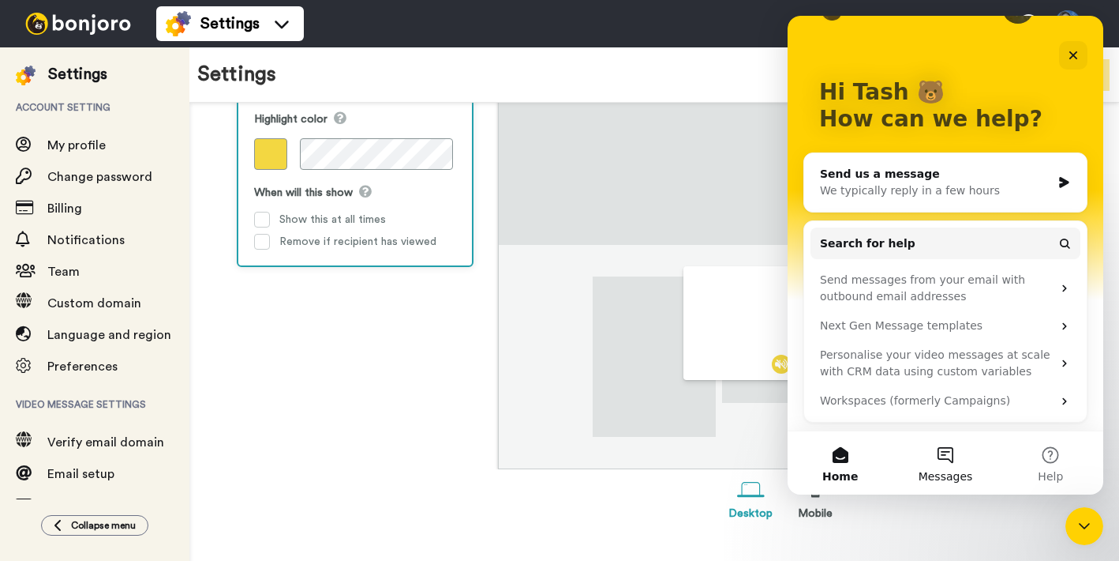
click at [951, 472] on span "Messages" at bounding box center [946, 476] width 54 height 11
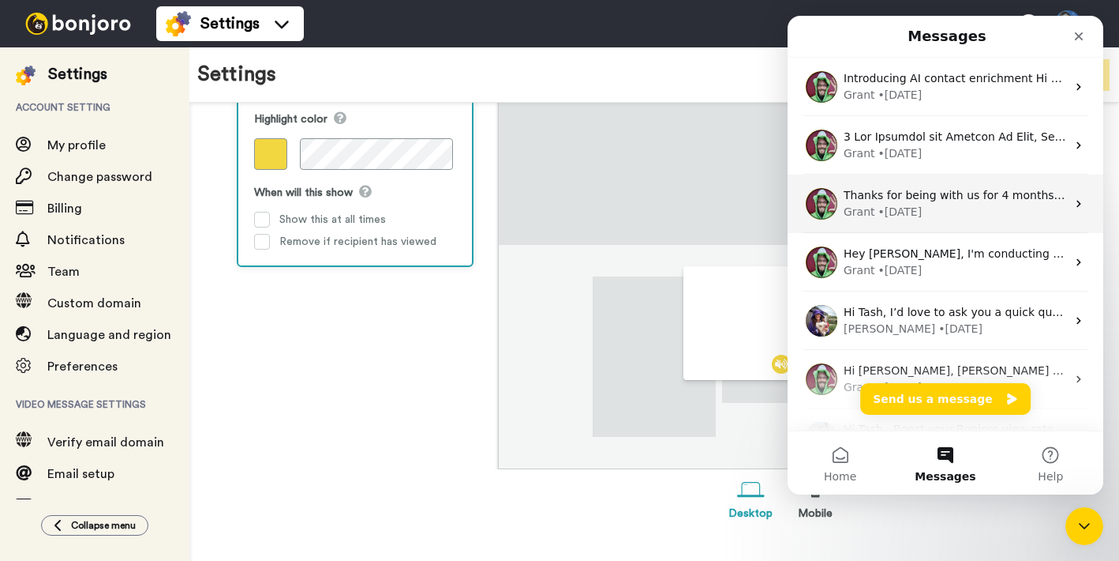
scroll to position [0, 0]
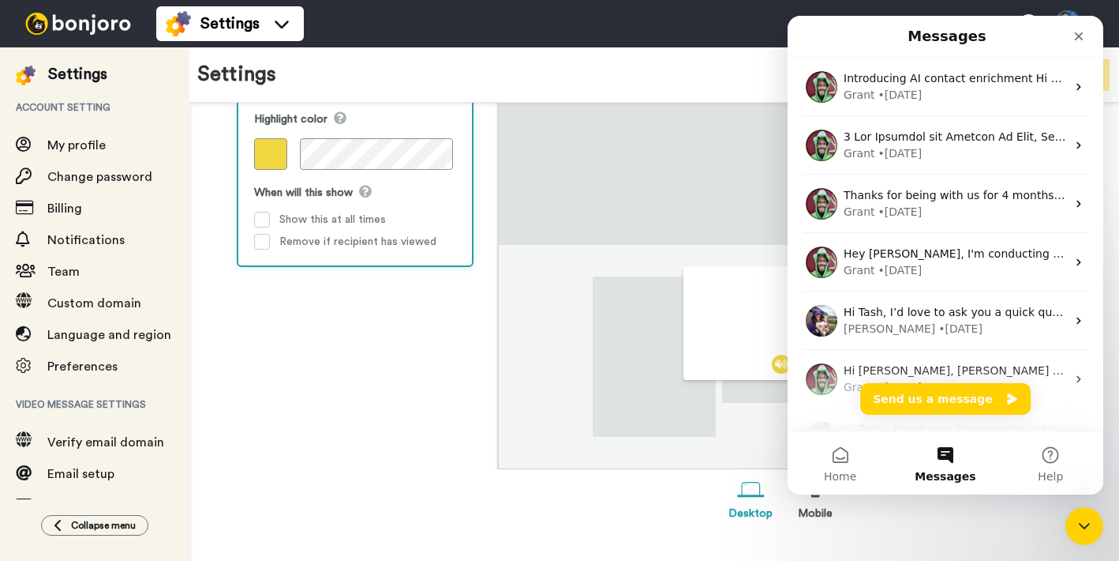
click at [393, 359] on div "Widget design Select widget location I have a live chat on my site Left Right H…" at bounding box center [355, 220] width 237 height 611
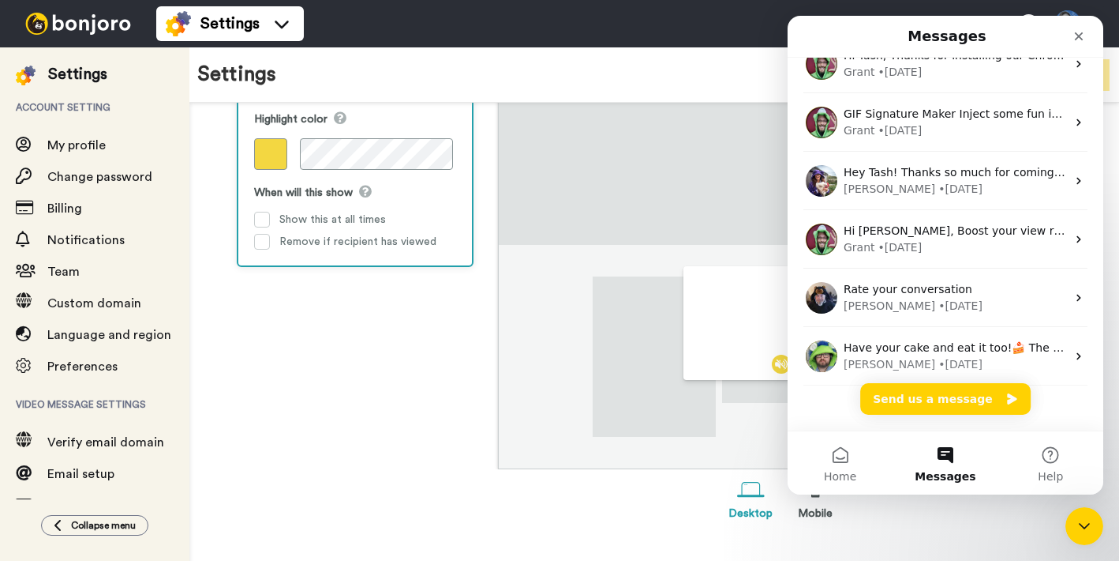
scroll to position [684, 0]
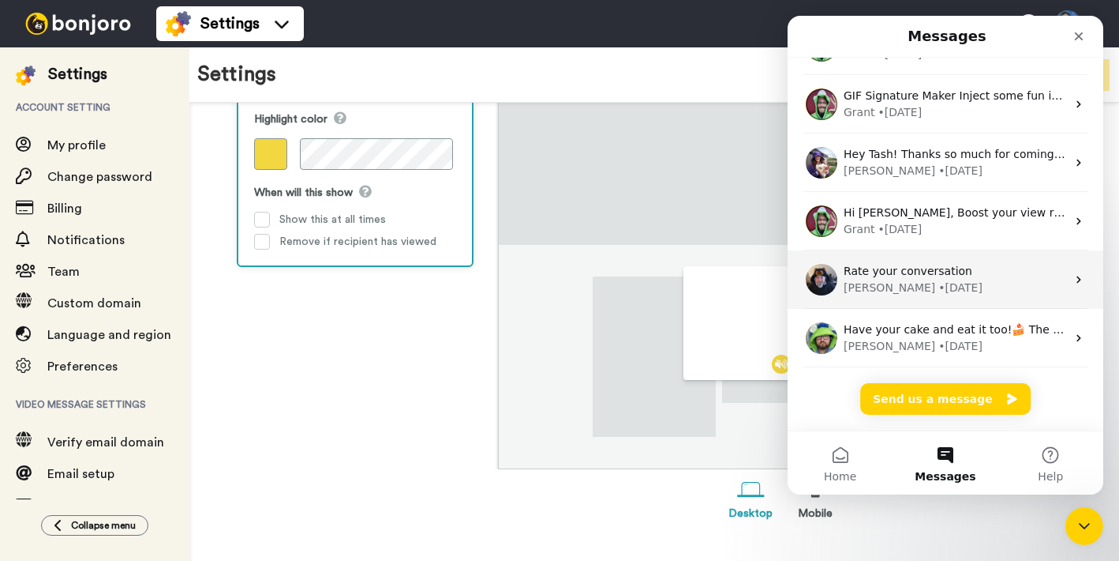
click at [1009, 293] on div "Johann • 24w ago" at bounding box center [955, 287] width 223 height 17
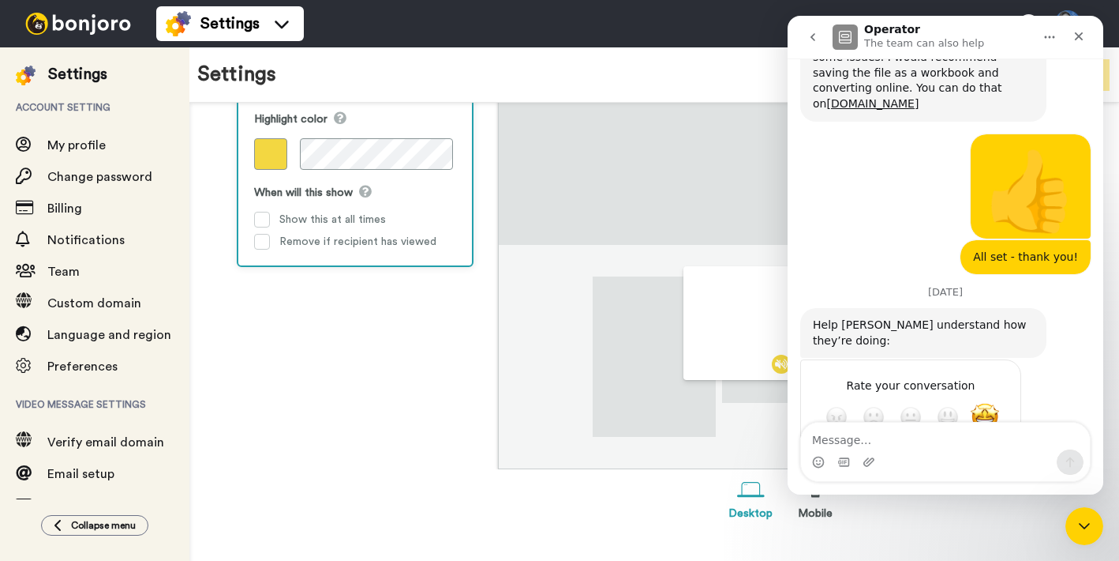
scroll to position [843, 0]
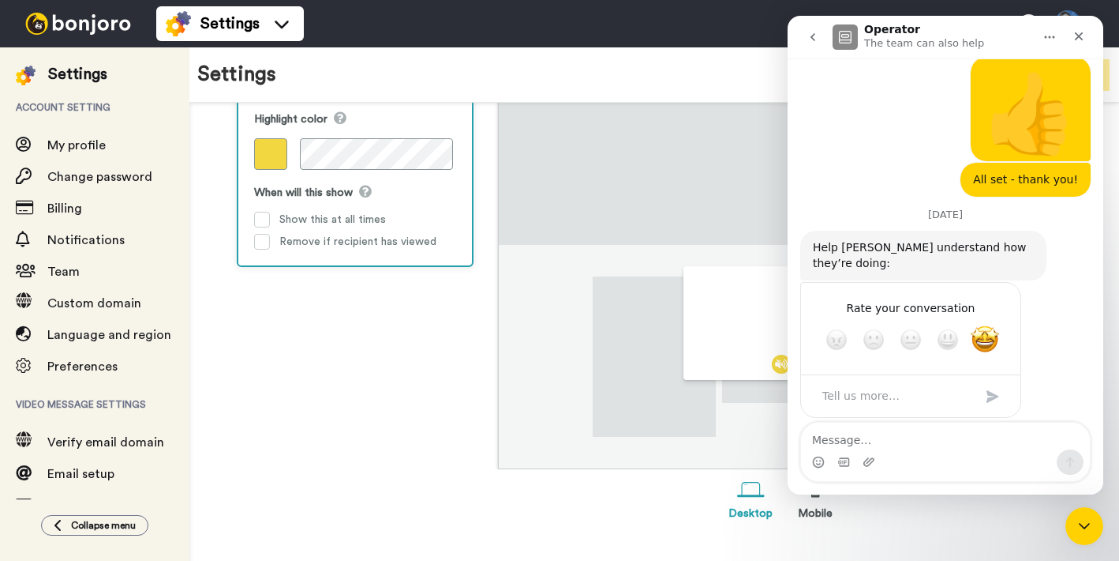
click at [809, 38] on icon "go back" at bounding box center [813, 37] width 13 height 13
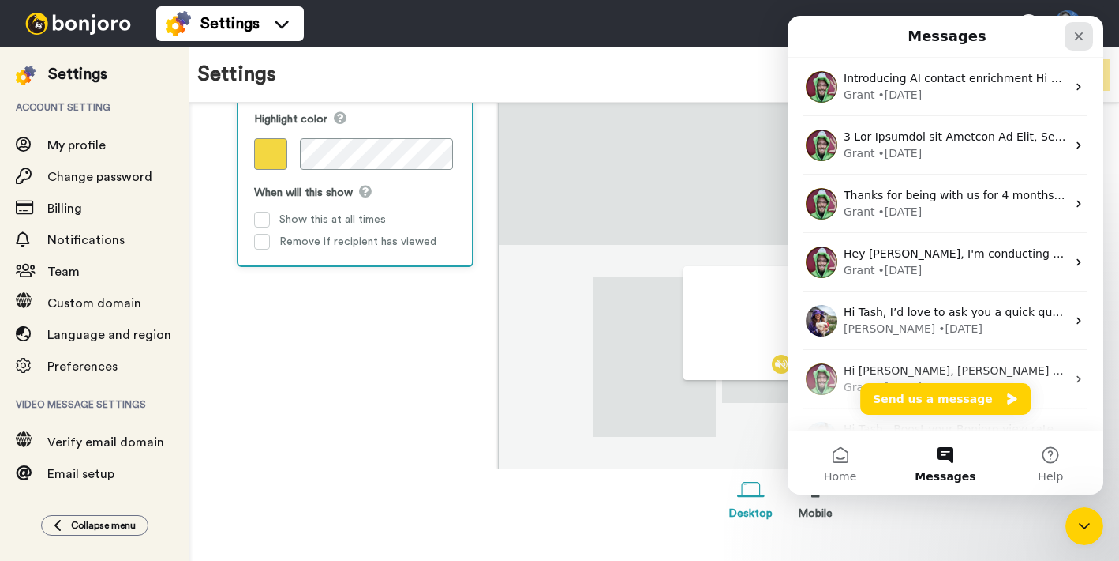
click at [1077, 38] on icon "Close" at bounding box center [1079, 36] width 9 height 9
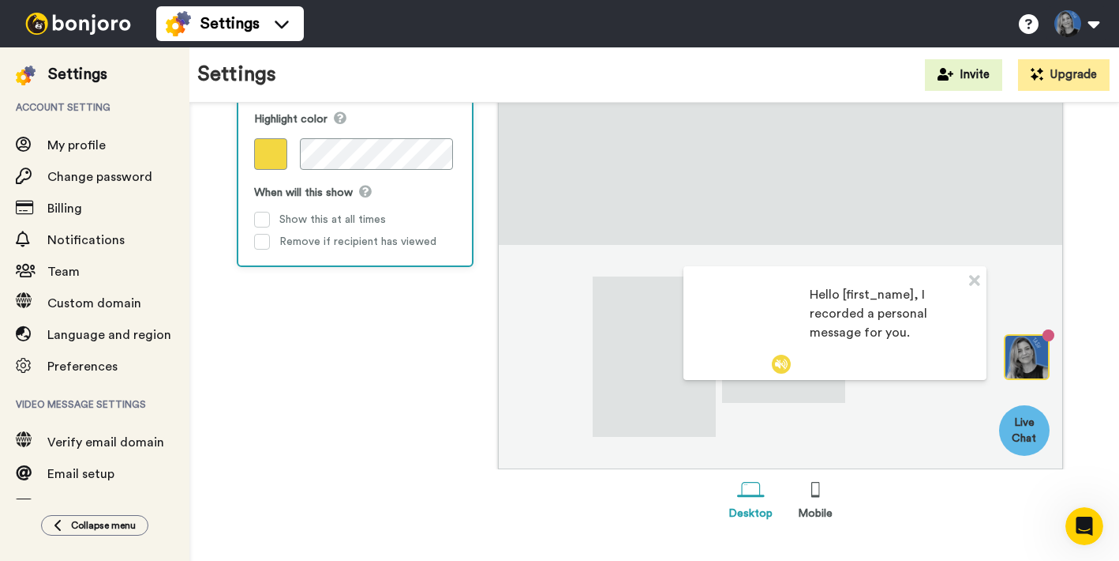
click at [384, 338] on div "Widget design Select widget location I have a live chat on my site Left Right H…" at bounding box center [355, 220] width 237 height 611
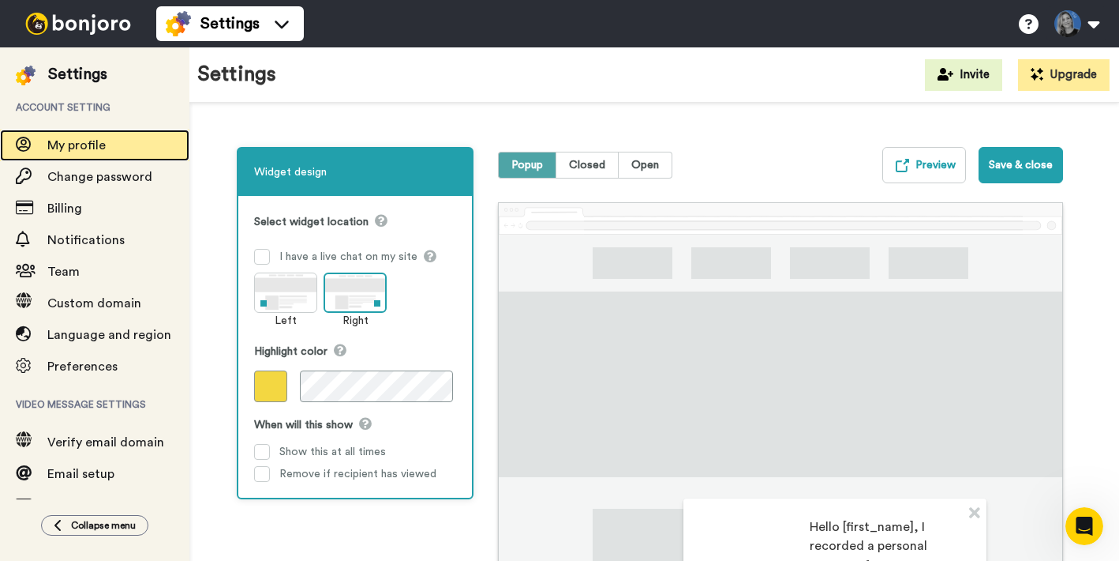
click at [67, 143] on span "My profile" at bounding box center [76, 145] width 58 height 13
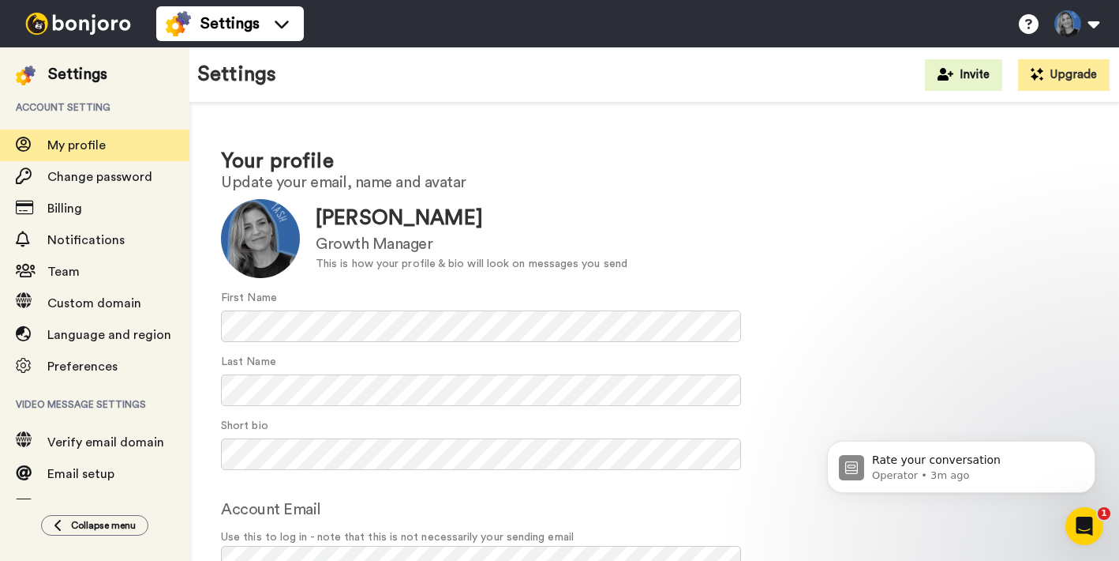
click at [842, 361] on div "Last Name" at bounding box center [654, 380] width 867 height 52
click at [924, 296] on div "First Name" at bounding box center [654, 316] width 867 height 52
